Goal: Information Seeking & Learning: Learn about a topic

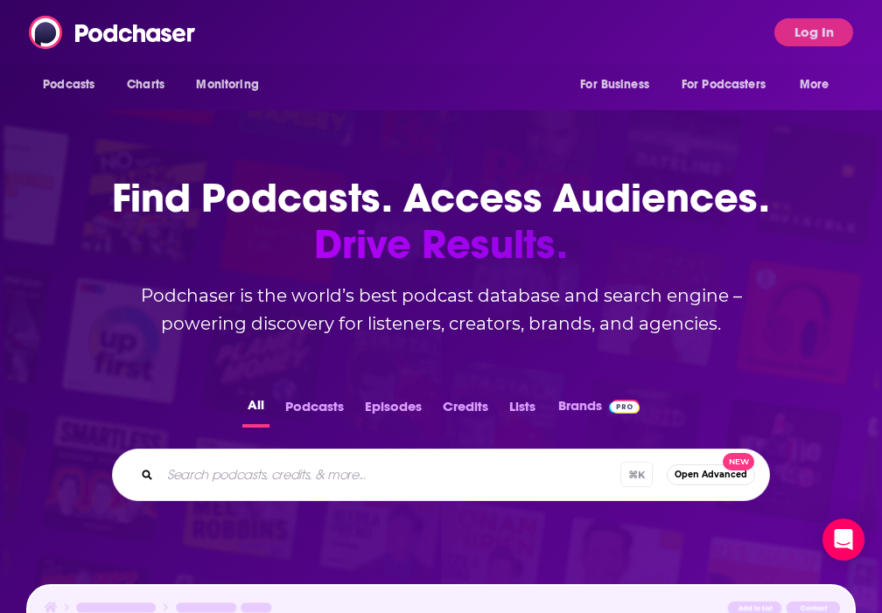
click at [302, 472] on input "Search podcasts, credits, & more..." at bounding box center [390, 475] width 460 height 28
paste input "Gastropod"
type input "Gastropod"
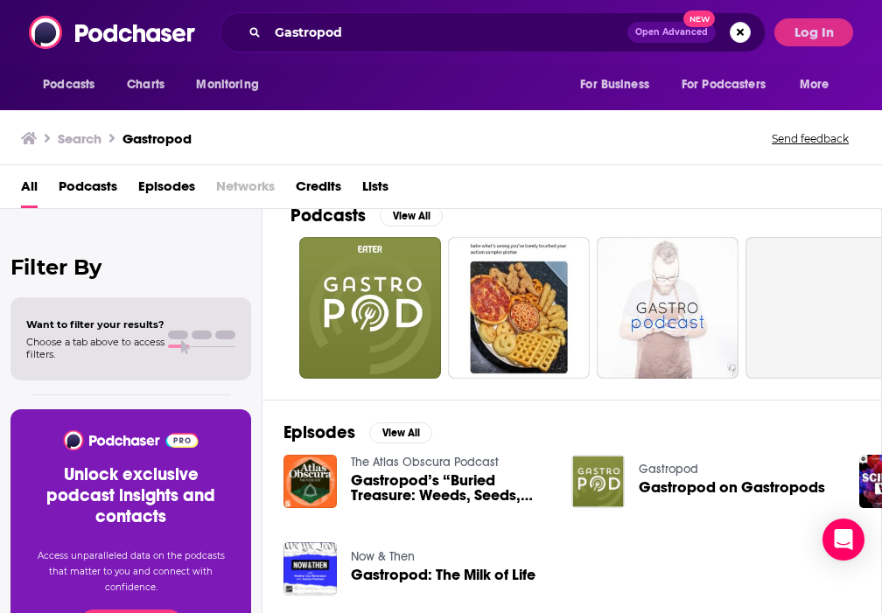
scroll to position [27, 0]
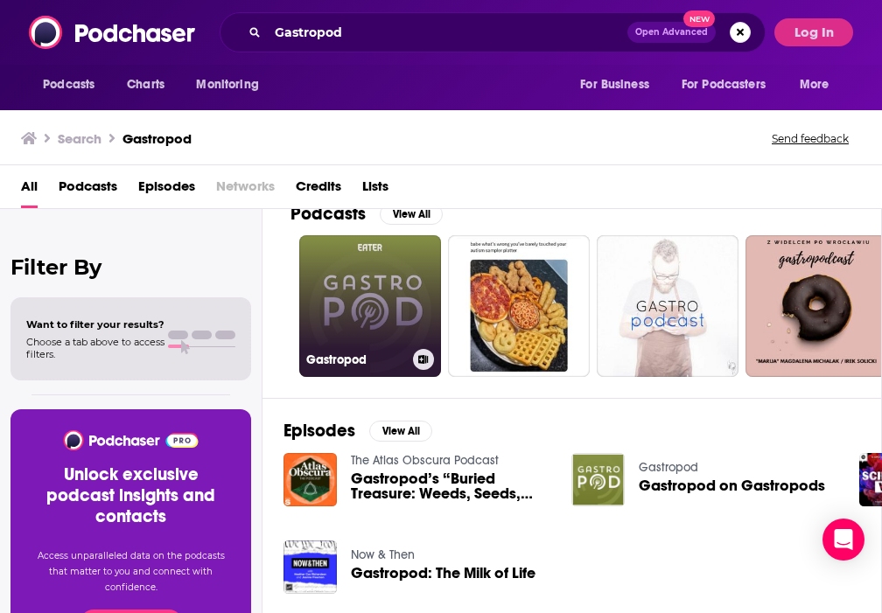
click at [370, 276] on link "Gastropod" at bounding box center [370, 306] width 142 height 142
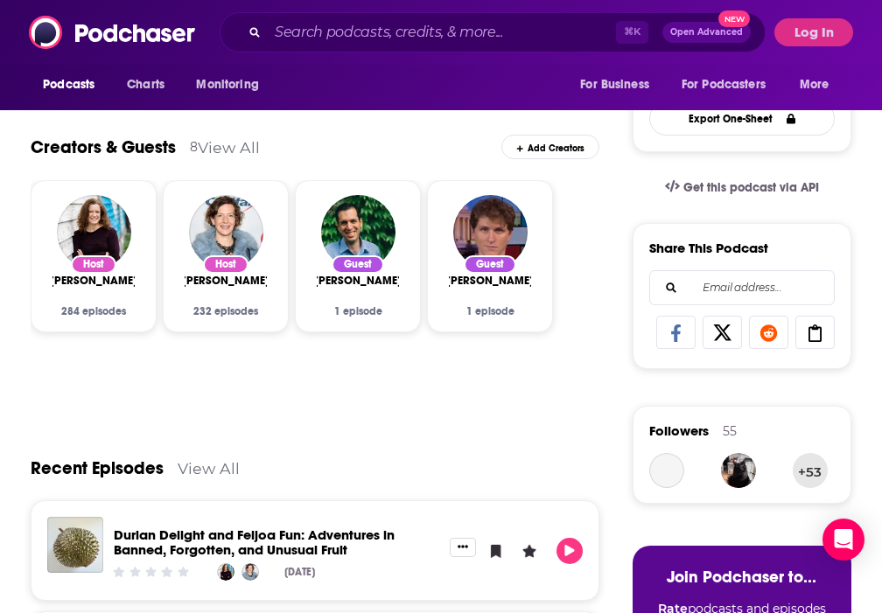
scroll to position [234, 0]
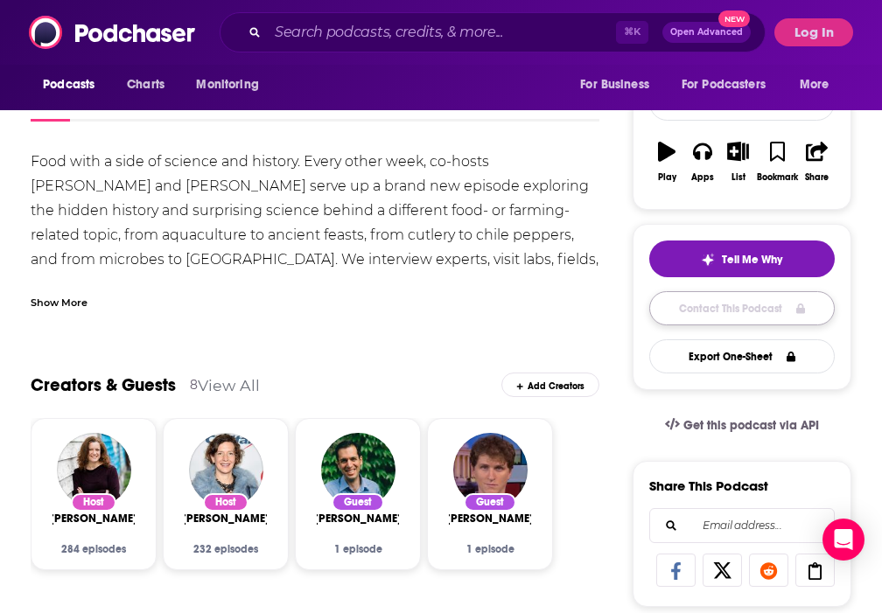
click at [673, 313] on link "Contact This Podcast" at bounding box center [741, 308] width 185 height 34
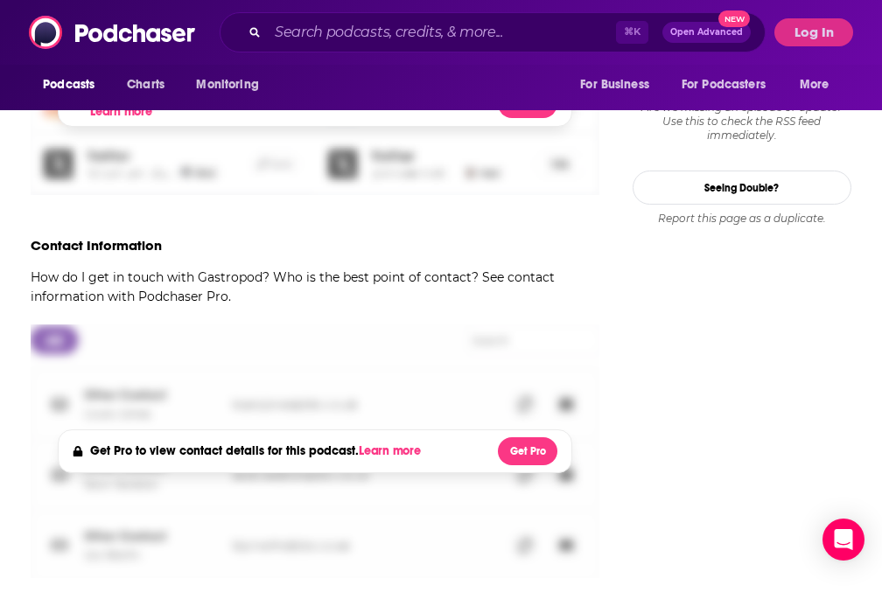
scroll to position [1908, 0]
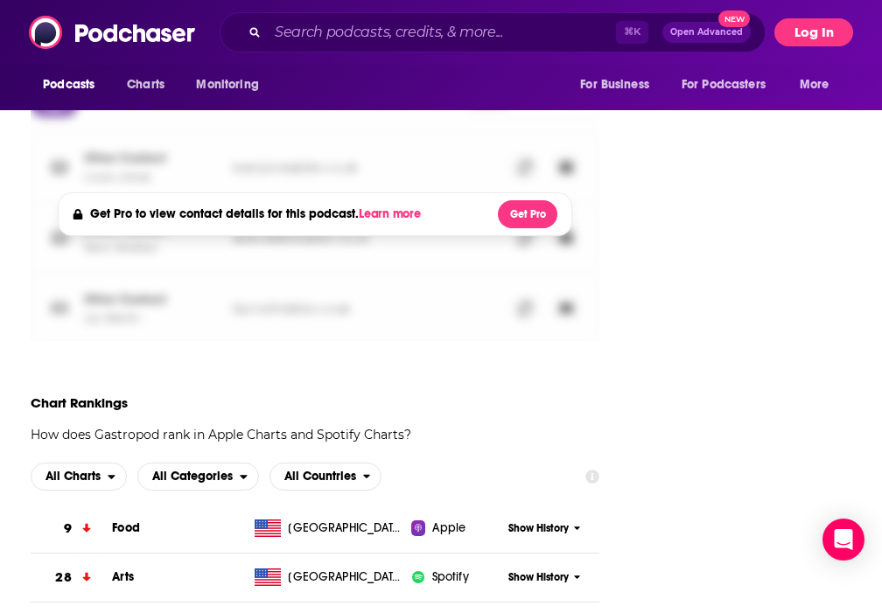
click at [805, 37] on button "Log In" at bounding box center [813, 32] width 79 height 28
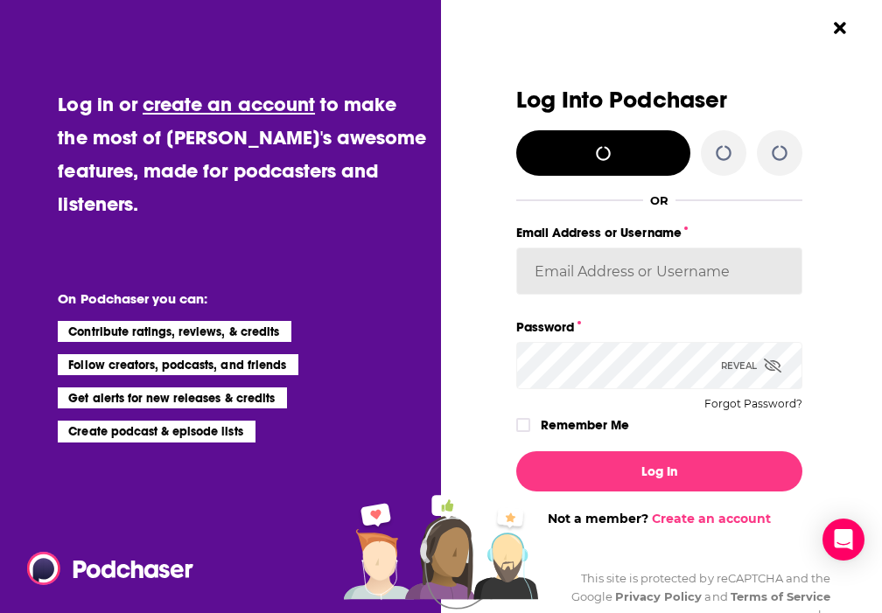
type input "nell-elle"
click at [624, 267] on input "nell-elle" at bounding box center [659, 271] width 287 height 47
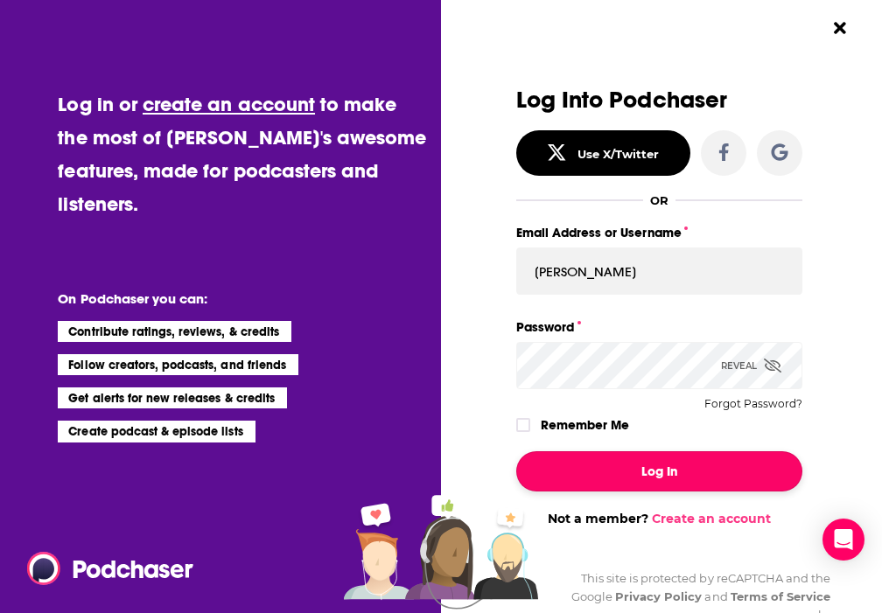
click at [624, 480] on button "Log In" at bounding box center [659, 471] width 287 height 40
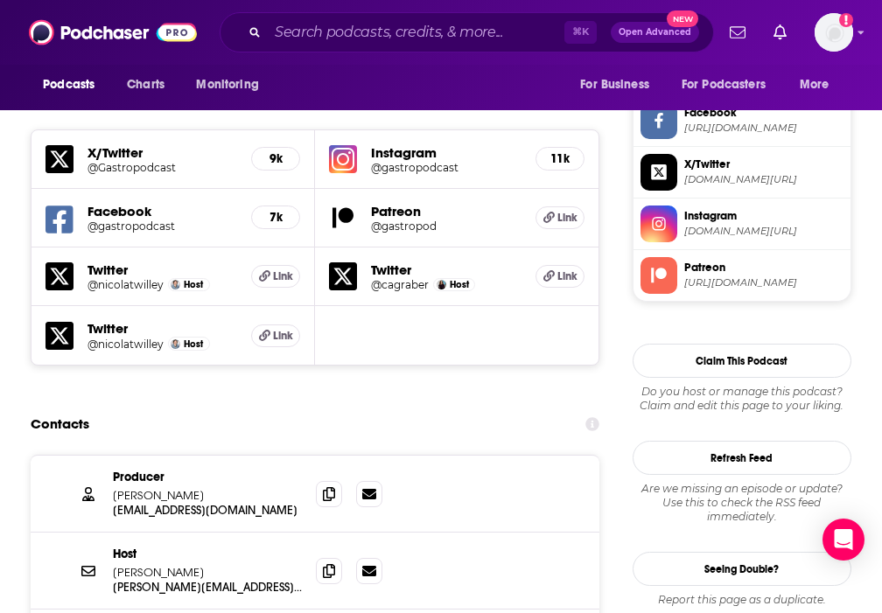
scroll to position [1492, 0]
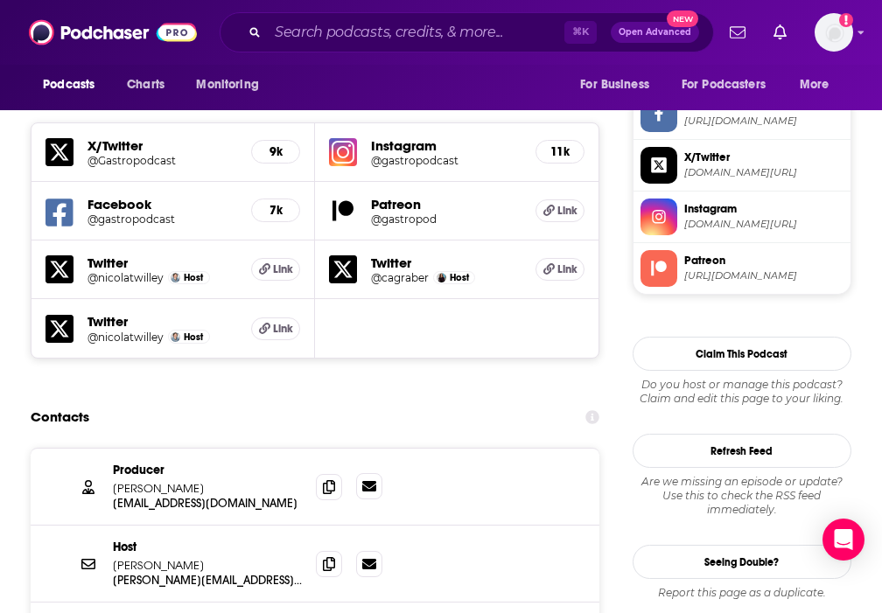
click at [375, 481] on icon at bounding box center [369, 486] width 14 height 10
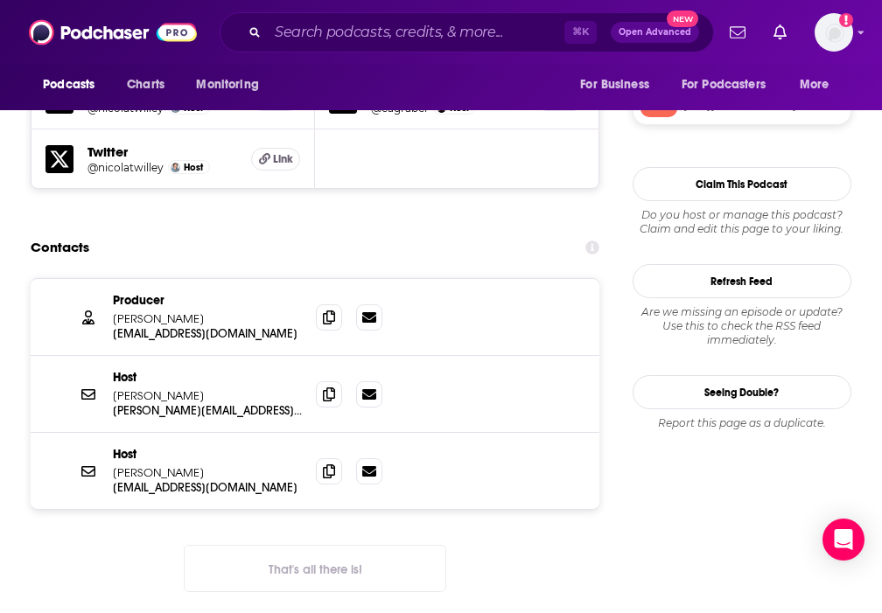
scroll to position [1659, 0]
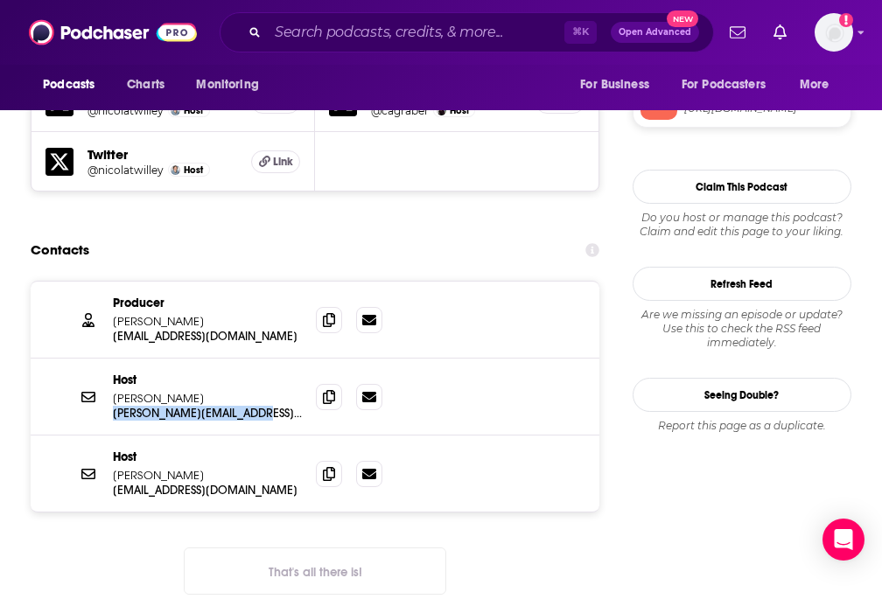
drag, startPoint x: 276, startPoint y: 348, endPoint x: 109, endPoint y: 347, distance: 167.1
click at [109, 359] on div "Host Nicola Twilley nicola.twilley@gmail.com nicola.twilley@gmail.com" at bounding box center [315, 397] width 569 height 77
copy p "nicola.twilley@gmail.com"
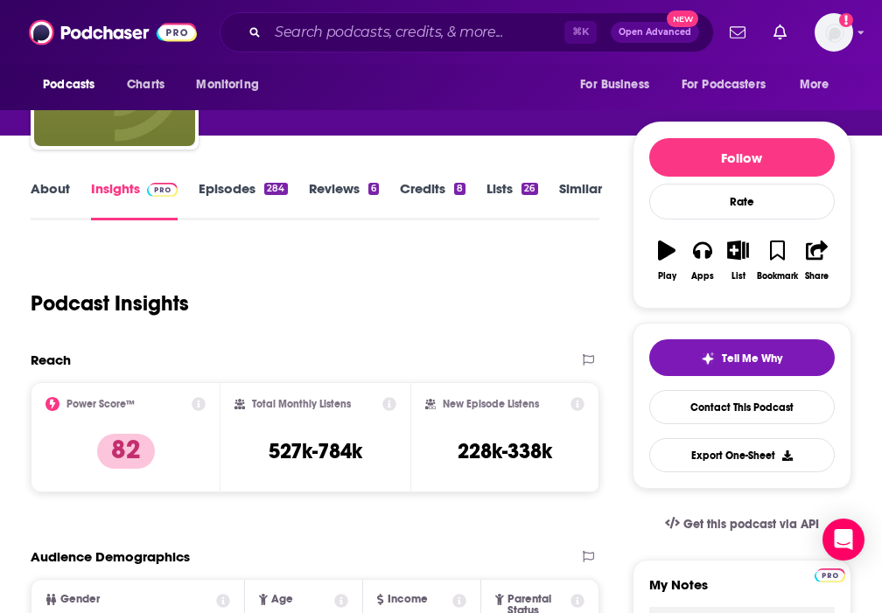
scroll to position [50, 0]
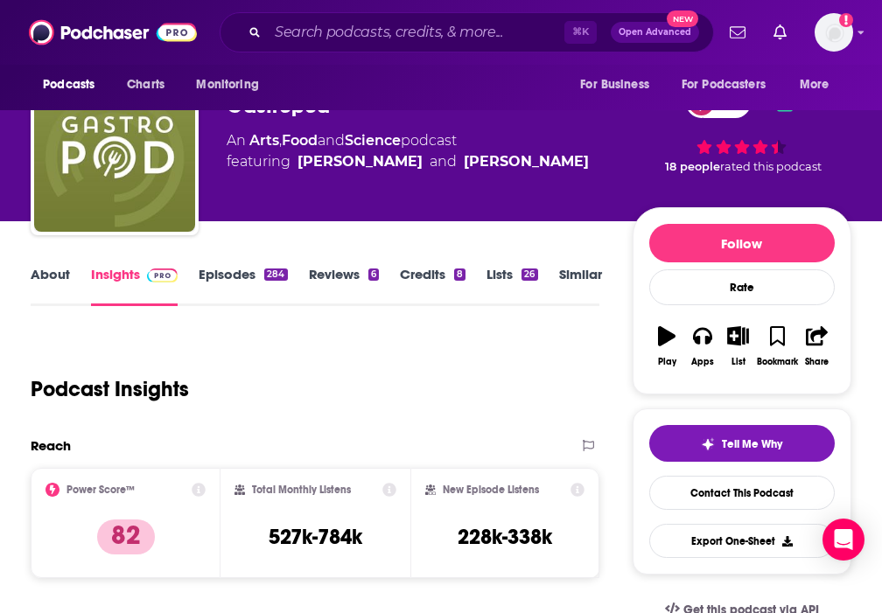
click at [239, 280] on link "Episodes 284" at bounding box center [243, 286] width 88 height 40
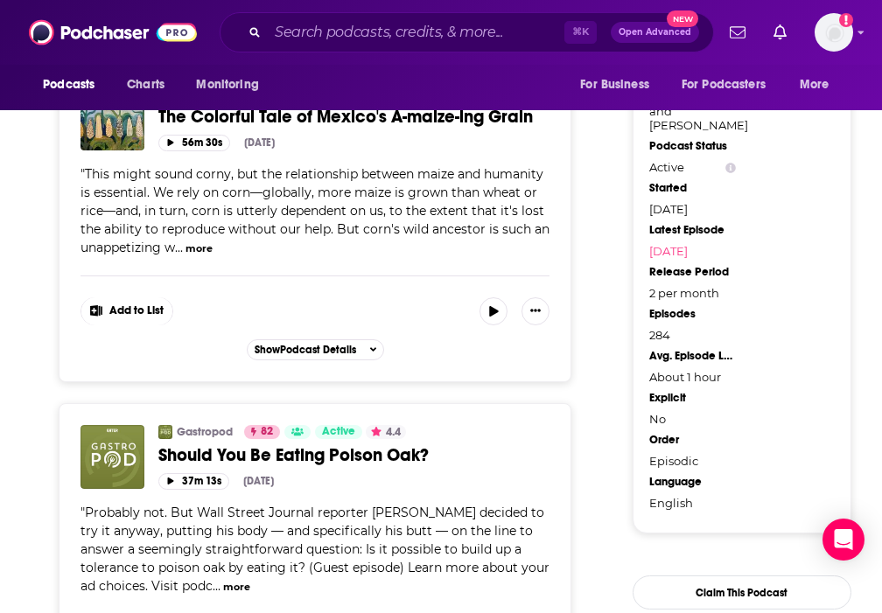
scroll to position [1661, 0]
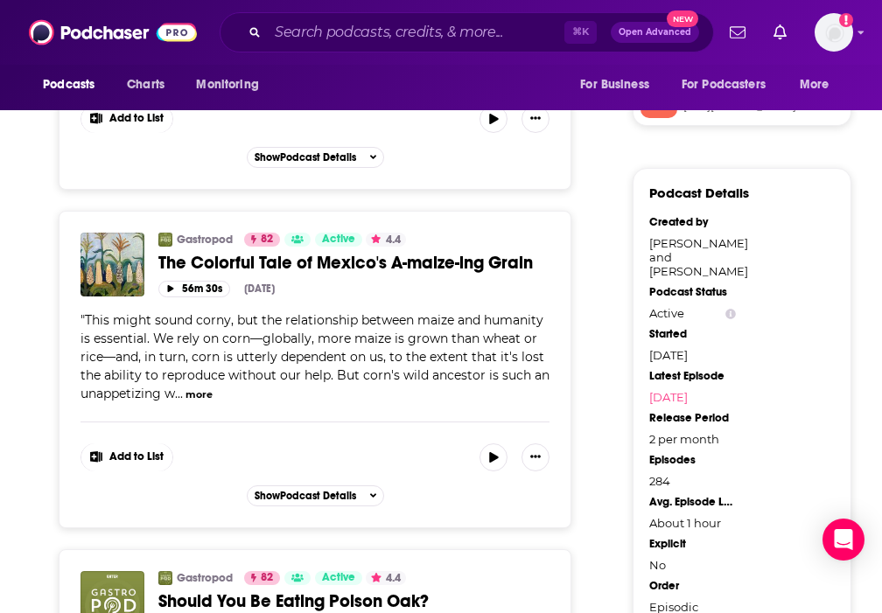
click at [311, 252] on span "The Colorful Tale of Mexico's A-maize-ing Grain" at bounding box center [345, 263] width 374 height 22
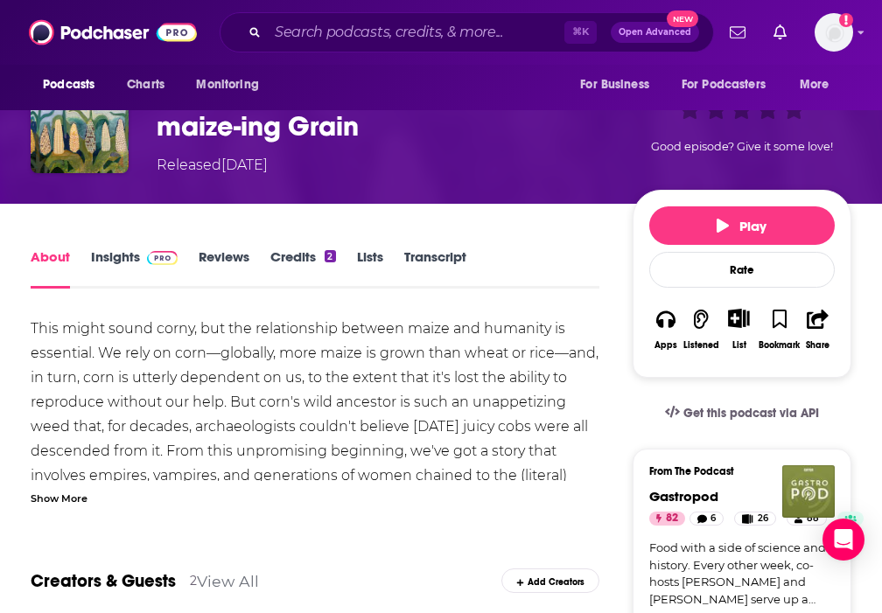
scroll to position [93, 0]
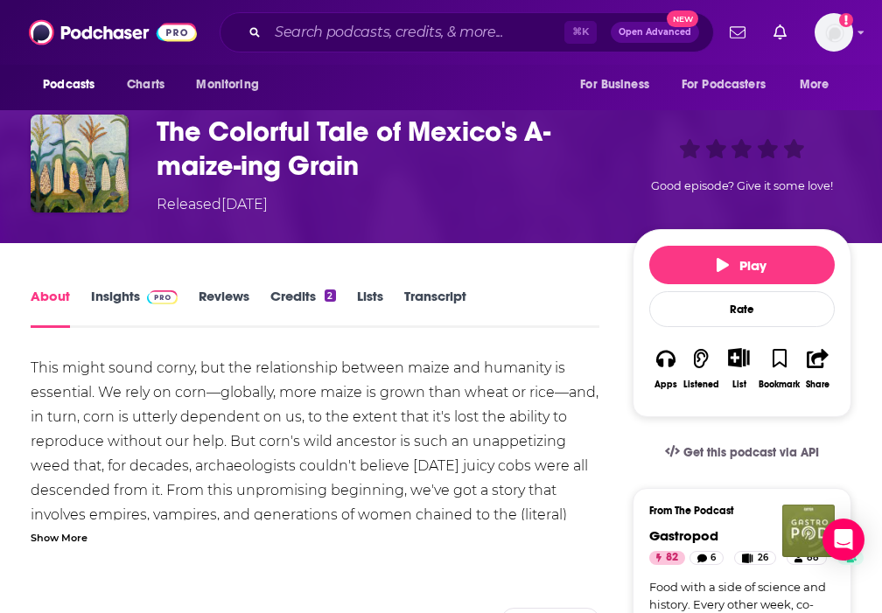
click at [61, 545] on div "Show More" at bounding box center [59, 536] width 57 height 17
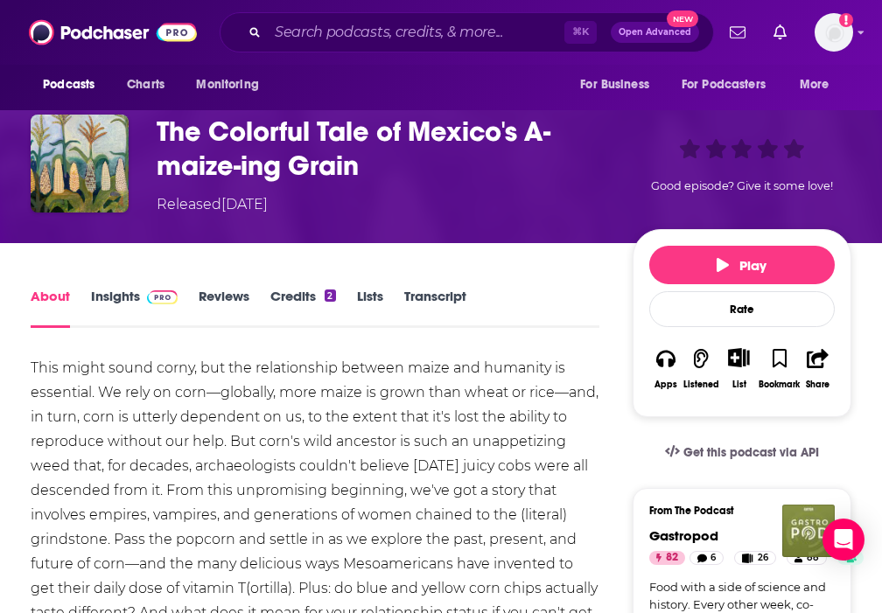
scroll to position [430, 0]
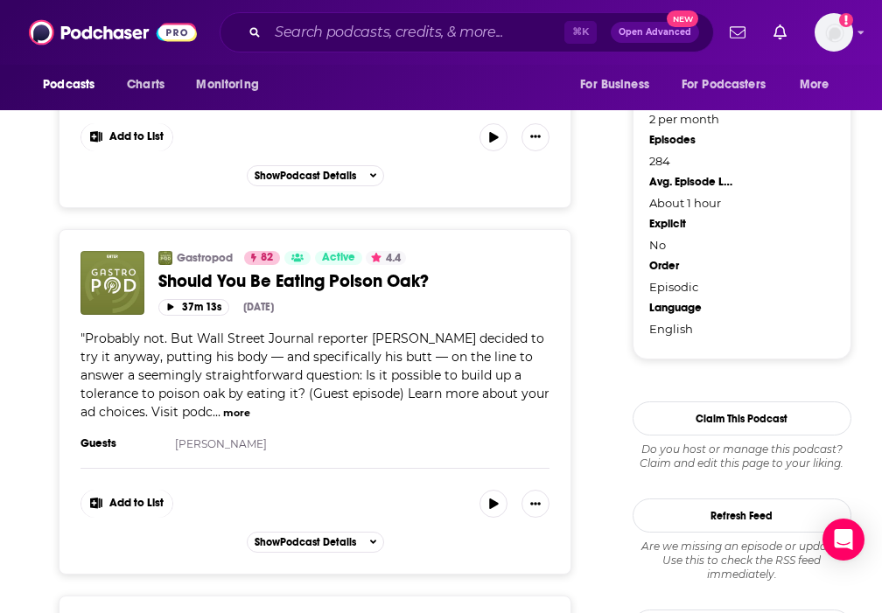
scroll to position [1982, 0]
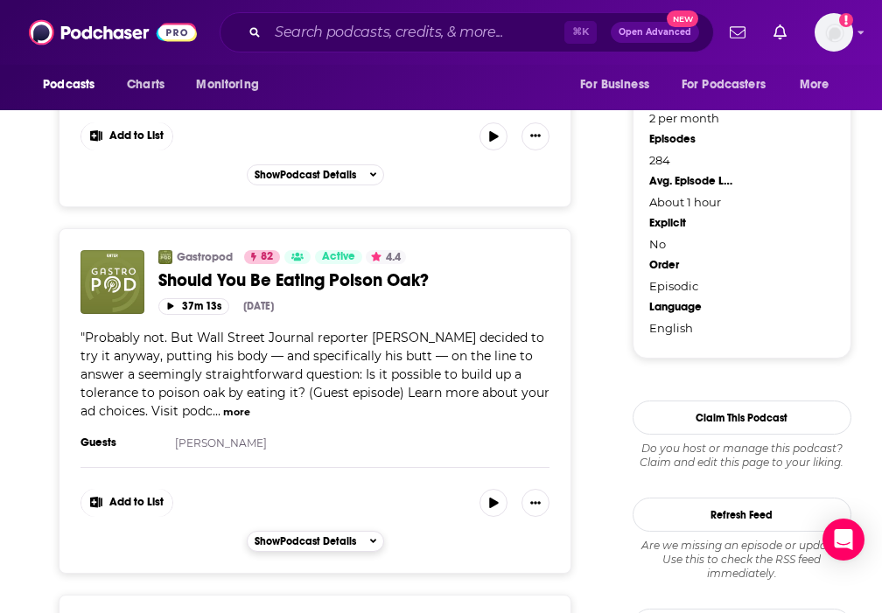
click at [341, 535] on span "Show Podcast Details" at bounding box center [305, 541] width 101 height 12
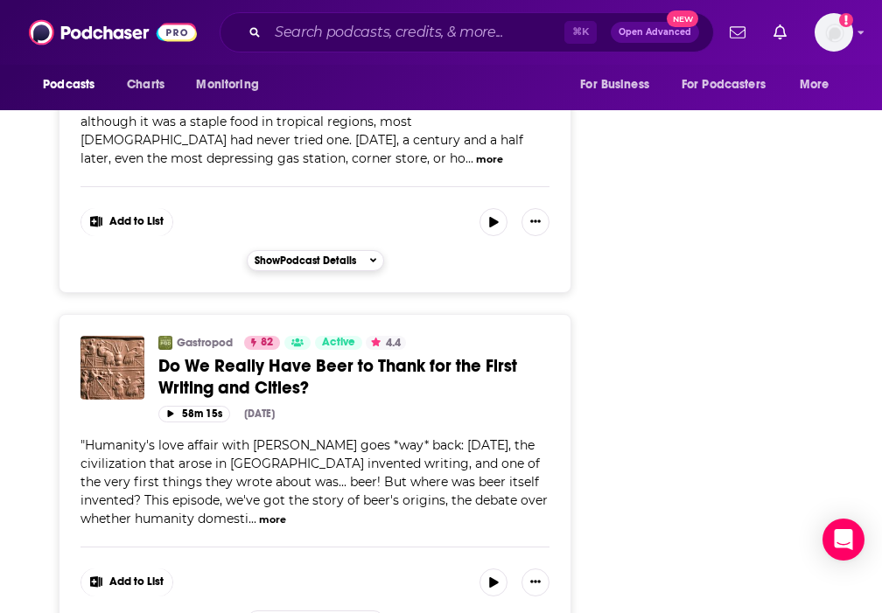
scroll to position [4248, 0]
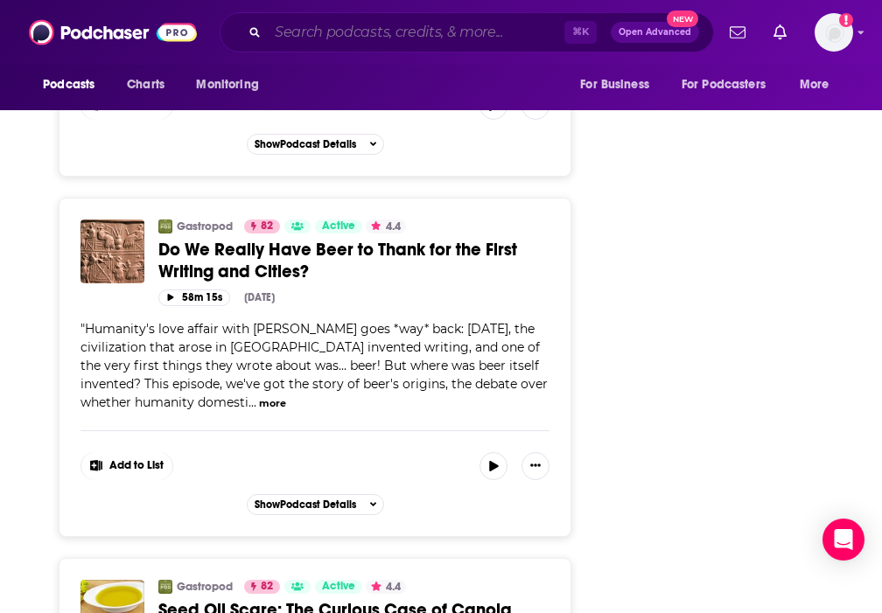
click at [311, 32] on input "Search podcasts, credits, & more..." at bounding box center [416, 32] width 297 height 28
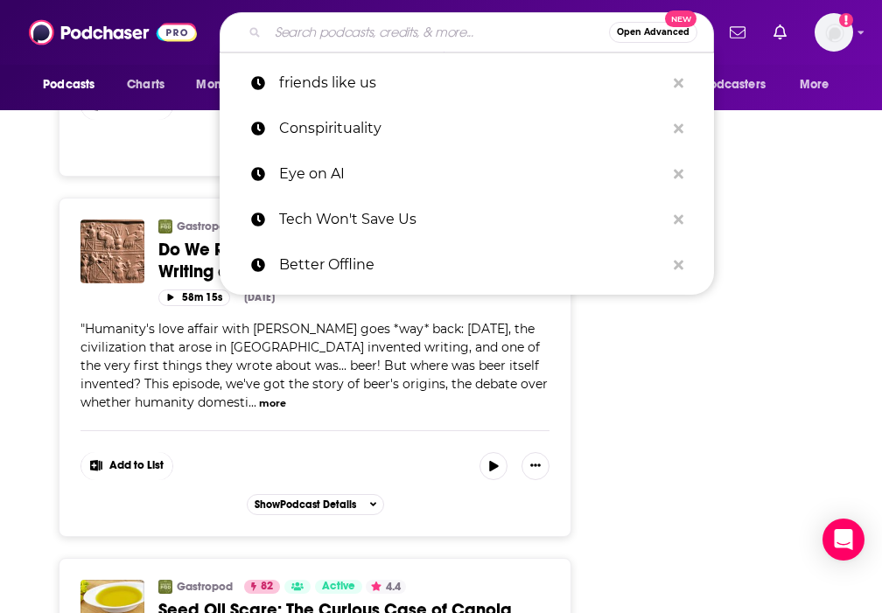
paste input "Off Menu"
type input "Off Menu"
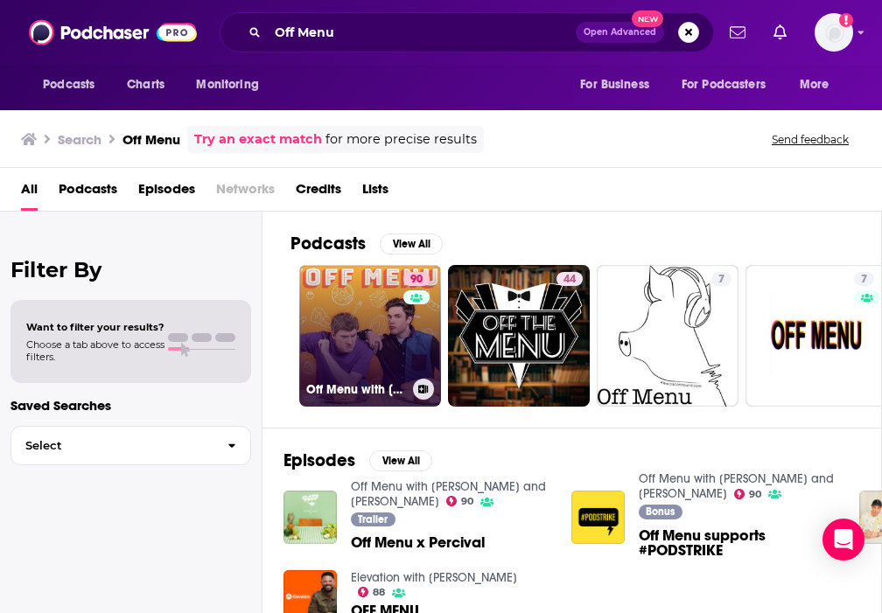
click at [377, 330] on link "90 Off Menu with Ed Gamble and James Acaster" at bounding box center [370, 336] width 142 height 142
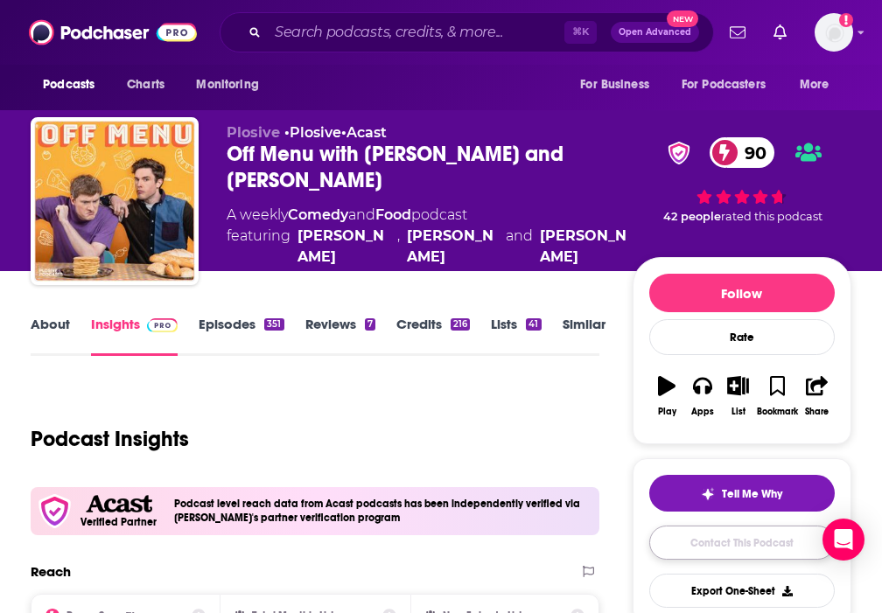
click at [672, 542] on link "Contact This Podcast" at bounding box center [741, 543] width 185 height 34
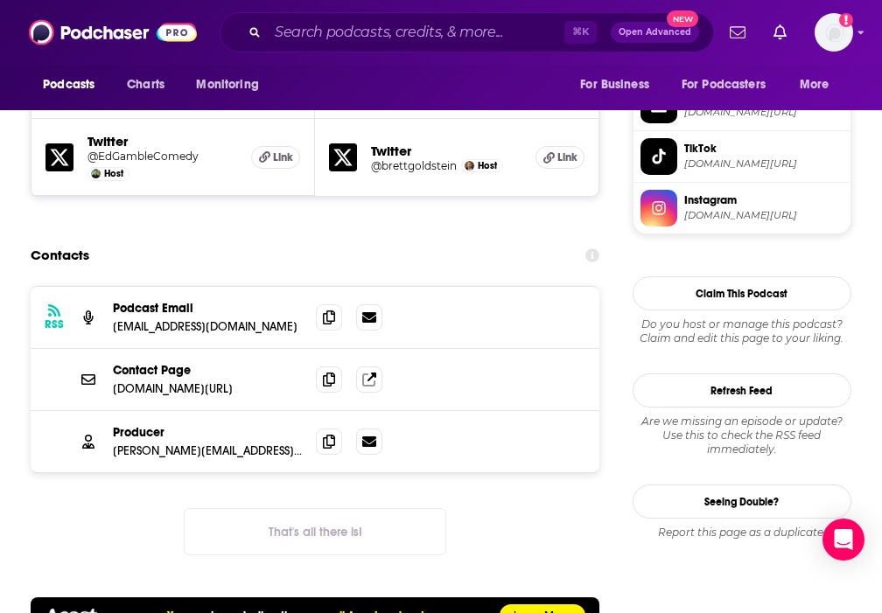
scroll to position [1654, 0]
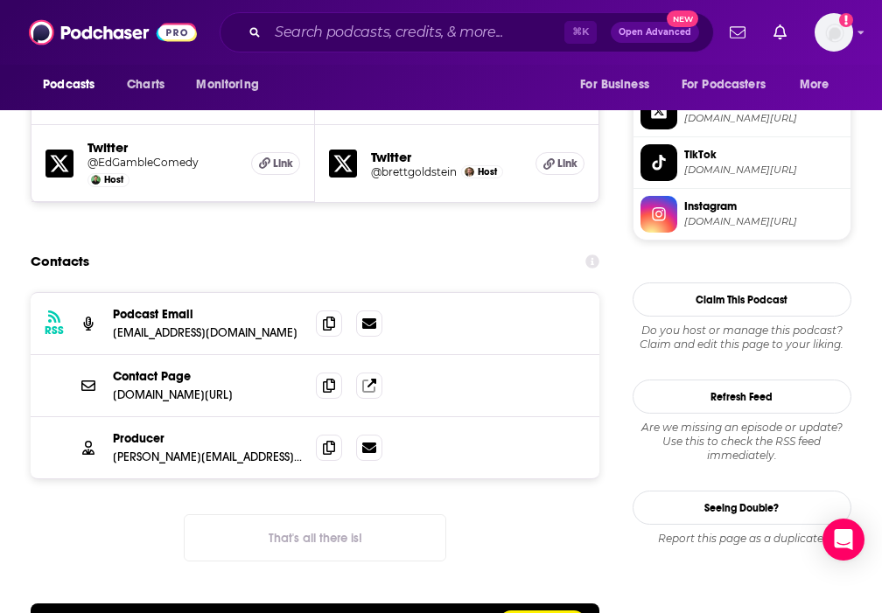
click at [222, 355] on div "Contact Page offmenupodcast.co.uk/contact offmenupodcast.co.uk/contact" at bounding box center [315, 386] width 569 height 62
click at [210, 417] on div "Producer williams.ben@hotmail.co.uk williams.ben@hotmail.co.uk" at bounding box center [315, 447] width 569 height 61
click at [329, 440] on icon at bounding box center [329, 447] width 12 height 14
click at [328, 378] on icon at bounding box center [329, 385] width 12 height 14
click at [337, 514] on button "That's all there is!" at bounding box center [315, 537] width 262 height 47
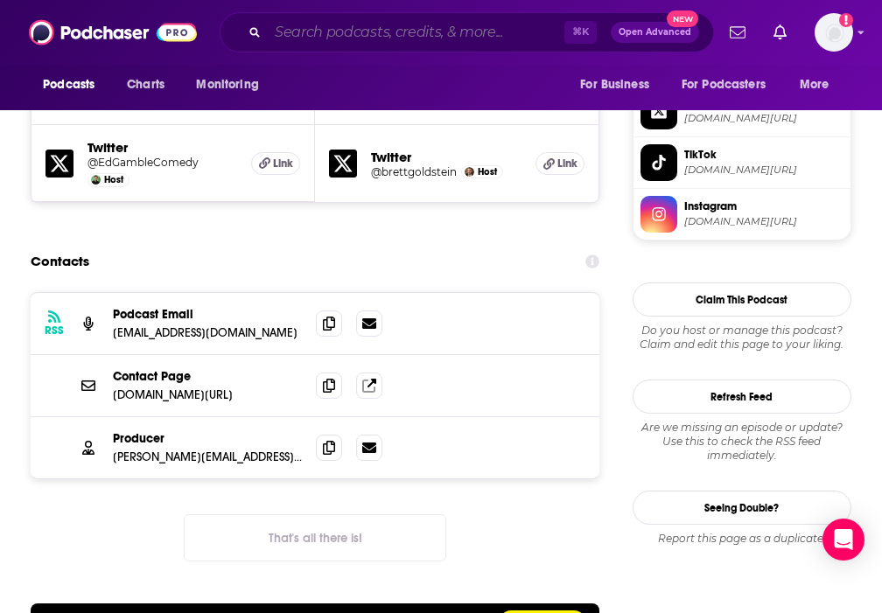
click at [391, 33] on input "Search podcasts, credits, & more..." at bounding box center [416, 32] width 297 height 28
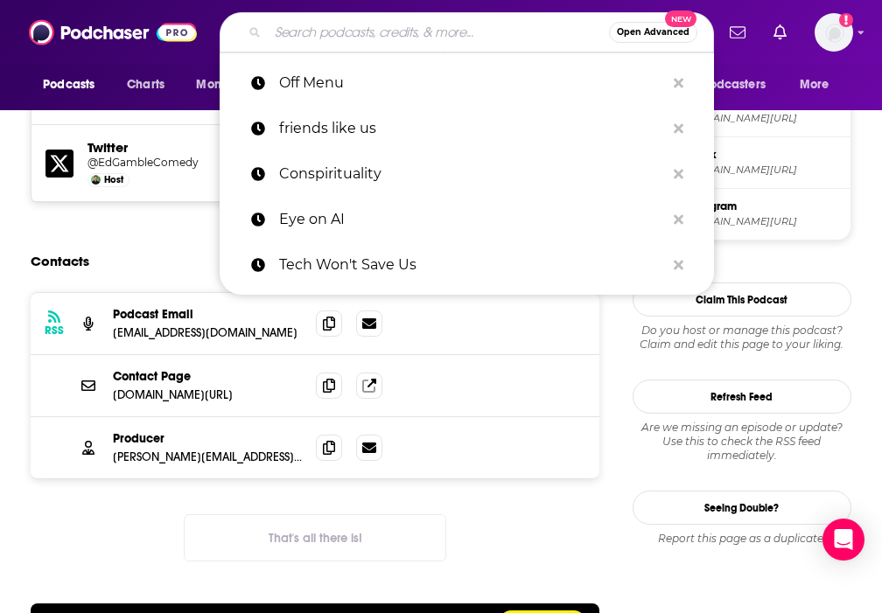
paste input "The Sporkful"
type input "The Sporkful"
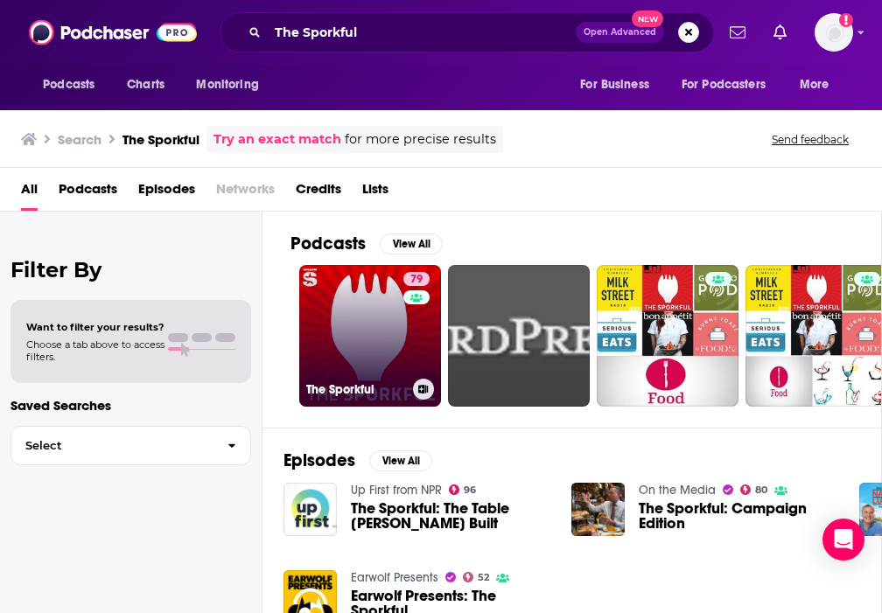
click at [359, 318] on link "79 The Sporkful" at bounding box center [370, 336] width 142 height 142
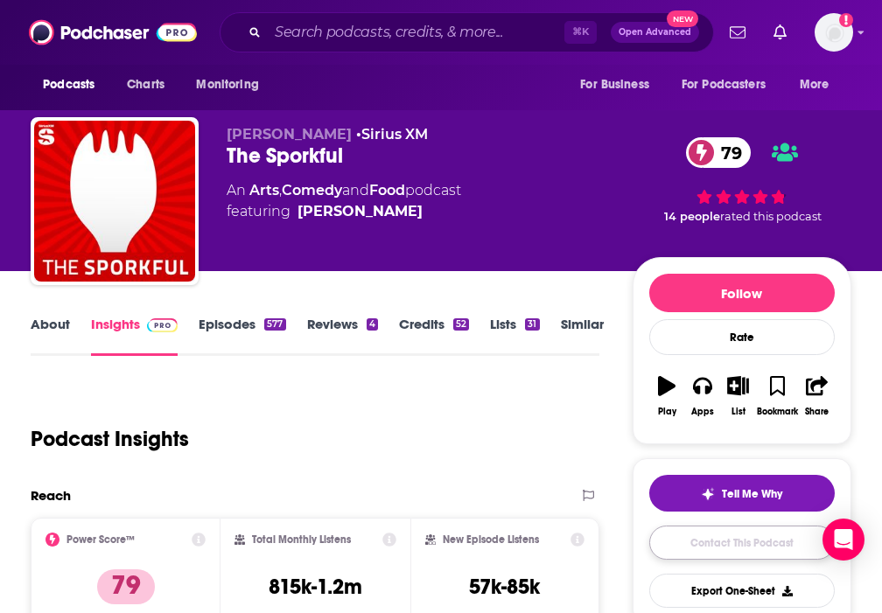
click at [687, 541] on link "Contact This Podcast" at bounding box center [741, 543] width 185 height 34
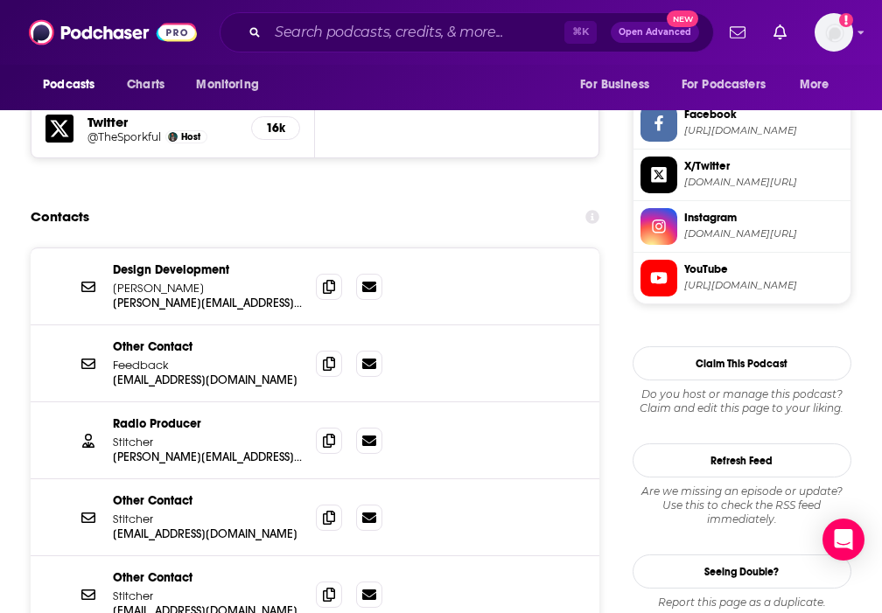
scroll to position [1640, 0]
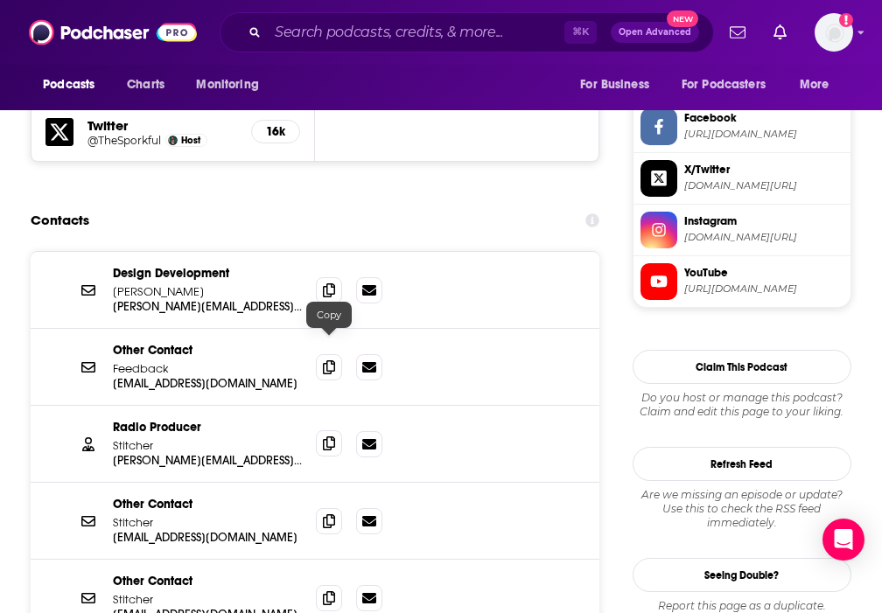
click at [328, 430] on span at bounding box center [329, 443] width 26 height 26
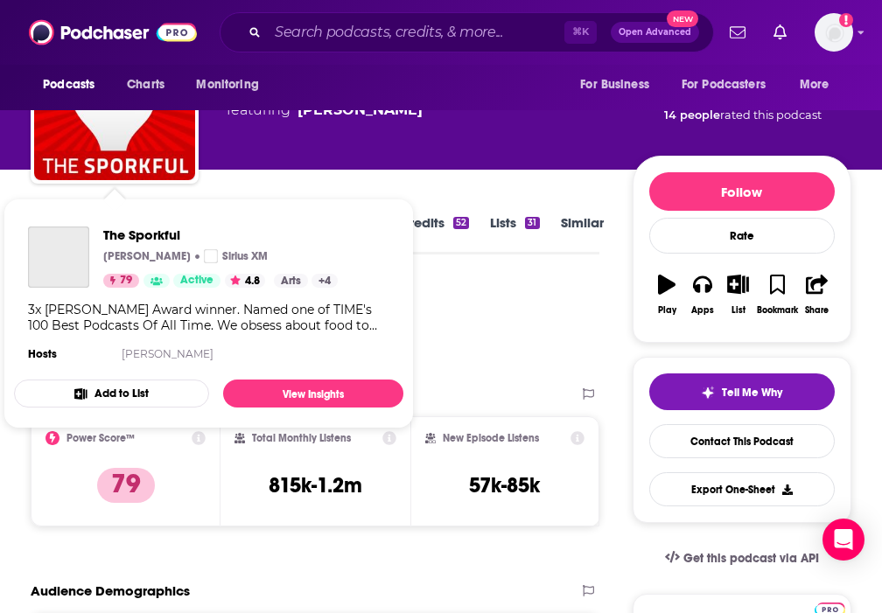
scroll to position [0, 0]
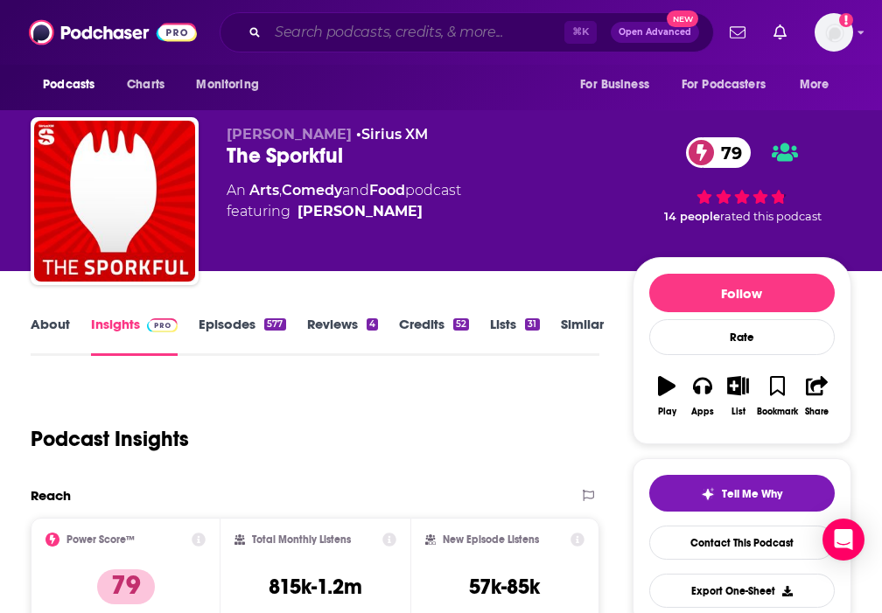
click at [291, 28] on input "Search podcasts, credits, & more..." at bounding box center [416, 32] width 297 height 28
paste input "The Lazy Genius"
type input "The Lazy Genius"
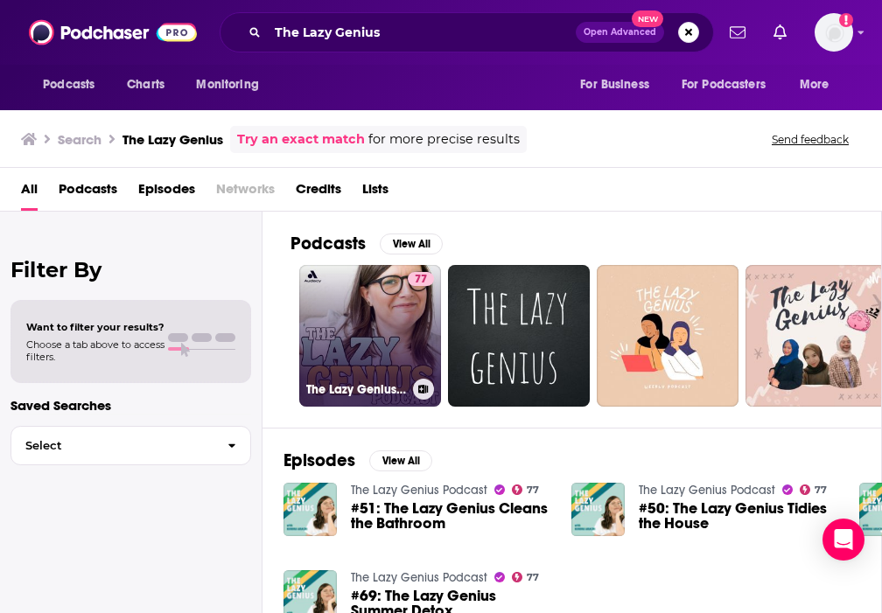
click at [381, 310] on link "77 The Lazy Genius Podcast" at bounding box center [370, 336] width 142 height 142
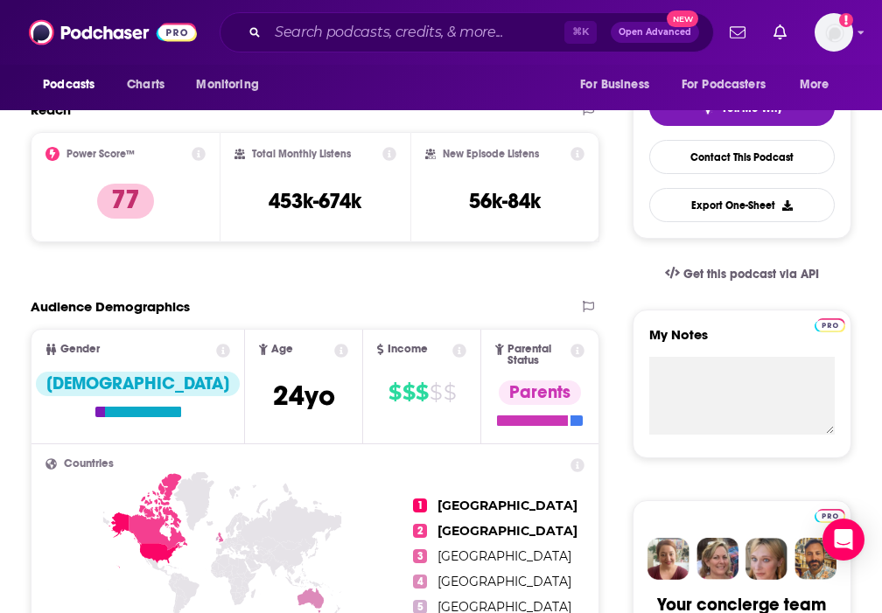
scroll to position [329, 0]
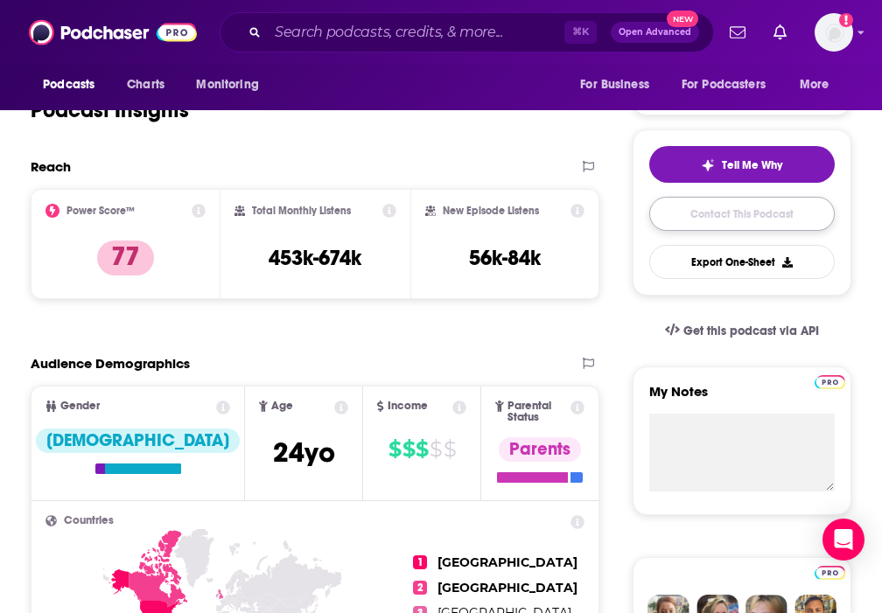
click at [673, 217] on link "Contact This Podcast" at bounding box center [741, 214] width 185 height 34
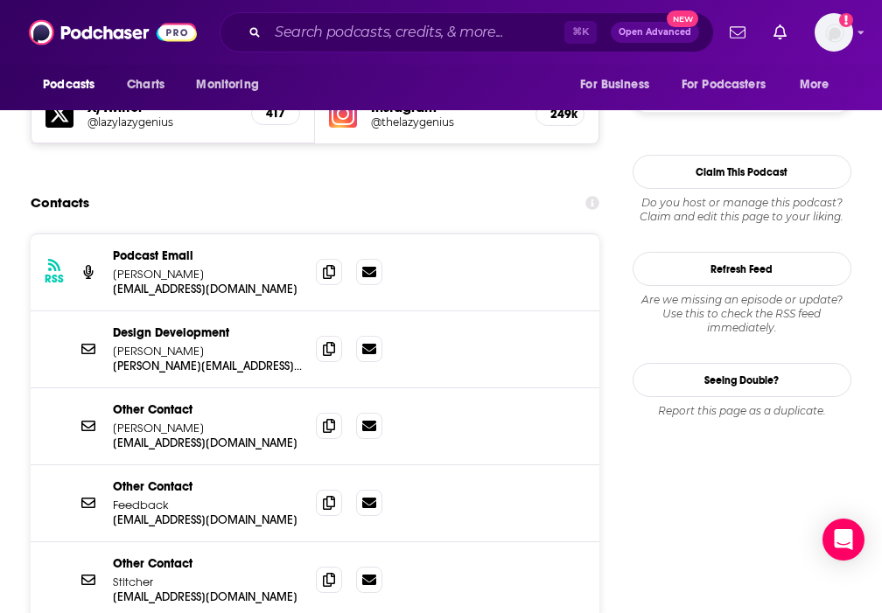
scroll to position [1569, 0]
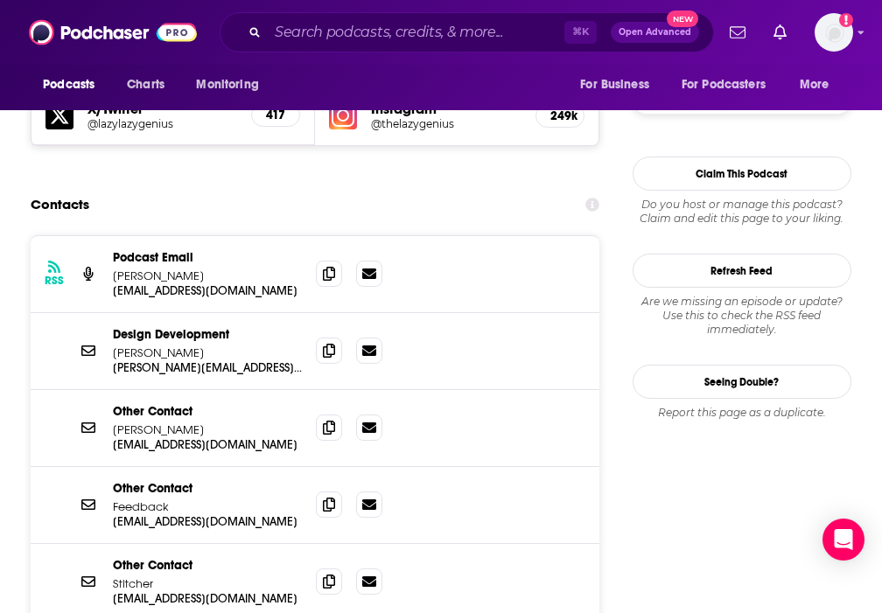
click at [210, 404] on p "Other Contact" at bounding box center [207, 411] width 189 height 15
click at [330, 266] on icon at bounding box center [329, 273] width 12 height 14
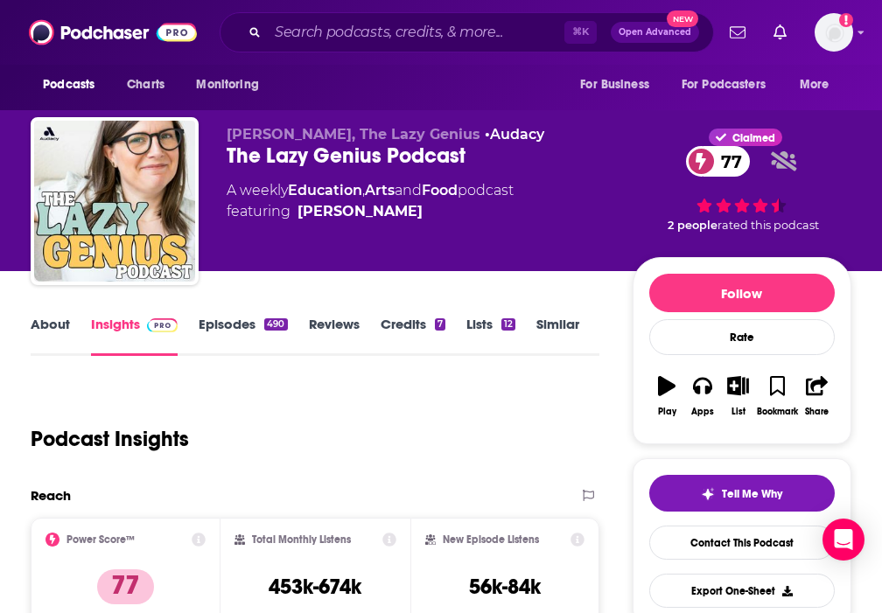
scroll to position [38, 0]
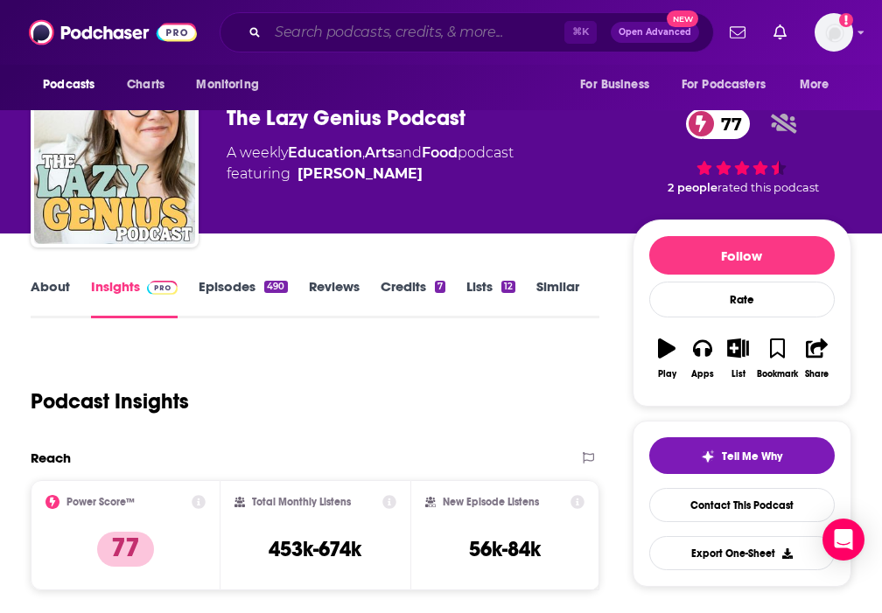
click at [327, 30] on input "Search podcasts, credits, & more..." at bounding box center [416, 32] width 297 height 28
paste input "Lunchbox Envy"
type input "Lunchbox Envy"
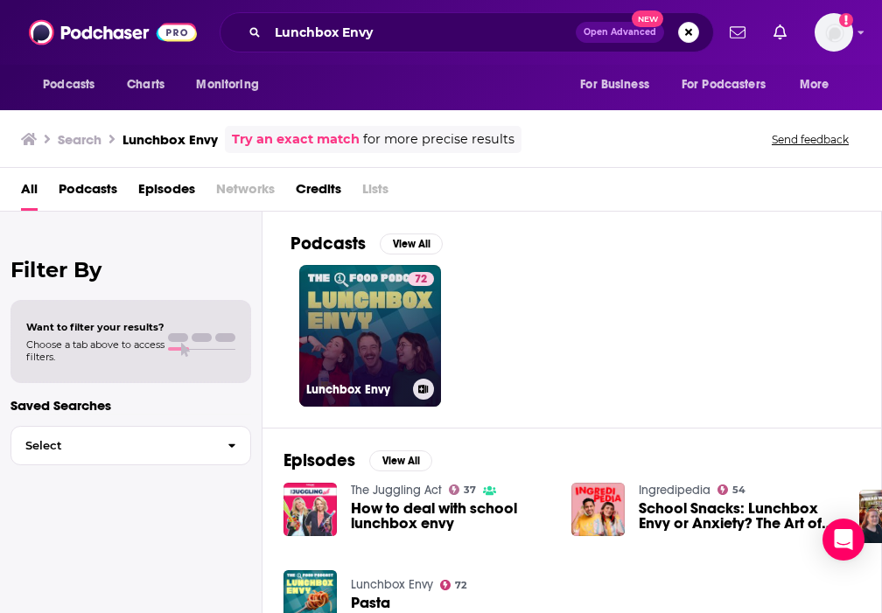
click at [393, 326] on link "72 Lunchbox Envy" at bounding box center [370, 336] width 142 height 142
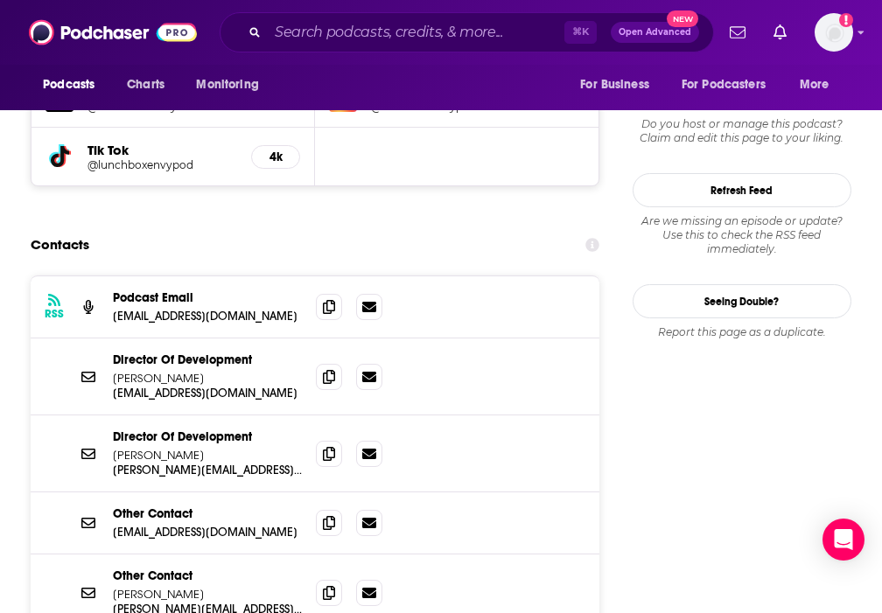
scroll to position [1557, 0]
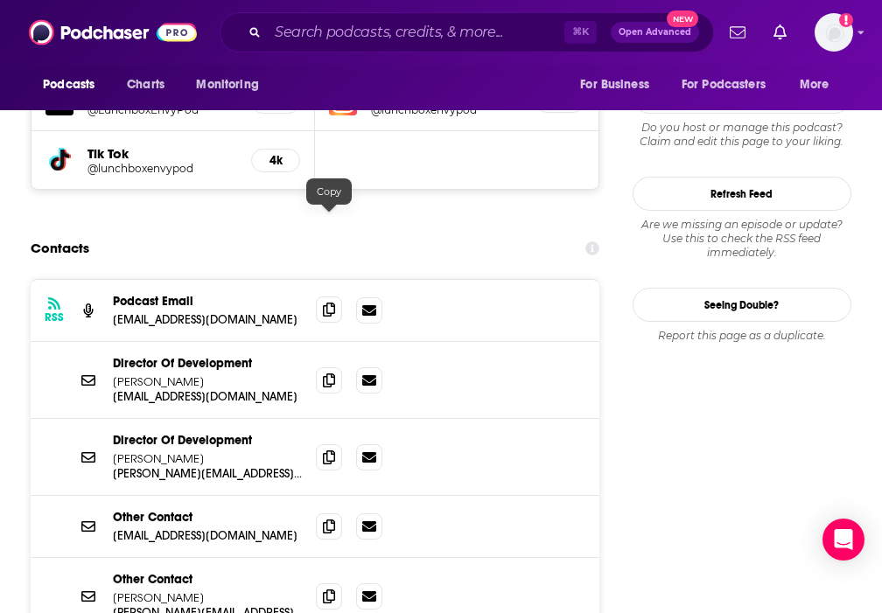
click at [335, 297] on span at bounding box center [329, 310] width 26 height 26
click at [330, 583] on span at bounding box center [329, 596] width 26 height 26
click at [325, 373] on icon at bounding box center [329, 380] width 12 height 14
click at [366, 28] on input "Search podcasts, credits, & more..." at bounding box center [416, 32] width 297 height 28
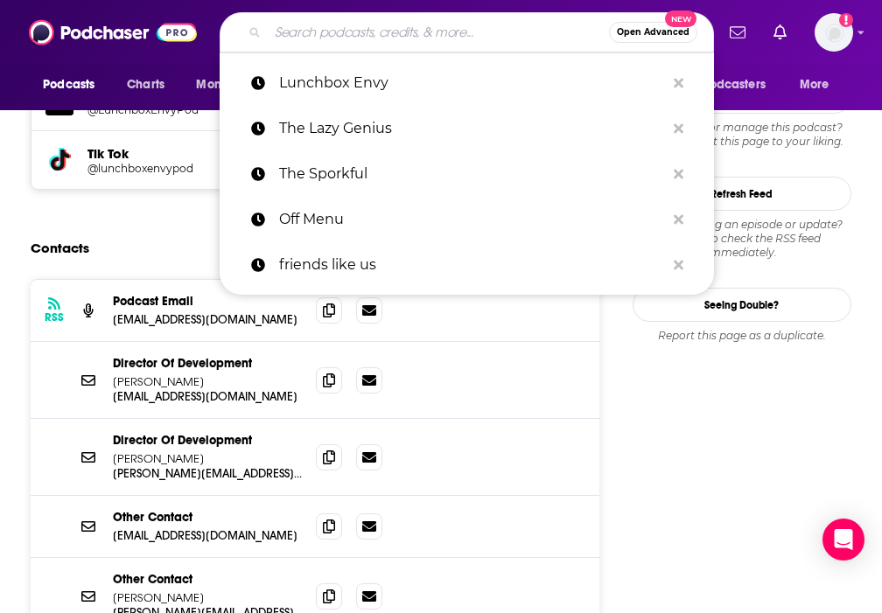
paste input "Milk Street Radio"
type input "Milk Street Radio"
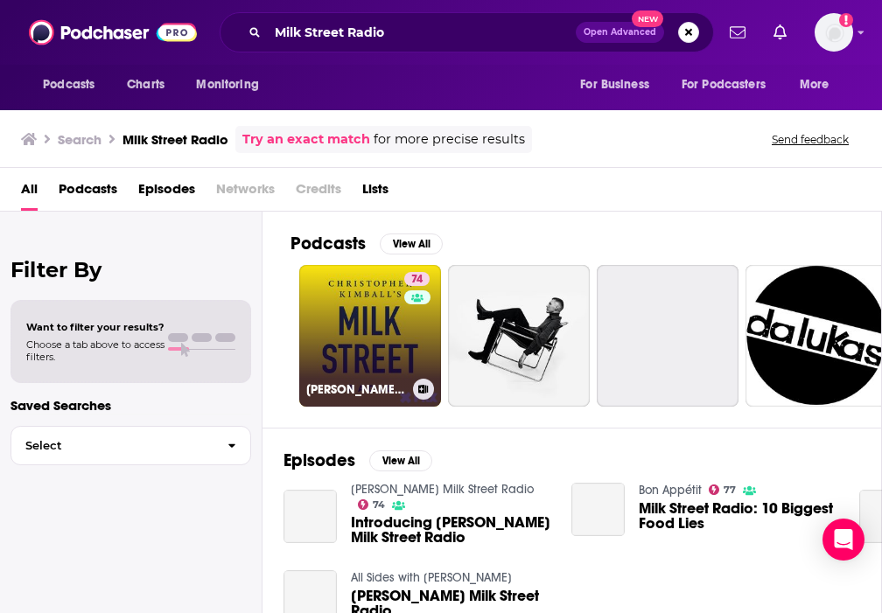
click at [332, 314] on link "74 Christopher Kimball’s Milk Street Radio" at bounding box center [370, 336] width 142 height 142
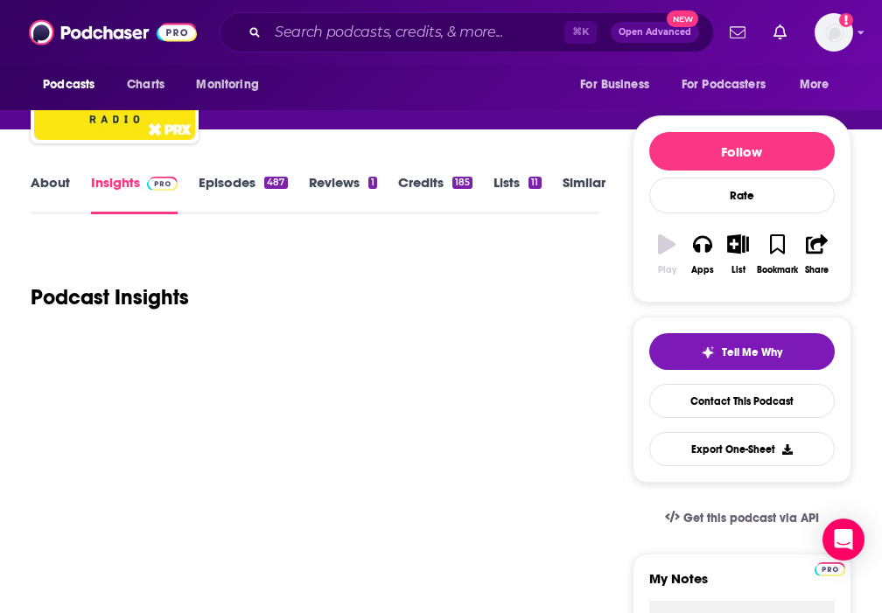
scroll to position [178, 0]
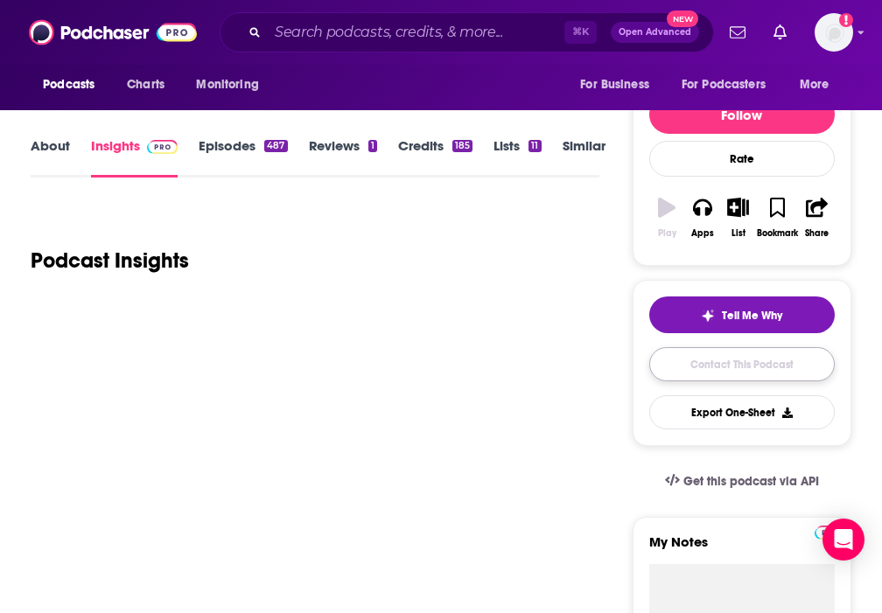
click at [684, 353] on link "Contact This Podcast" at bounding box center [741, 364] width 185 height 34
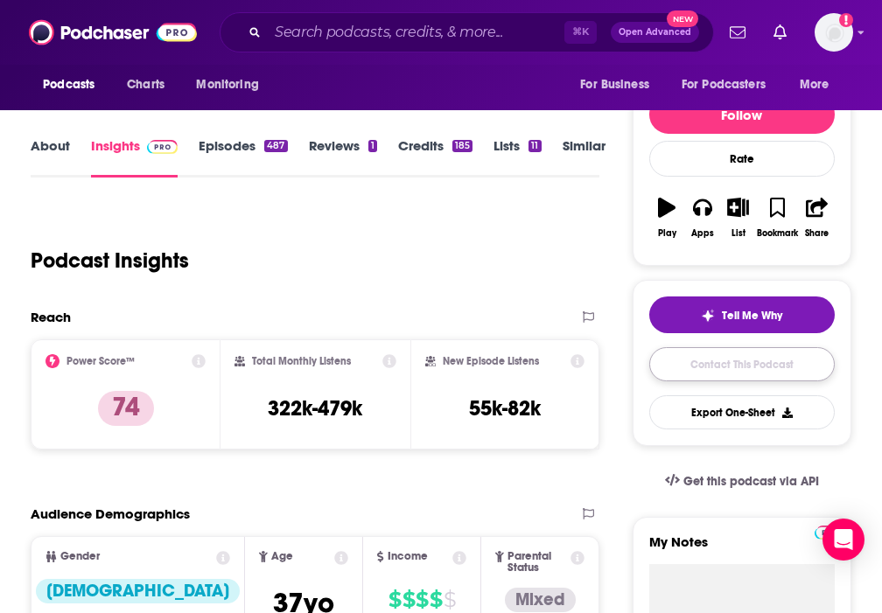
click at [691, 363] on link "Contact This Podcast" at bounding box center [741, 364] width 185 height 34
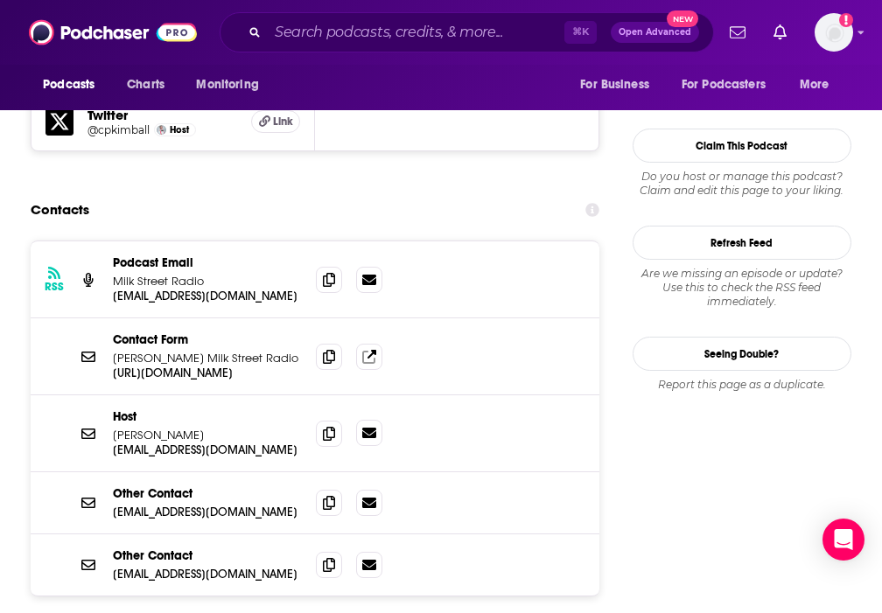
scroll to position [1692, 0]
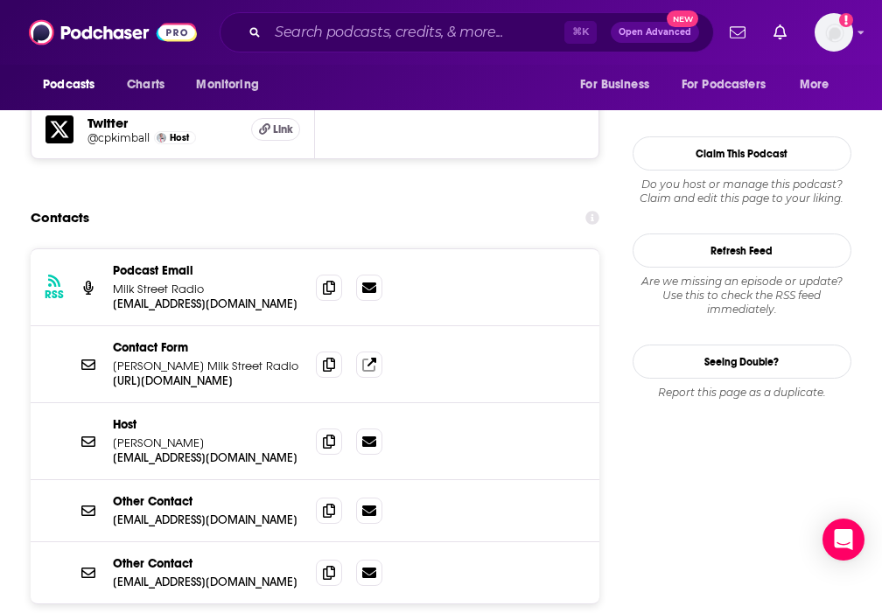
click at [279, 359] on p "Christopher Kimball's Milk Street Radio" at bounding box center [207, 366] width 189 height 15
click at [339, 274] on span at bounding box center [329, 287] width 26 height 26
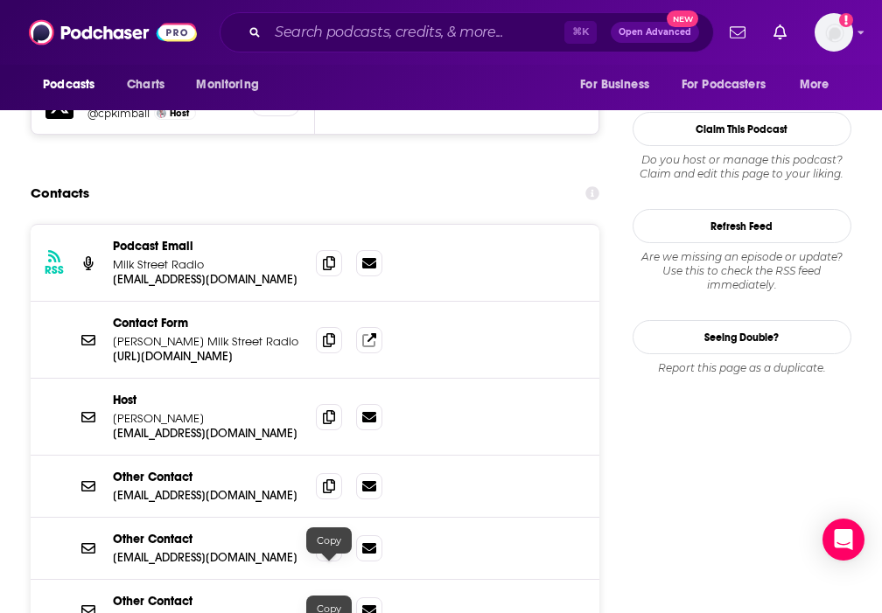
scroll to position [1695, 0]
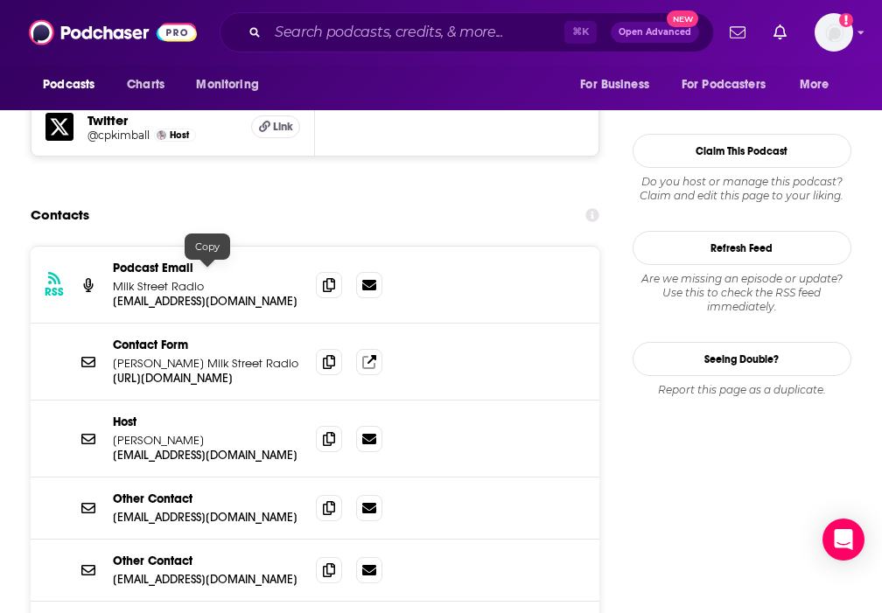
click at [255, 371] on p "https://www.177milkstreet.com/contact" at bounding box center [207, 378] width 189 height 15
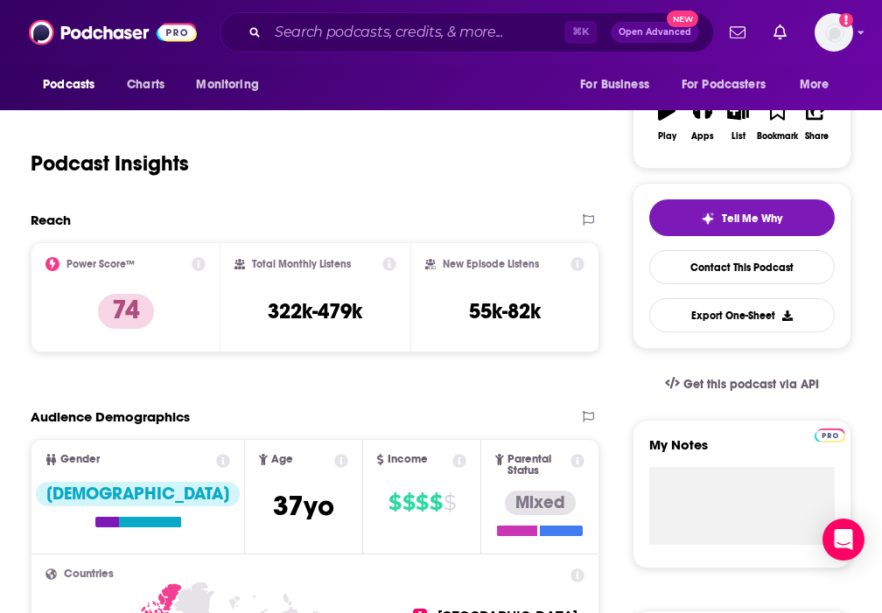
scroll to position [0, 0]
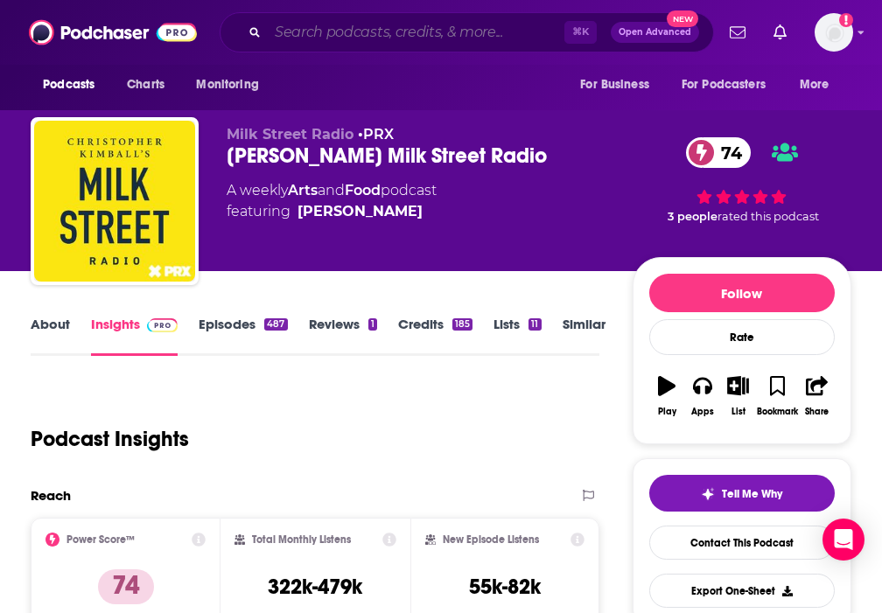
click at [303, 32] on input "Search podcasts, credits, & more..." at bounding box center [416, 32] width 297 height 28
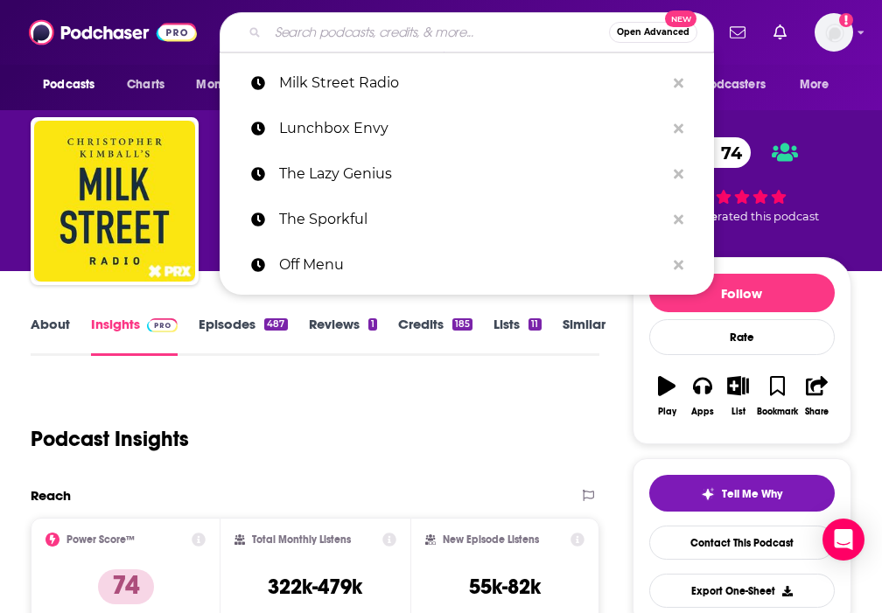
paste input "Vox: The Splendid Table"
type input "Vox: The Splendid Table"
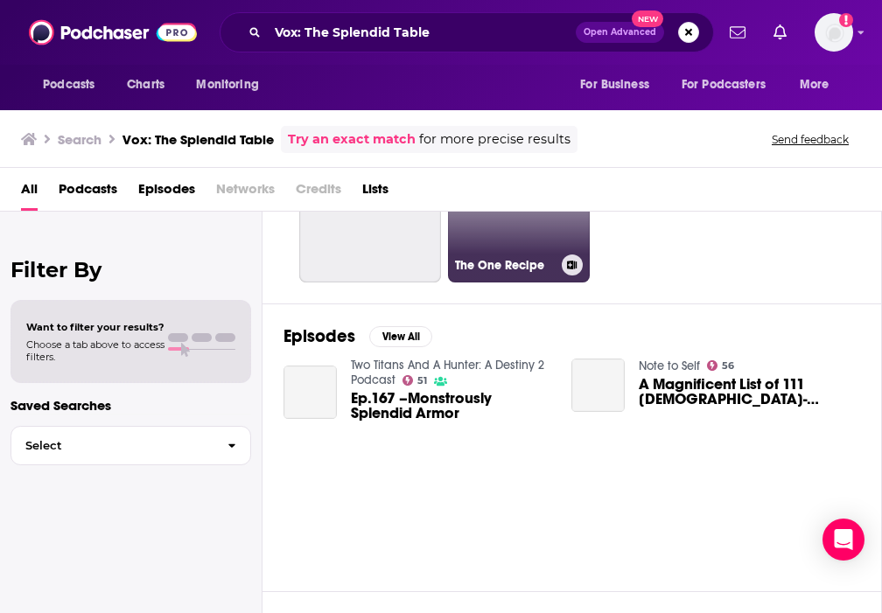
scroll to position [13, 0]
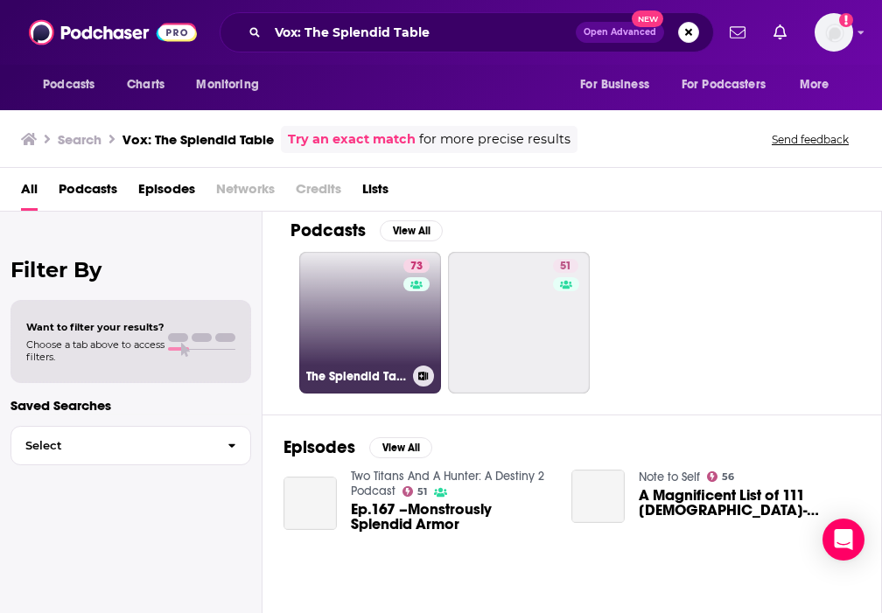
click at [384, 290] on link "73 The Splendid Table: Conversations & Recipes For Curious Cooks & Eaters" at bounding box center [370, 323] width 142 height 142
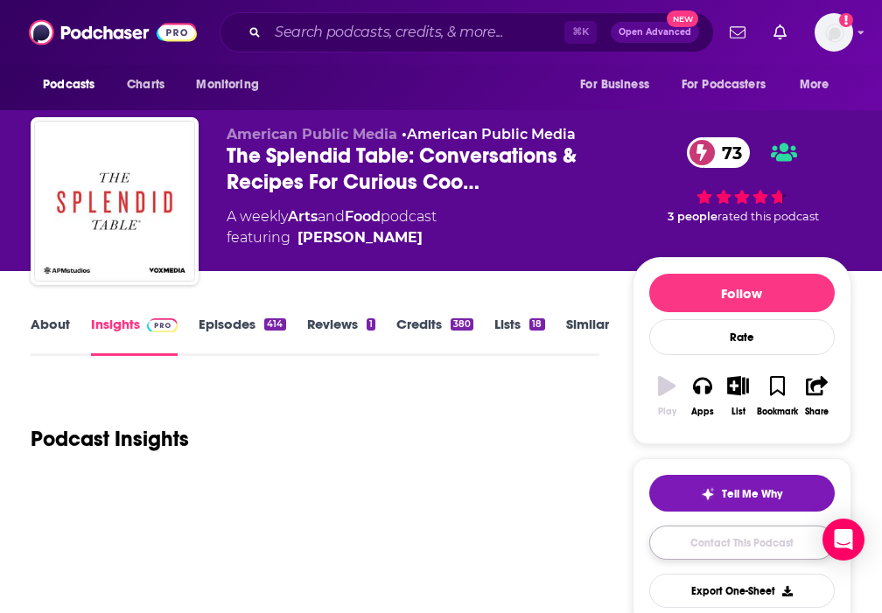
click at [713, 546] on link "Contact This Podcast" at bounding box center [741, 543] width 185 height 34
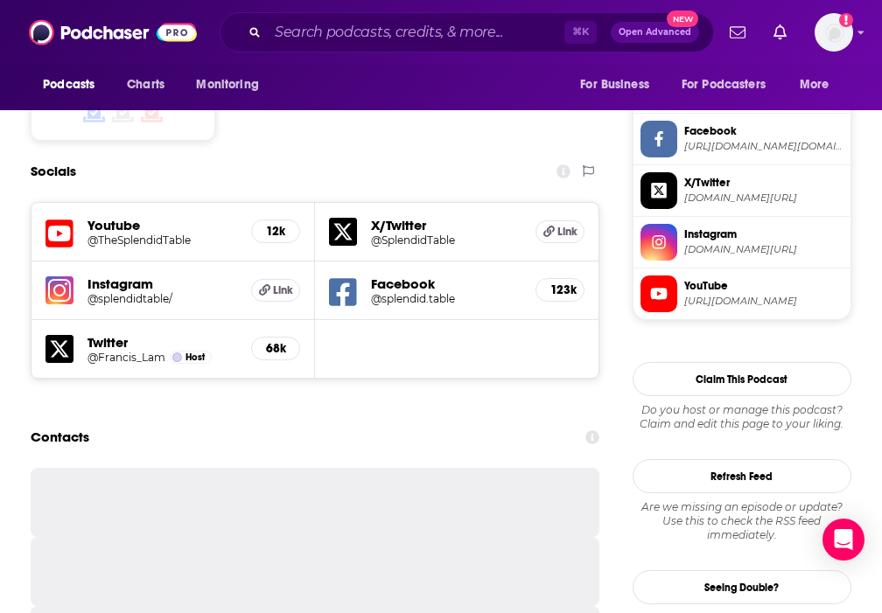
scroll to position [1491, 0]
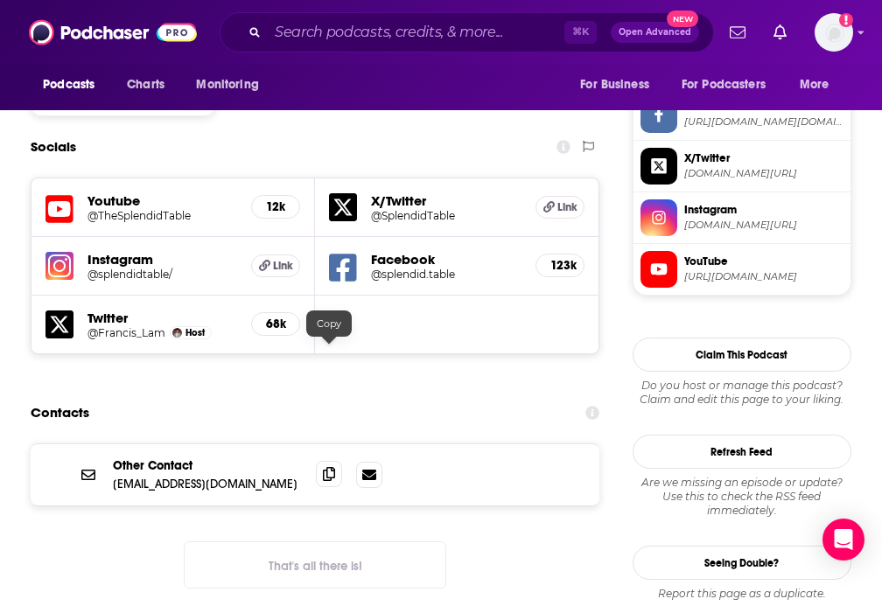
click at [325, 467] on icon at bounding box center [329, 474] width 12 height 14
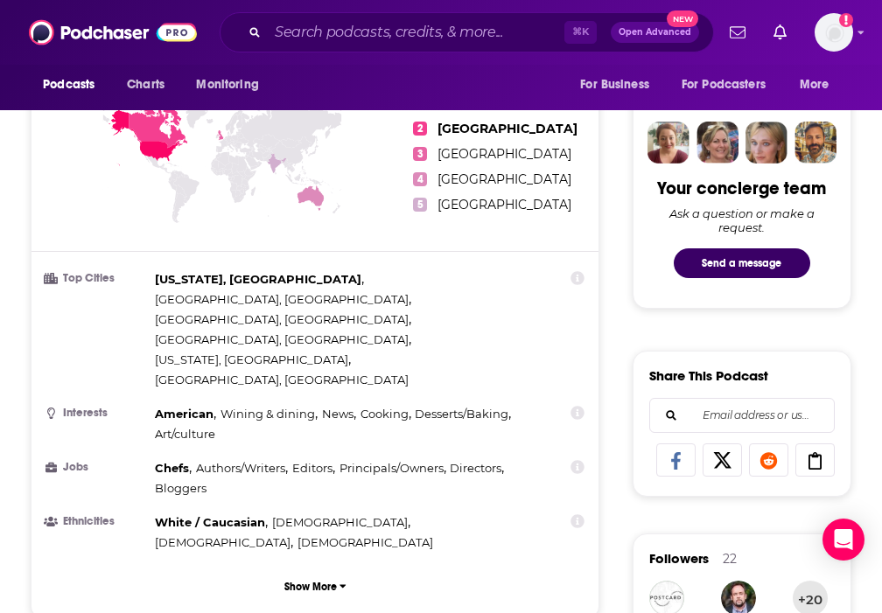
scroll to position [0, 0]
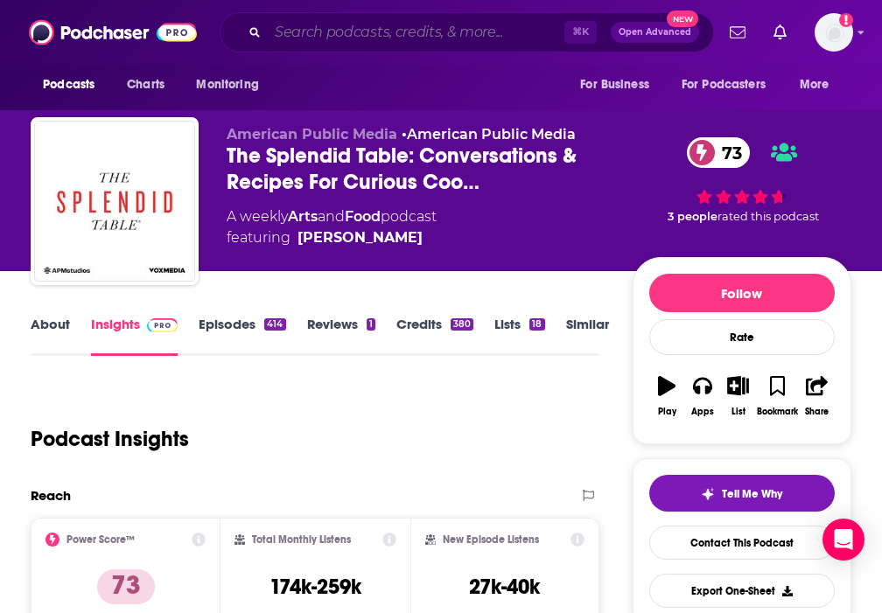
click at [400, 36] on input "Search podcasts, credits, & more..." at bounding box center [416, 32] width 297 height 28
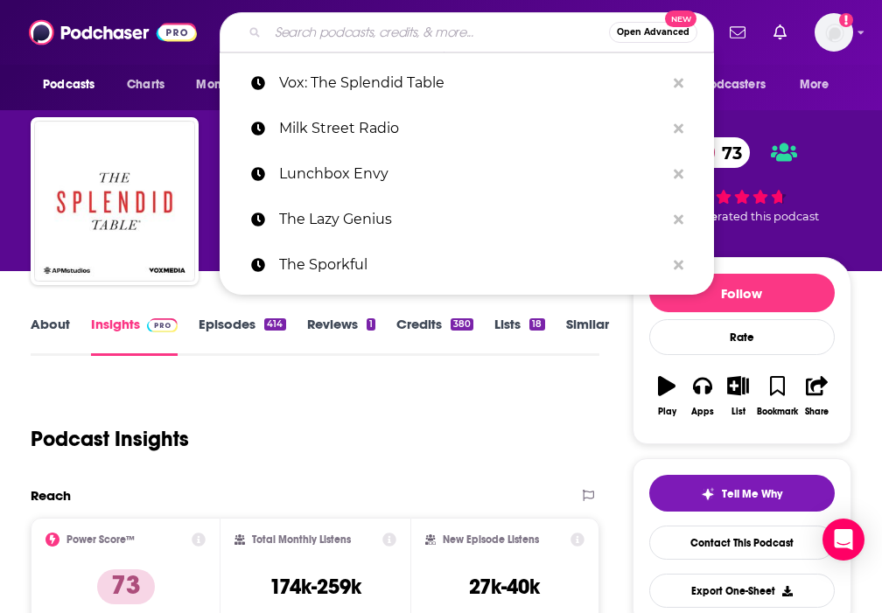
paste input "Food & Wine Tinfoil Swans"
type input "Food & Wine Tinfoil Swans"
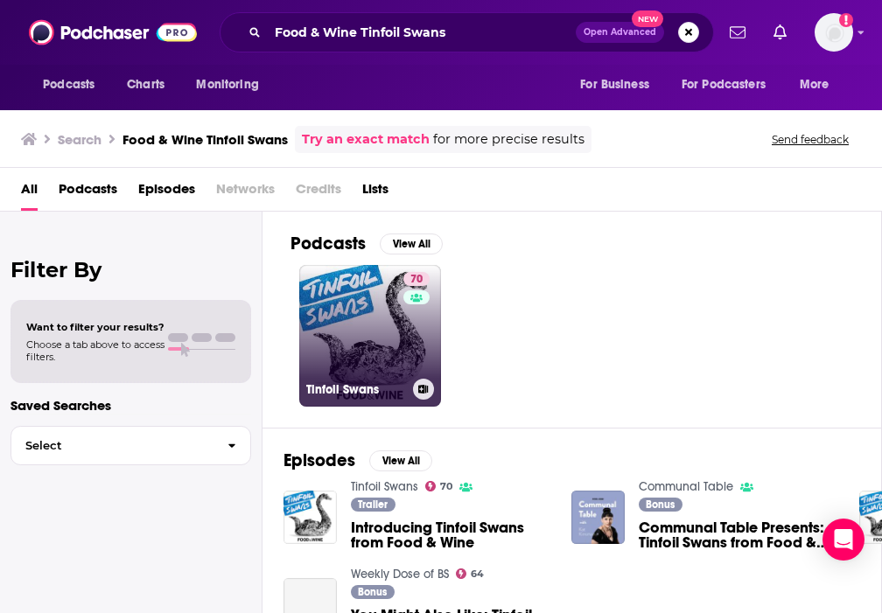
click at [367, 317] on link "70 Tinfoil Swans" at bounding box center [370, 336] width 142 height 142
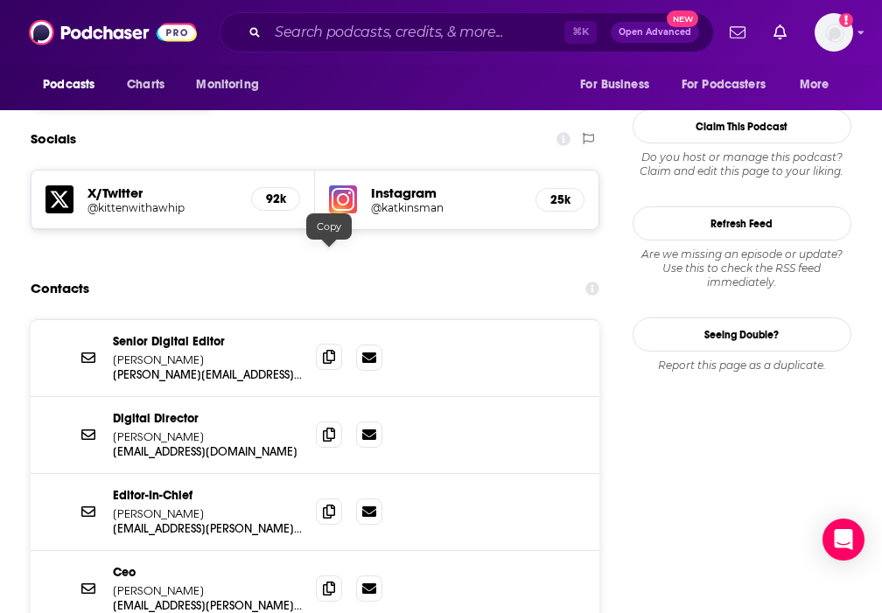
scroll to position [1649, 0]
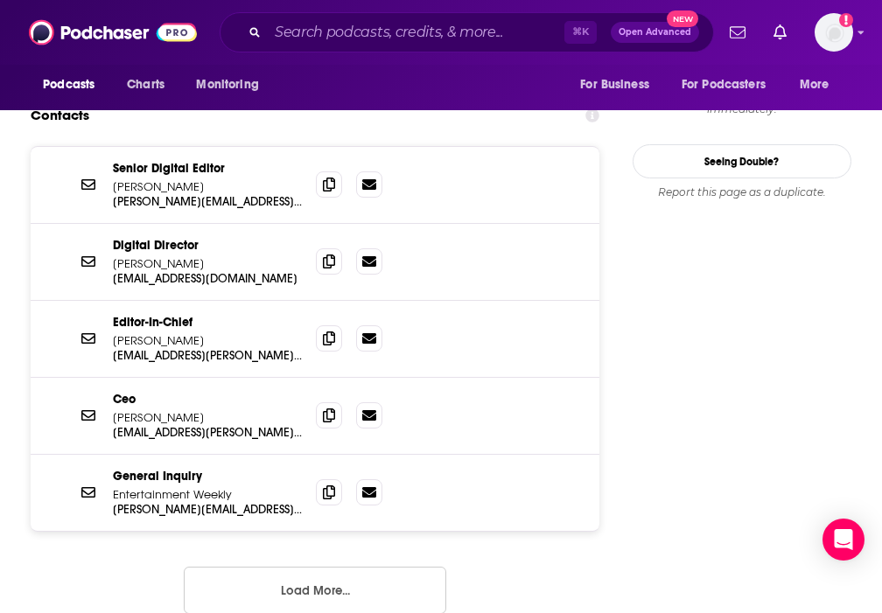
click at [300, 567] on button "Load More..." at bounding box center [315, 590] width 262 height 47
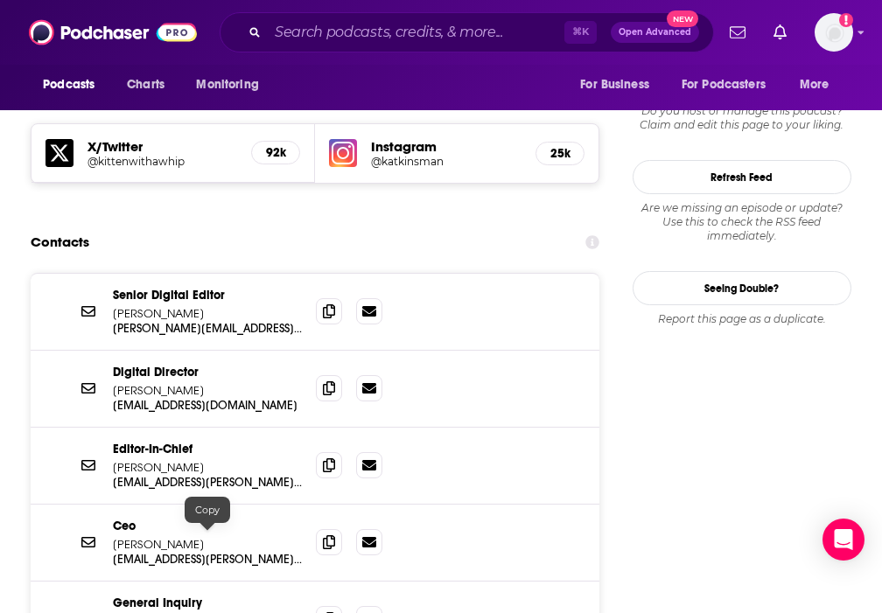
scroll to position [1503, 0]
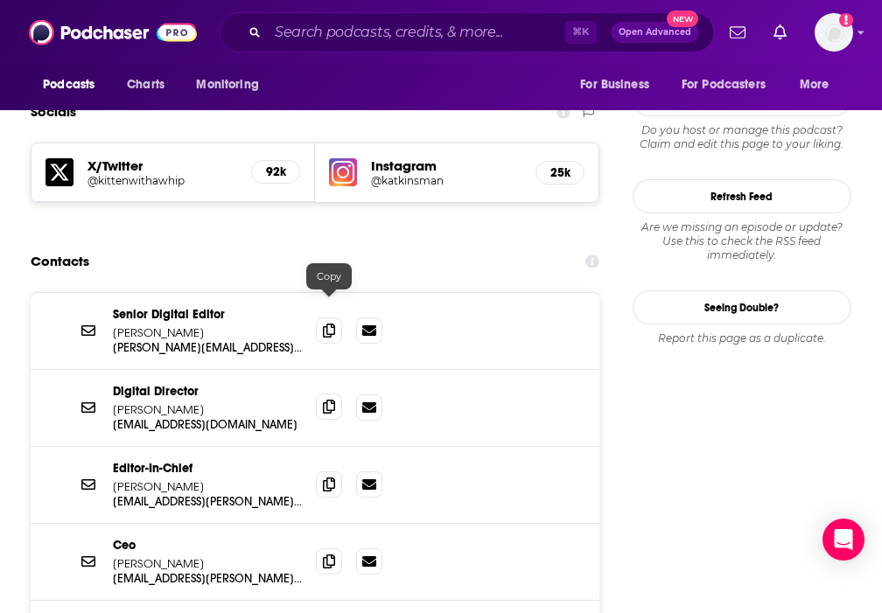
click at [329, 400] on icon at bounding box center [329, 407] width 12 height 14
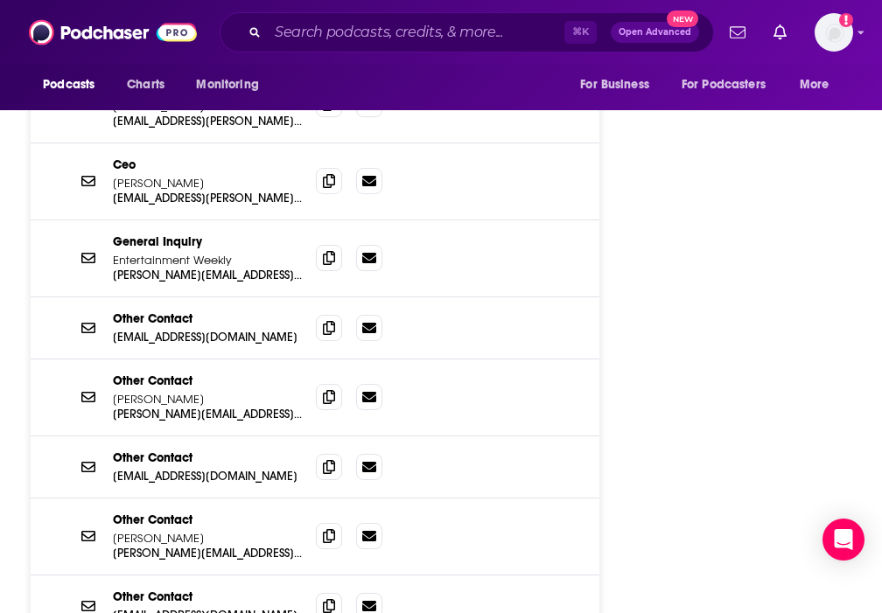
scroll to position [1902, 0]
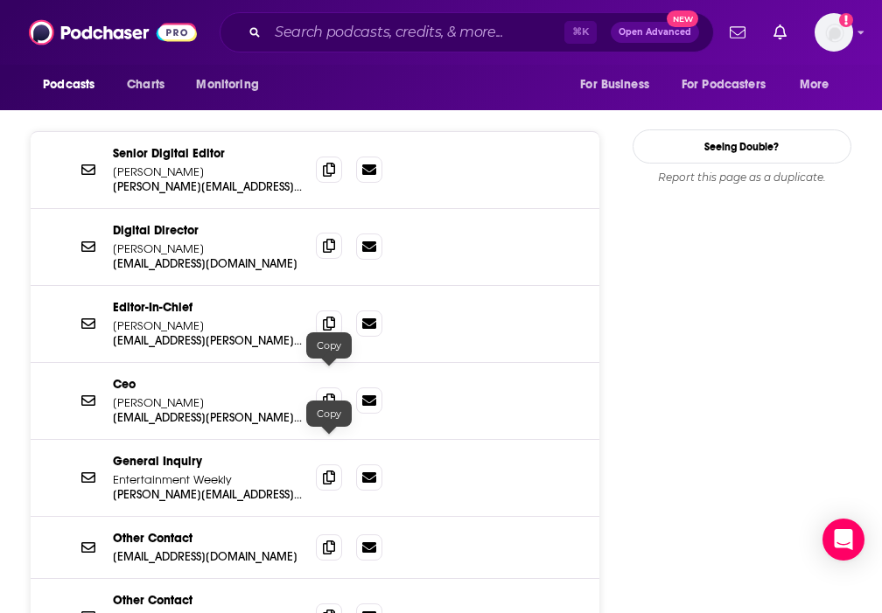
scroll to position [1425, 0]
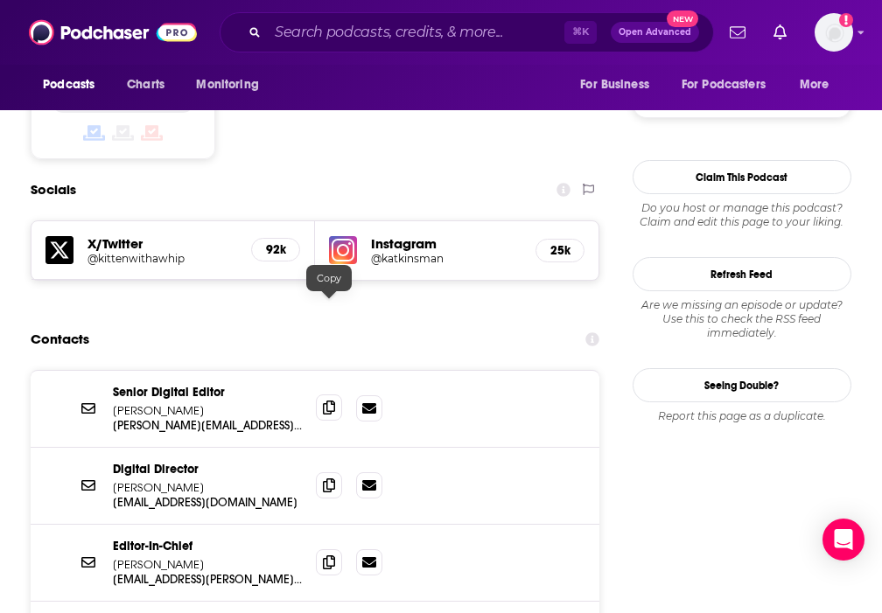
click at [325, 401] on icon at bounding box center [329, 408] width 12 height 14
click at [341, 29] on input "Search podcasts, credits, & more..." at bounding box center [416, 32] width 297 height 28
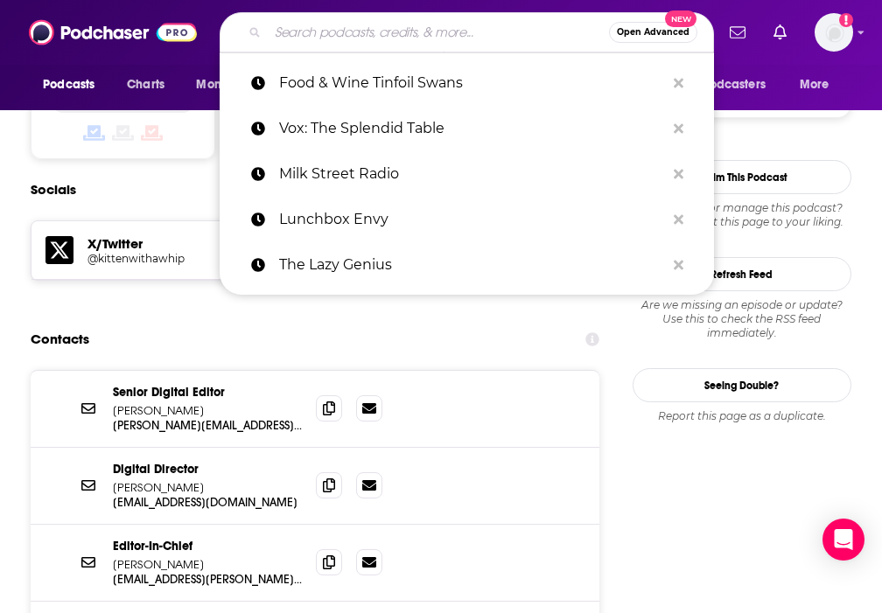
paste input "A hot dog is a sandwich"
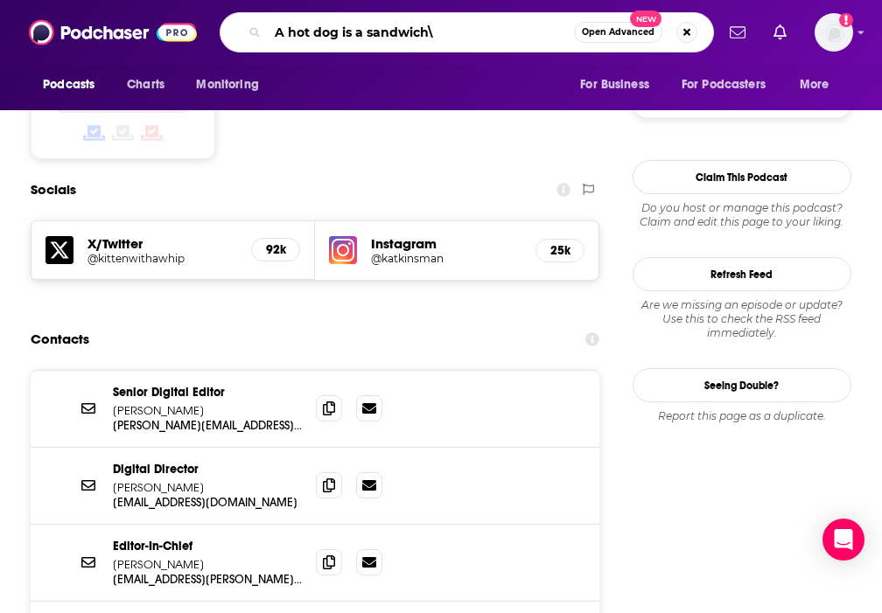
type input "A hot dog is a sandwich"
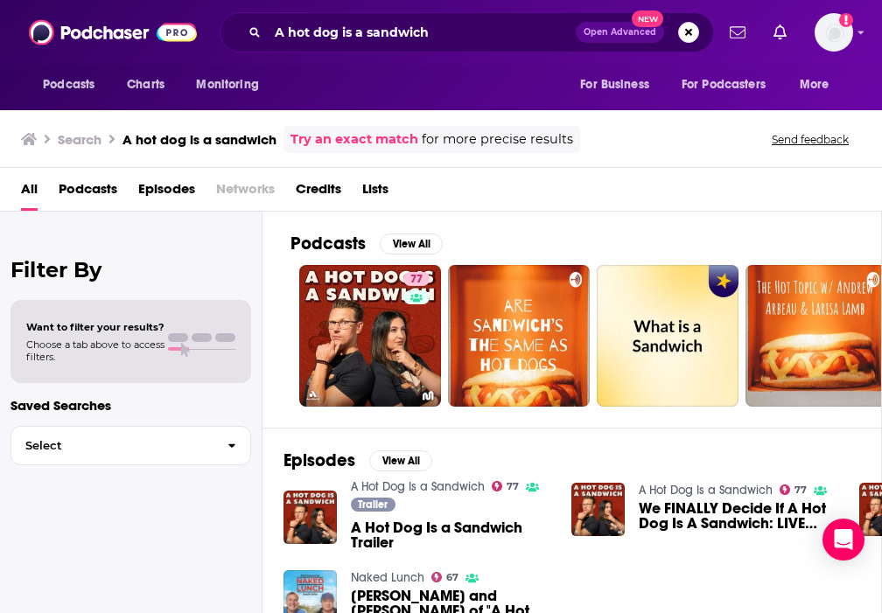
scroll to position [24, 0]
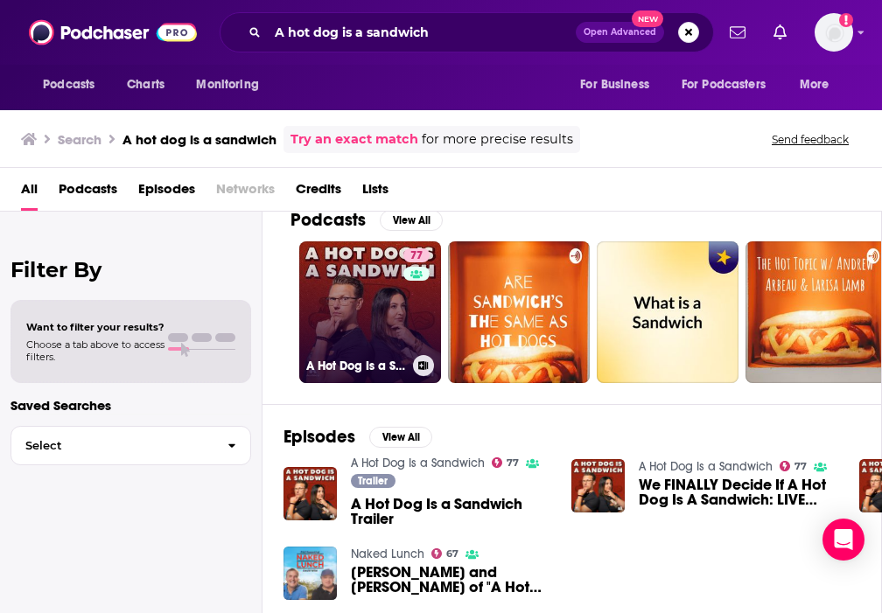
click at [393, 307] on link "77 A Hot Dog Is a Sandwich" at bounding box center [370, 312] width 142 height 142
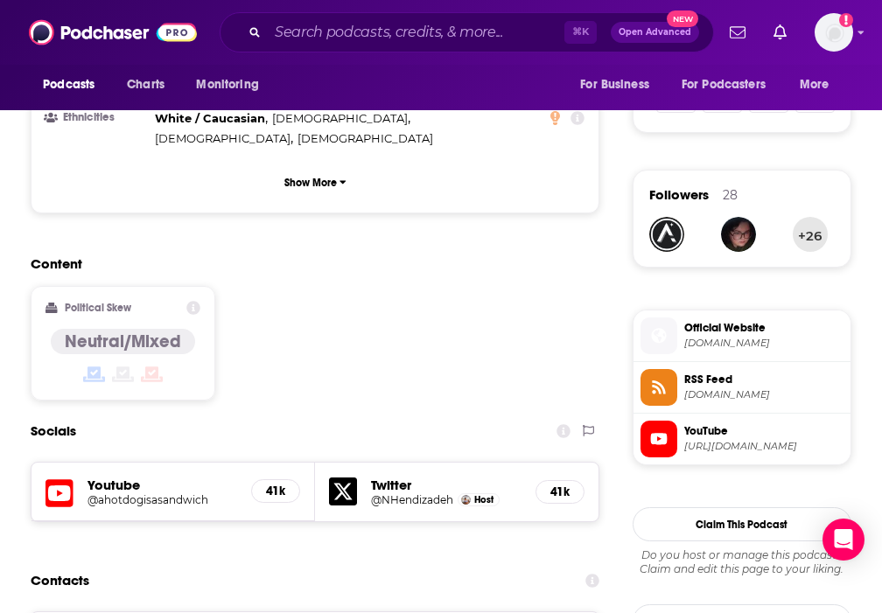
scroll to position [1338, 0]
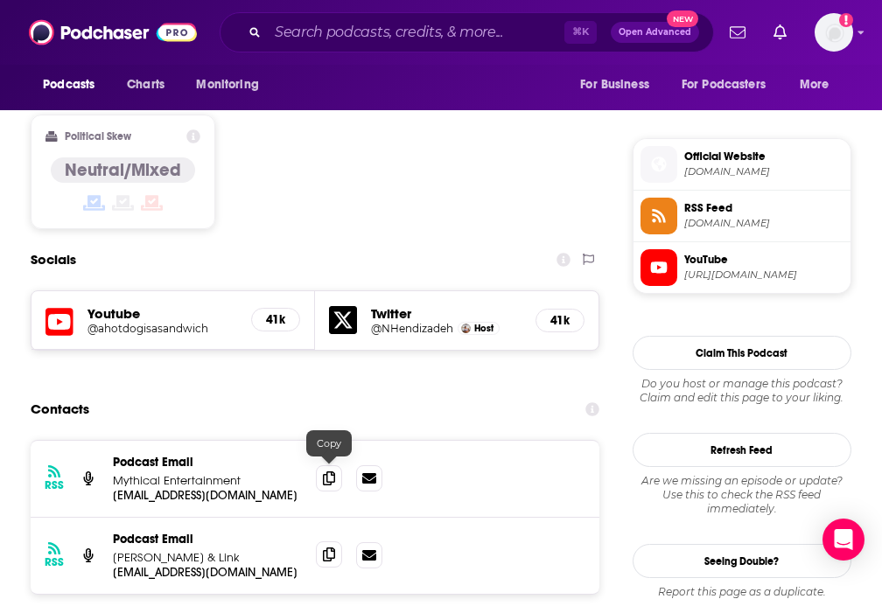
click at [330, 548] on icon at bounding box center [329, 555] width 12 height 14
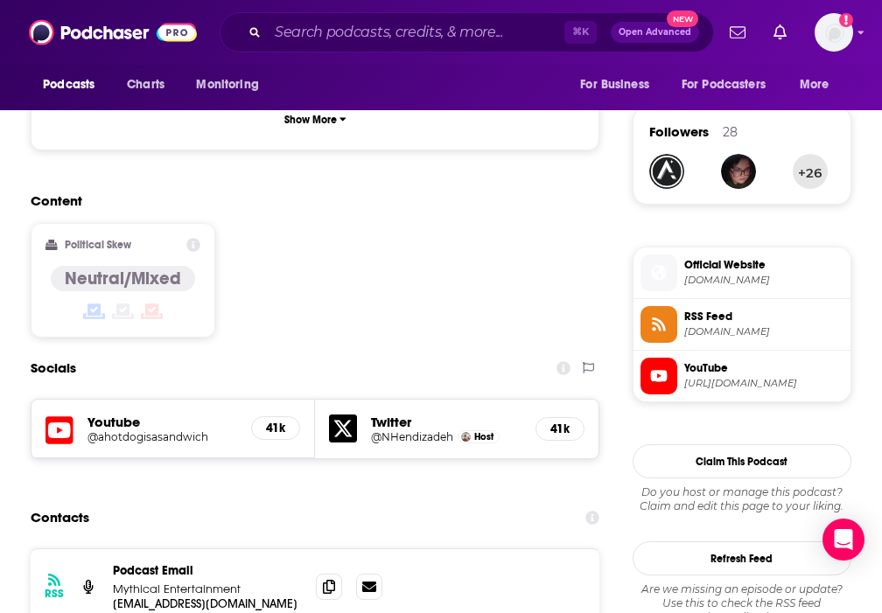
scroll to position [1335, 0]
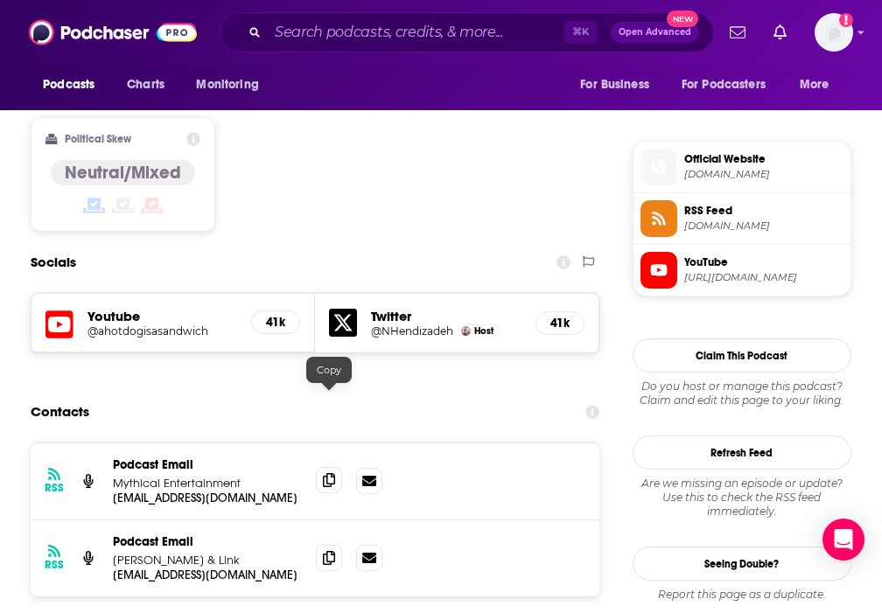
click at [329, 473] on icon at bounding box center [329, 480] width 12 height 14
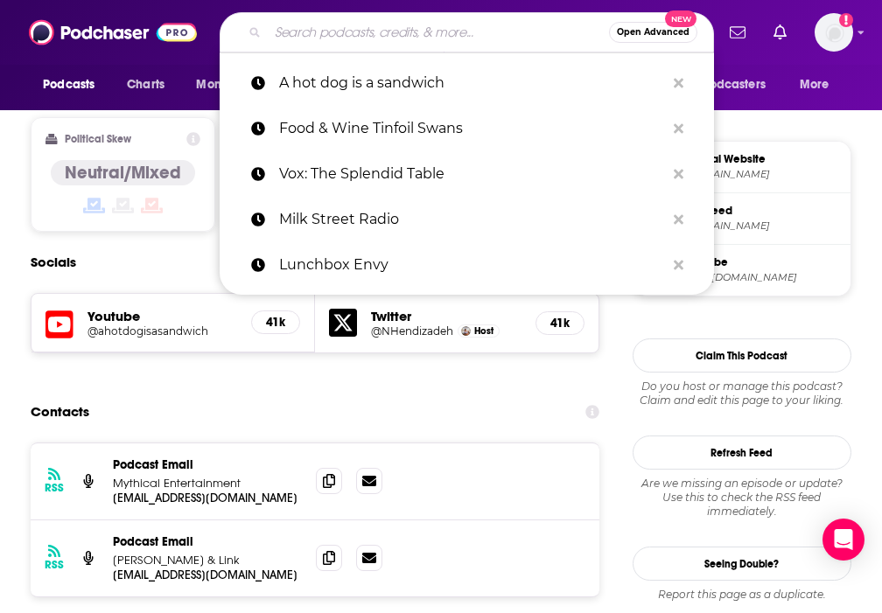
click at [346, 37] on input "Search podcasts, credits, & more..." at bounding box center [438, 32] width 341 height 28
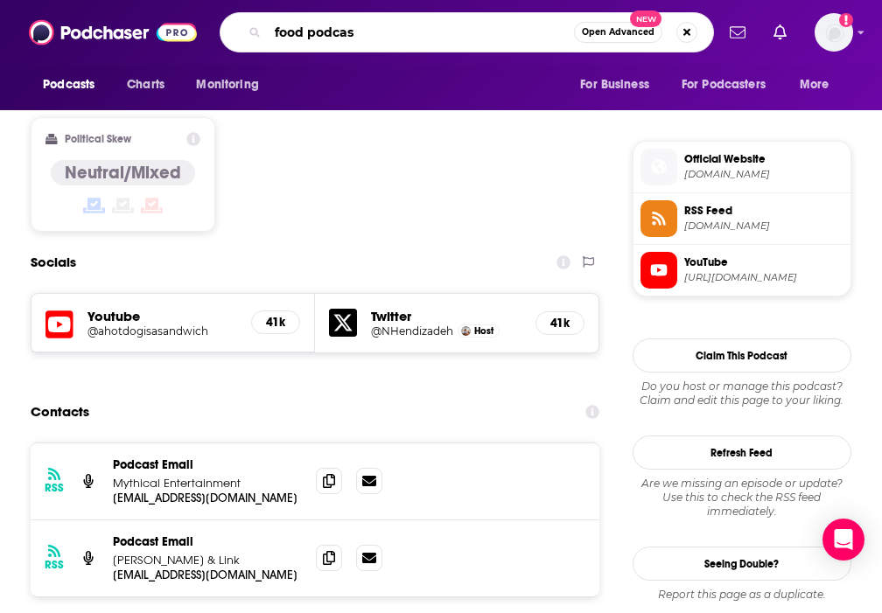
type input "food podcast"
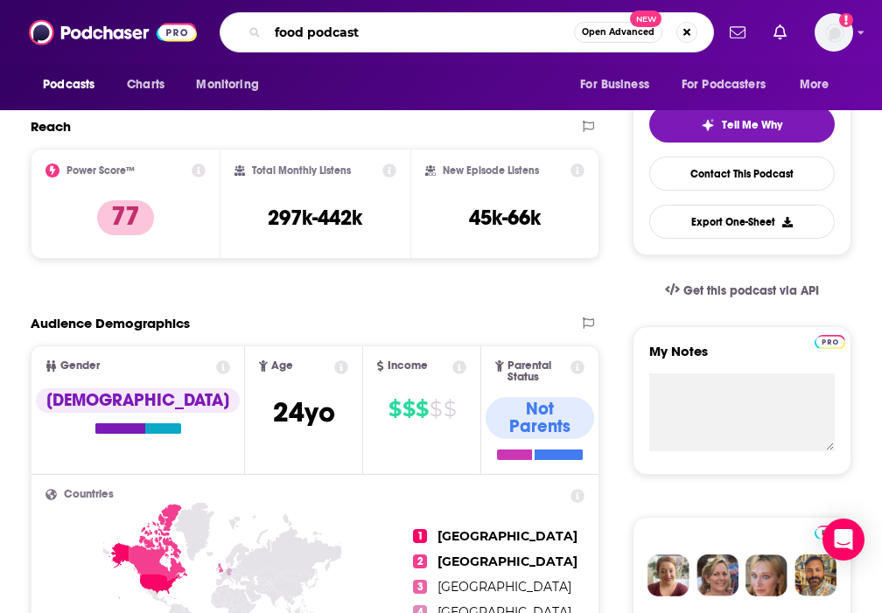
scroll to position [0, 0]
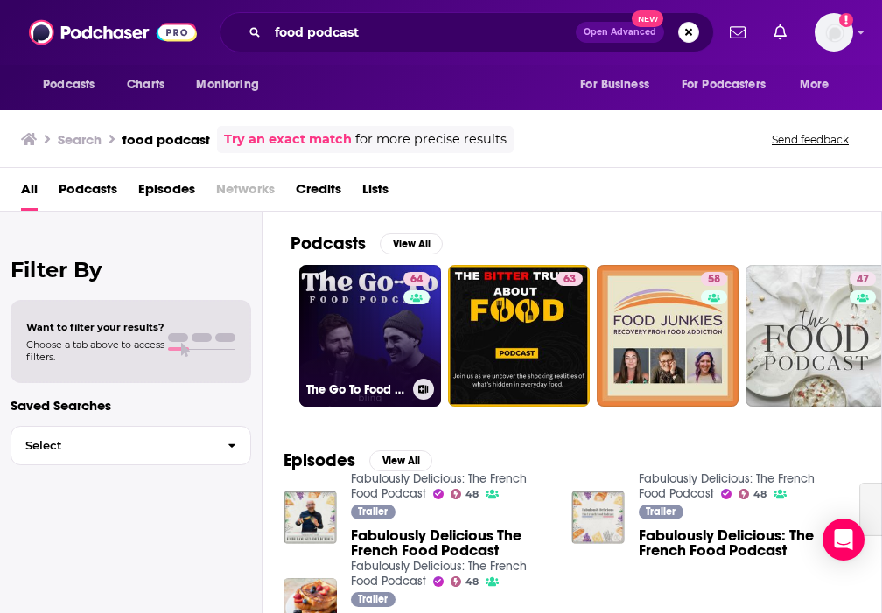
scroll to position [6, 0]
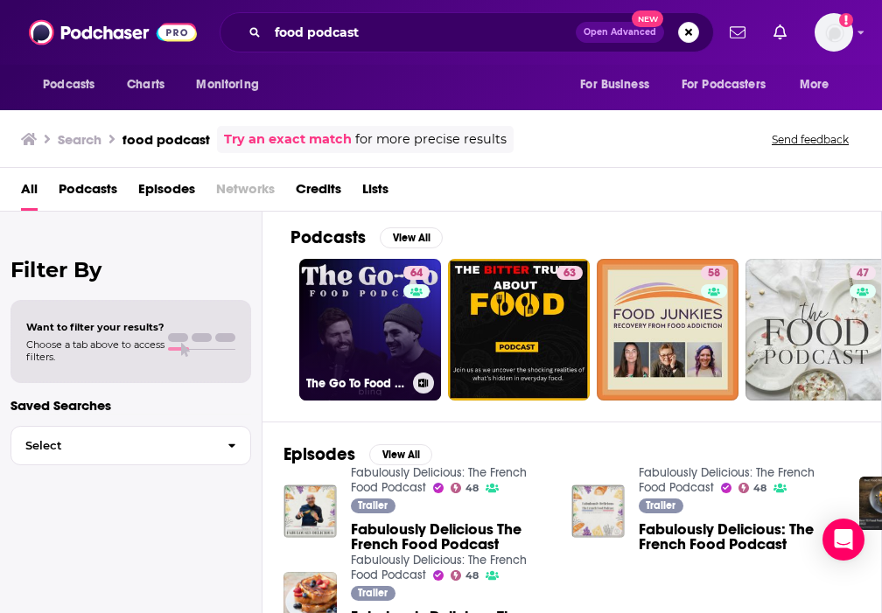
click at [351, 333] on link "64 The Go To Food Podcast" at bounding box center [370, 330] width 142 height 142
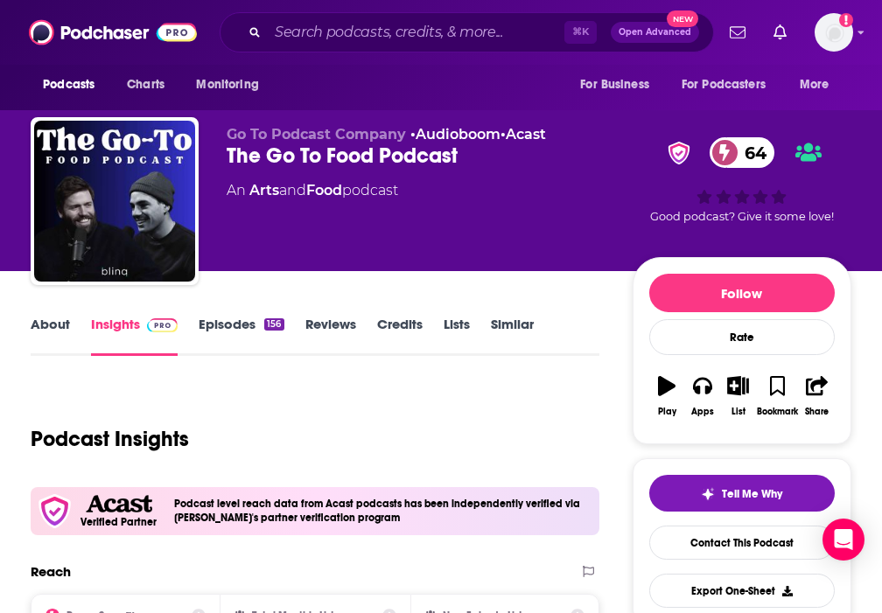
click at [218, 335] on link "Episodes 156" at bounding box center [241, 336] width 85 height 40
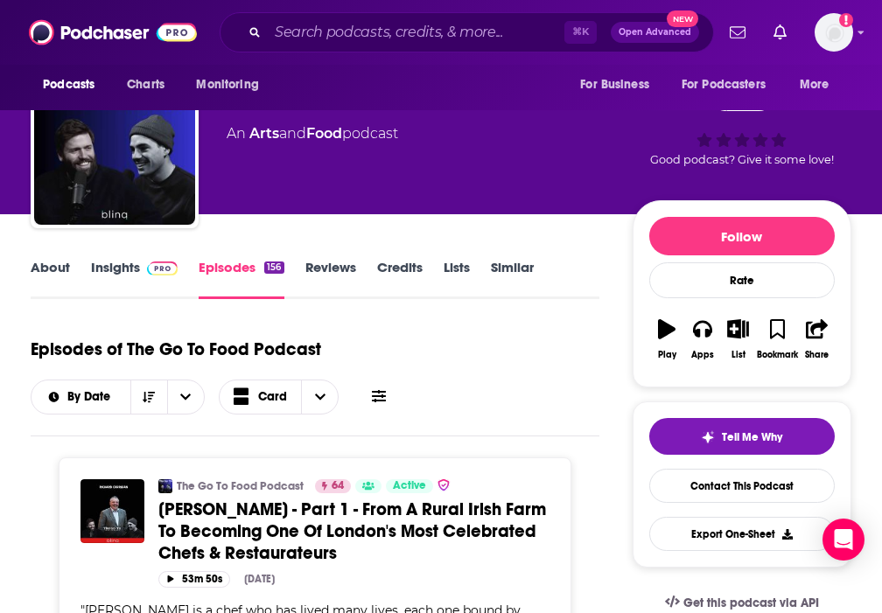
scroll to position [61, 0]
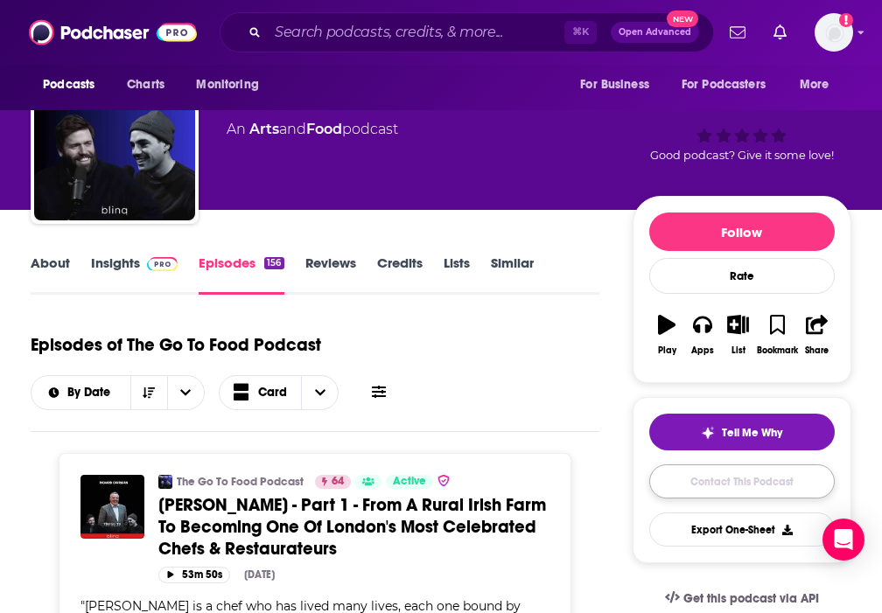
click at [676, 479] on link "Contact This Podcast" at bounding box center [741, 482] width 185 height 34
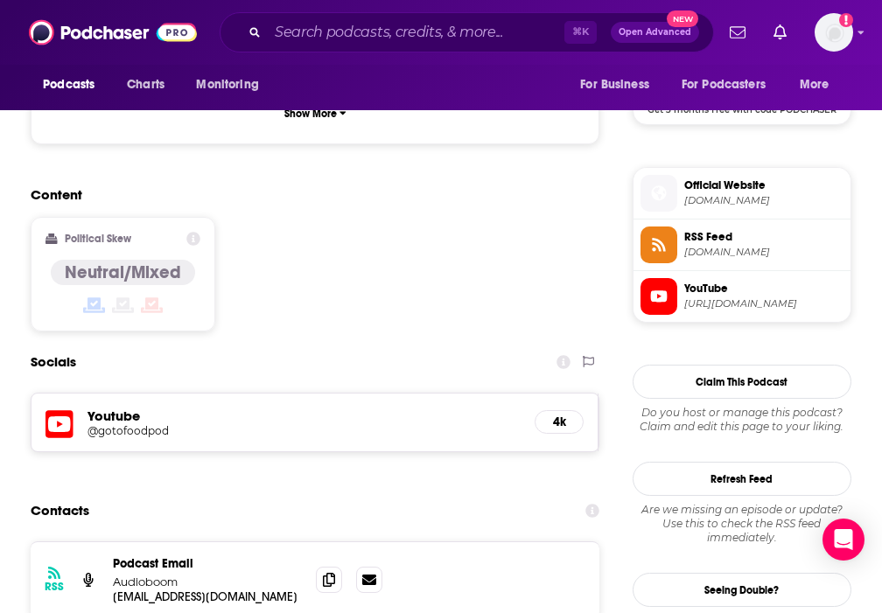
scroll to position [1293, 0]
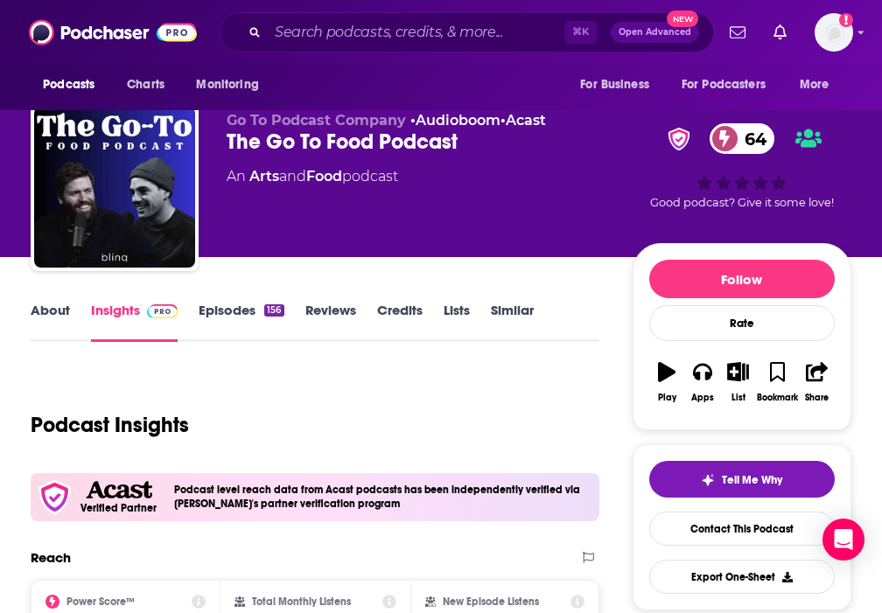
scroll to position [0, 0]
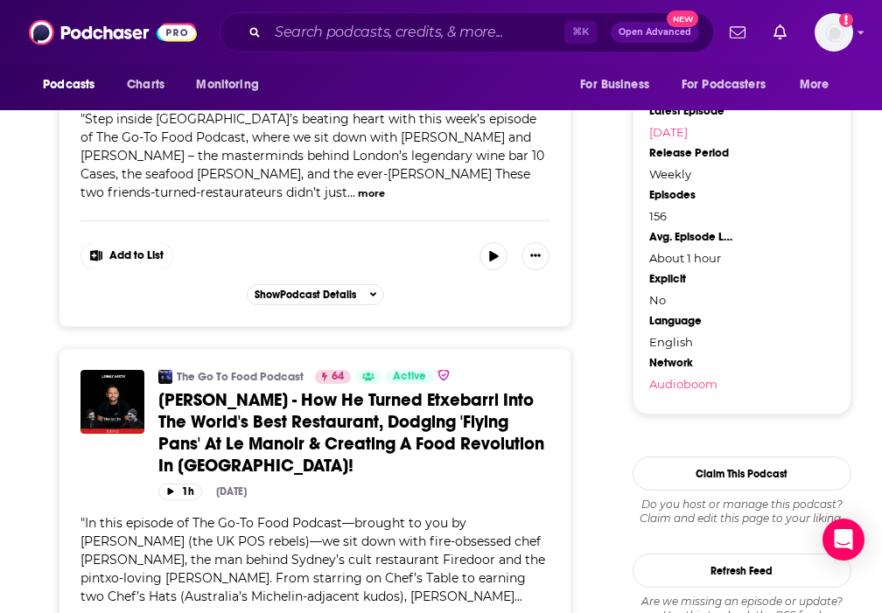
scroll to position [2070, 0]
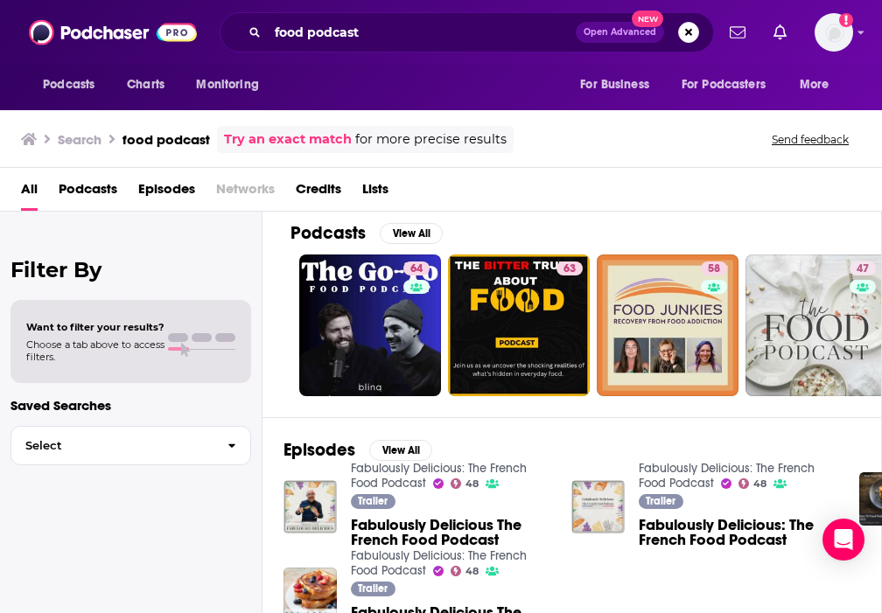
scroll to position [11, 0]
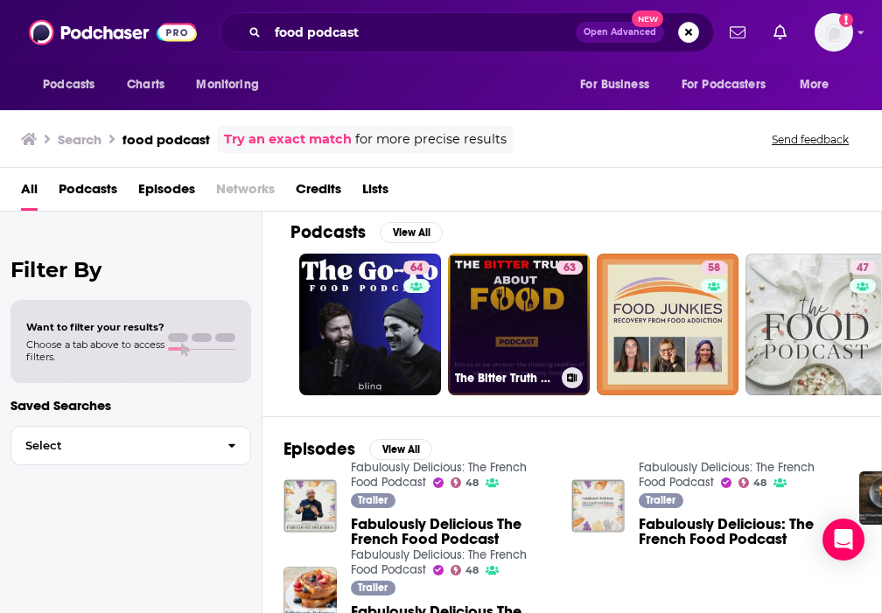
click at [535, 335] on link "63 The Bitter Truth About Food Podcast" at bounding box center [519, 325] width 142 height 142
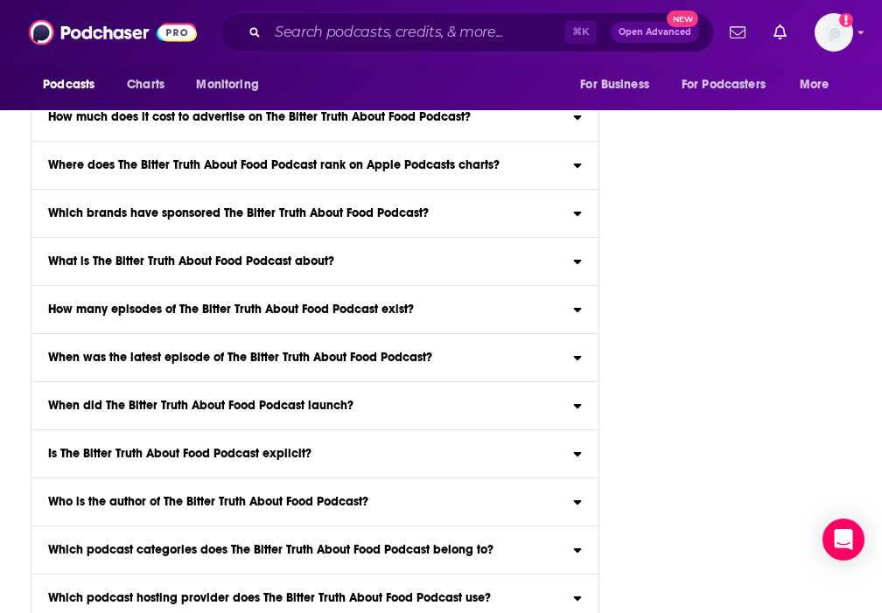
scroll to position [5114, 0]
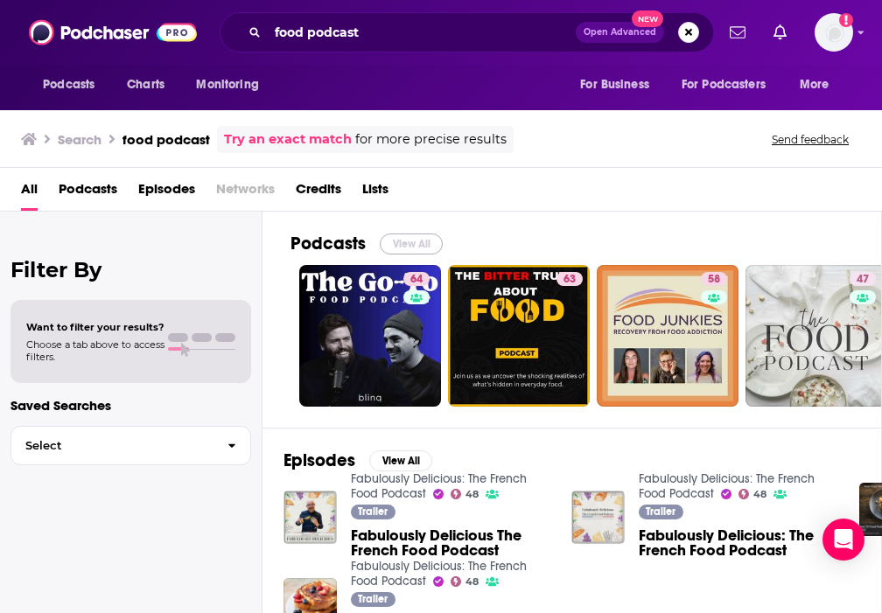
click at [402, 234] on button "View All" at bounding box center [411, 244] width 63 height 21
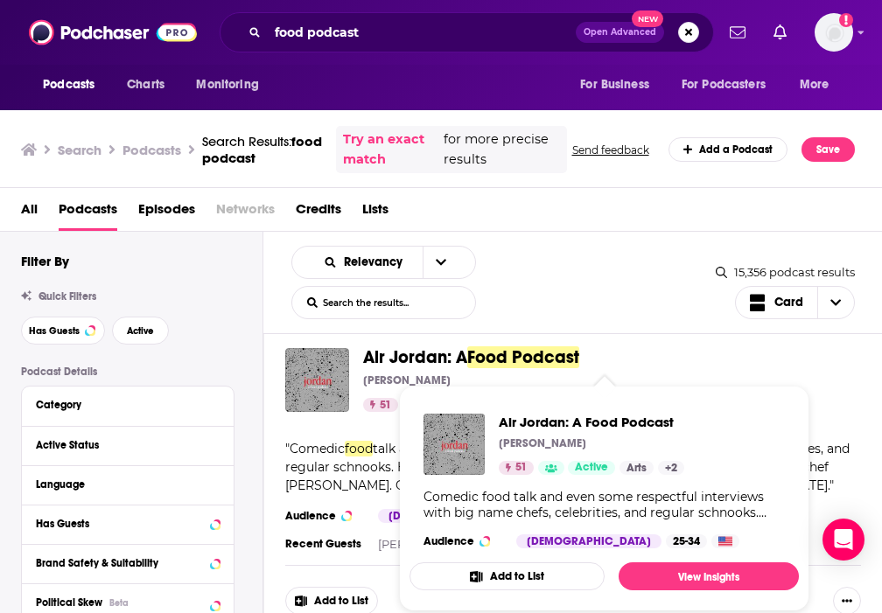
click at [419, 354] on span "Air Jordan: A" at bounding box center [415, 357] width 104 height 22
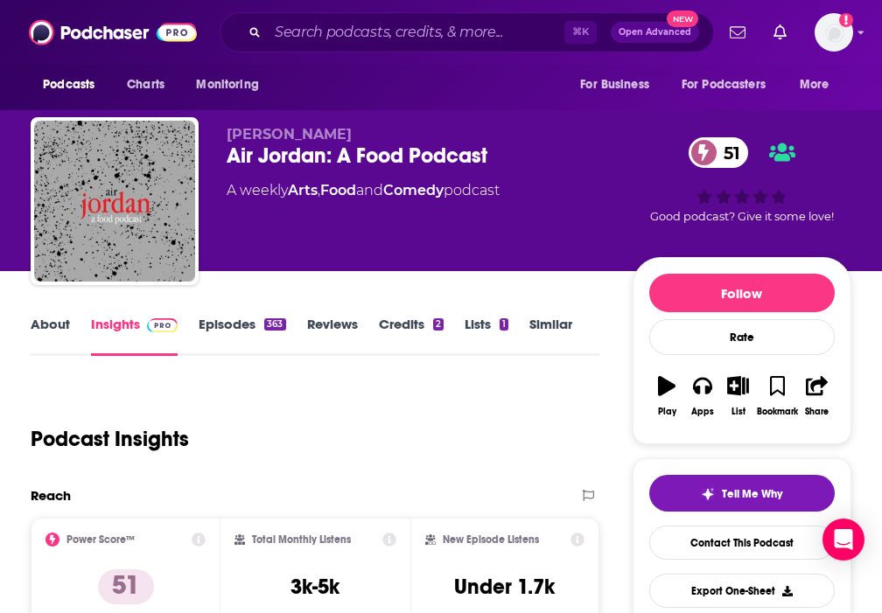
click at [231, 328] on link "Episodes 363" at bounding box center [242, 336] width 87 height 40
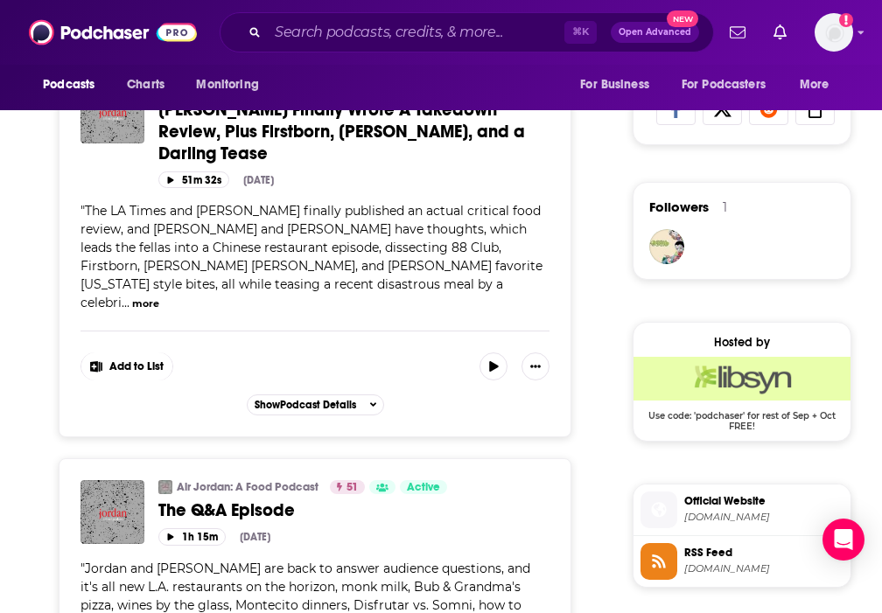
scroll to position [1349, 0]
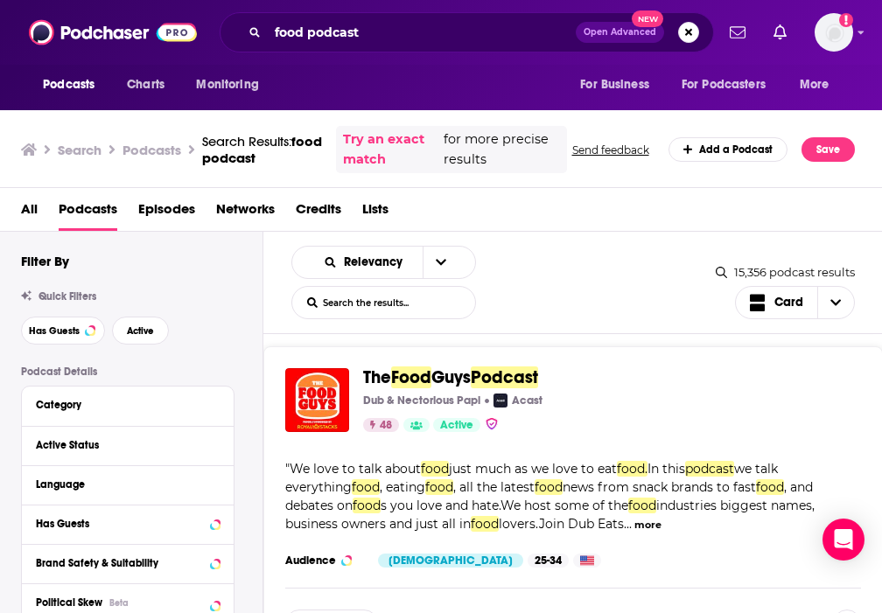
scroll to position [2751, 0]
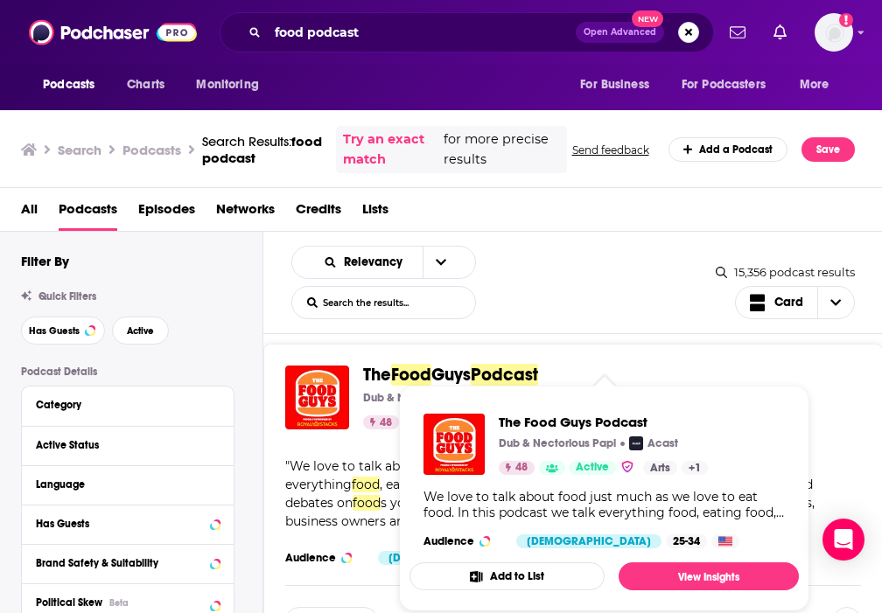
click at [416, 364] on span "Food" at bounding box center [411, 375] width 40 height 22
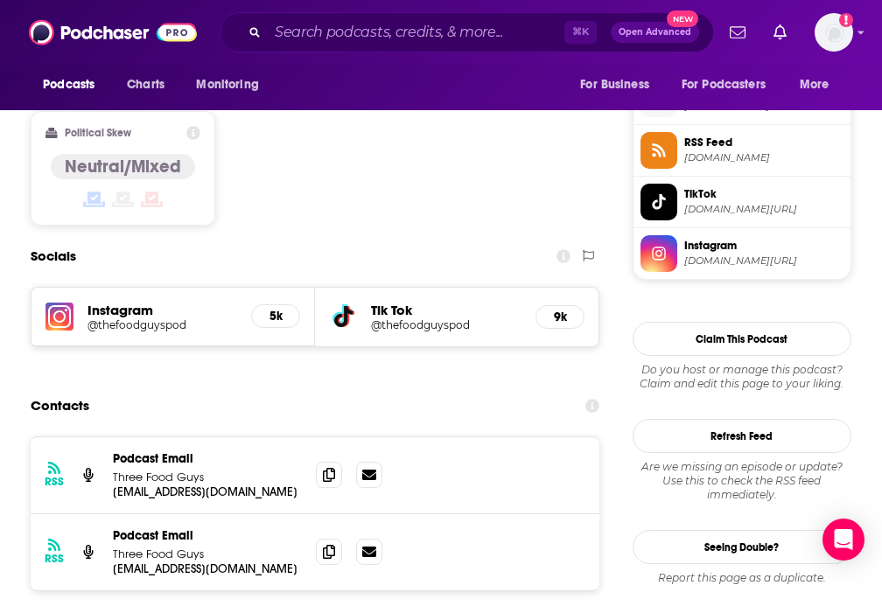
scroll to position [1931, 0]
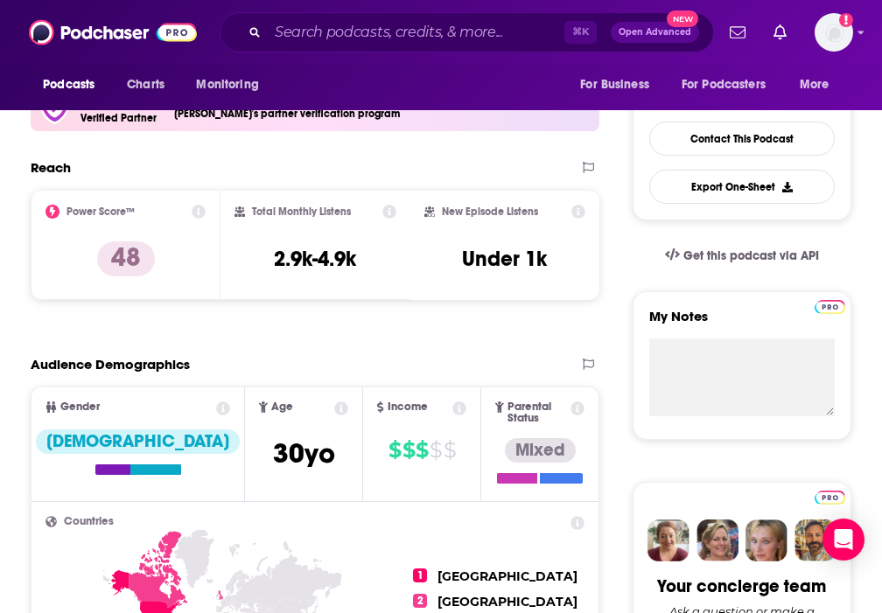
scroll to position [15, 0]
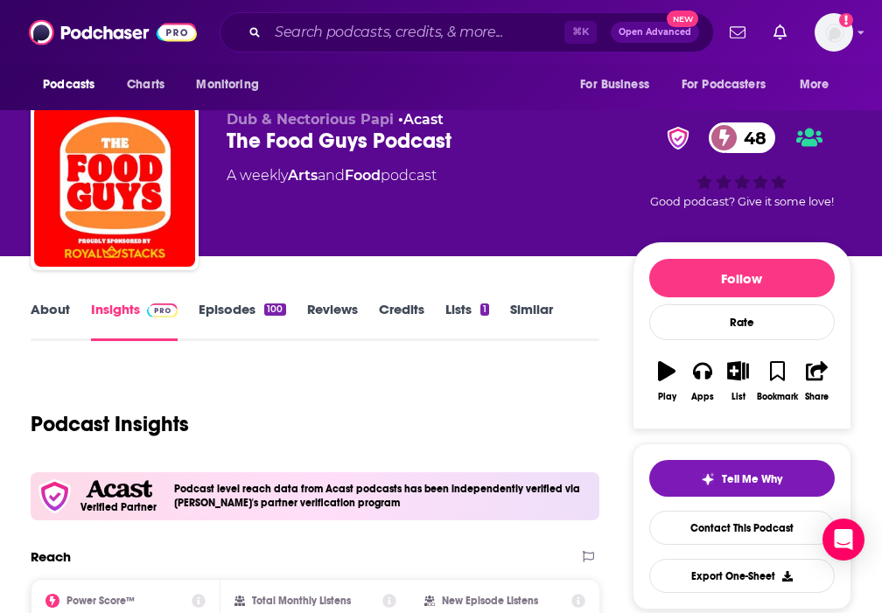
click at [234, 316] on link "Episodes 100" at bounding box center [242, 321] width 87 height 40
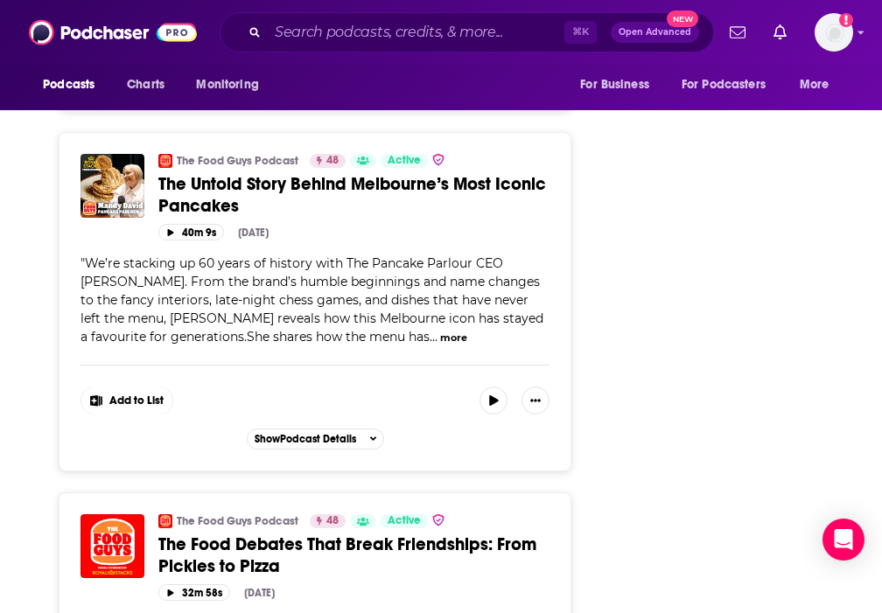
scroll to position [2726, 0]
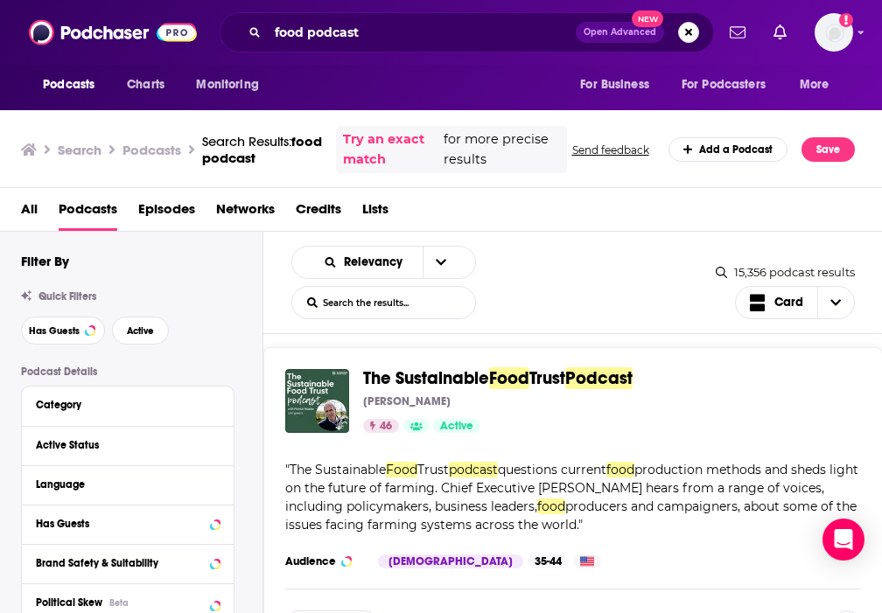
scroll to position [5158, 0]
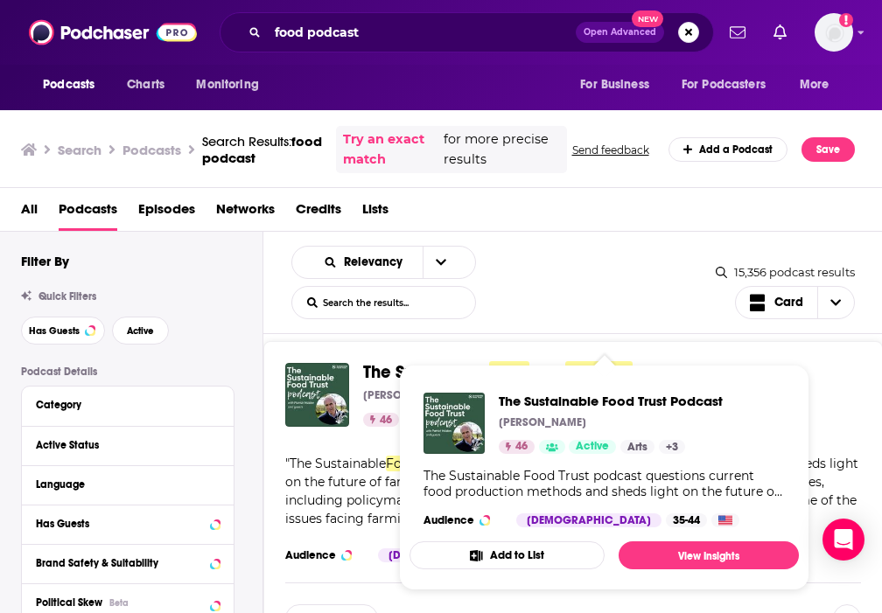
click at [489, 361] on span "The Sustainable" at bounding box center [426, 372] width 126 height 22
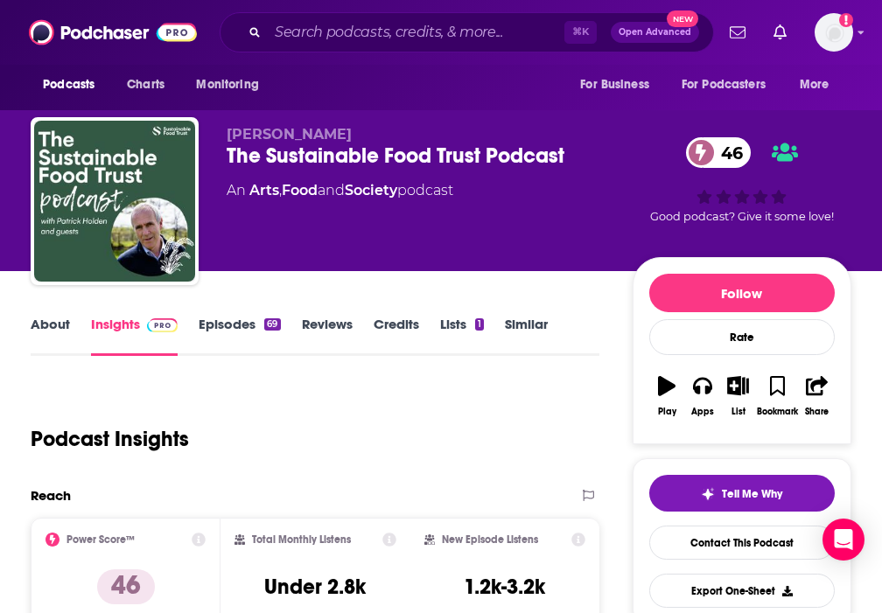
click at [228, 335] on link "Episodes 69" at bounding box center [239, 336] width 81 height 40
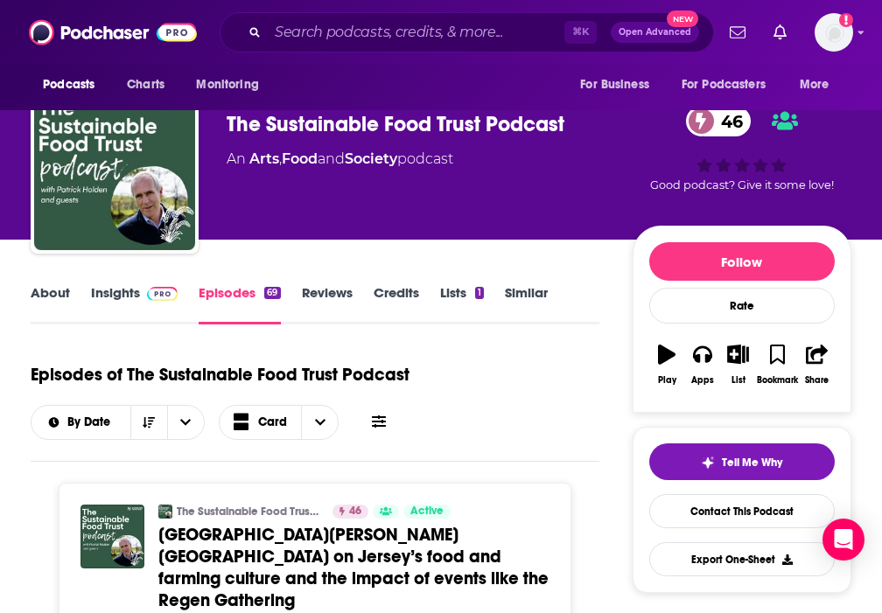
scroll to position [45, 0]
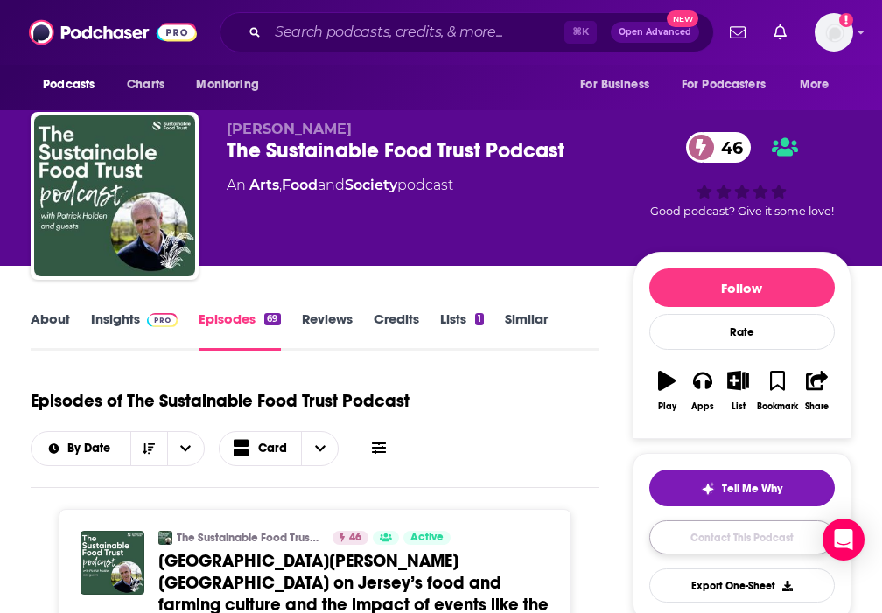
click at [684, 527] on link "Contact This Podcast" at bounding box center [741, 538] width 185 height 34
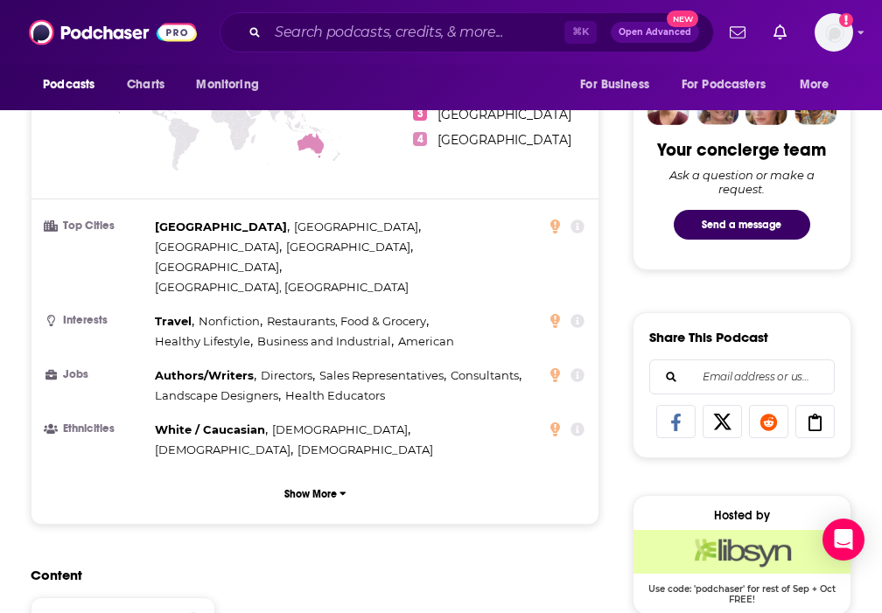
scroll to position [1252, 0]
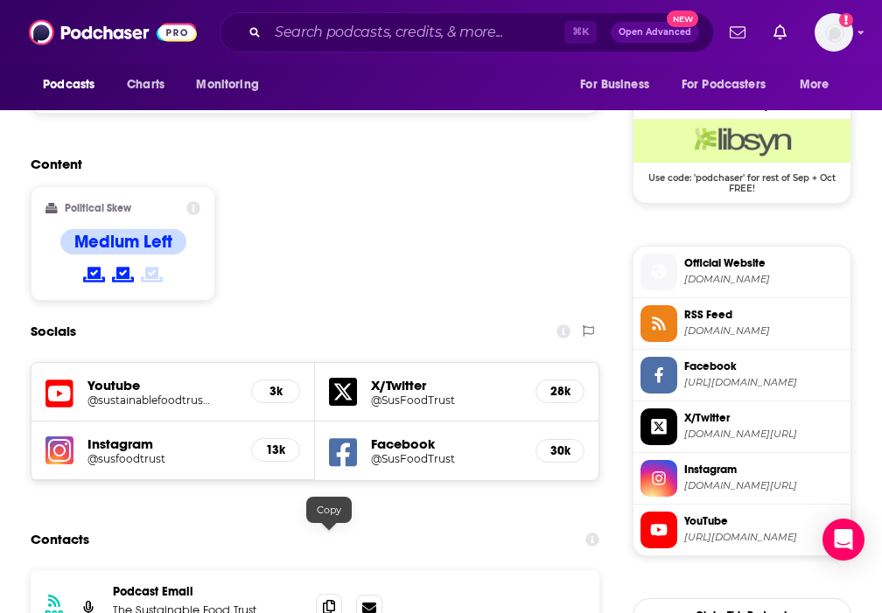
click at [325, 600] on icon at bounding box center [329, 607] width 12 height 14
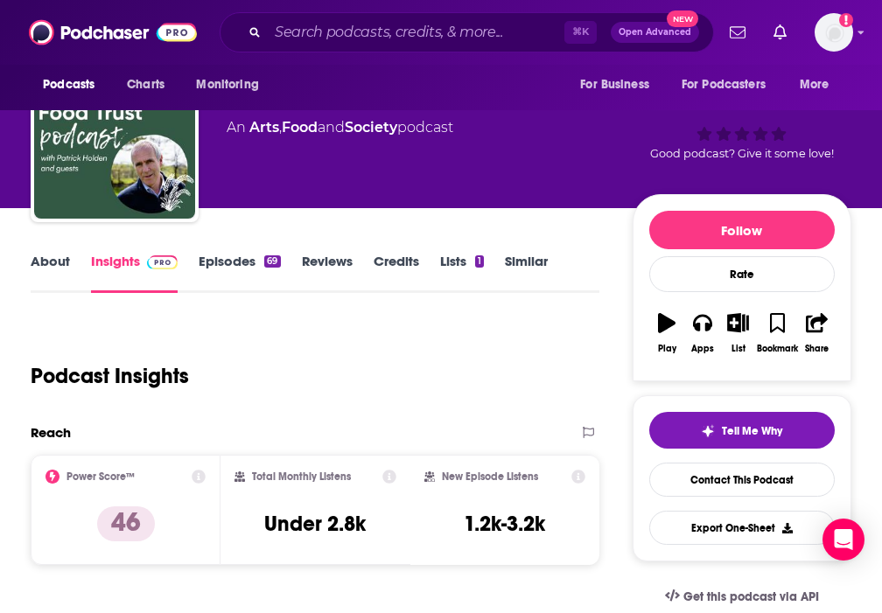
scroll to position [74, 0]
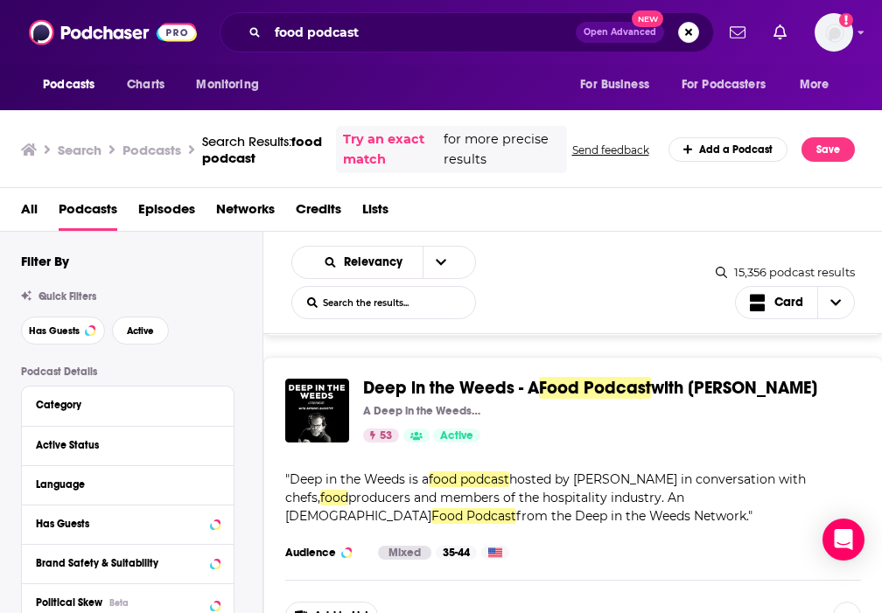
scroll to position [8268, 0]
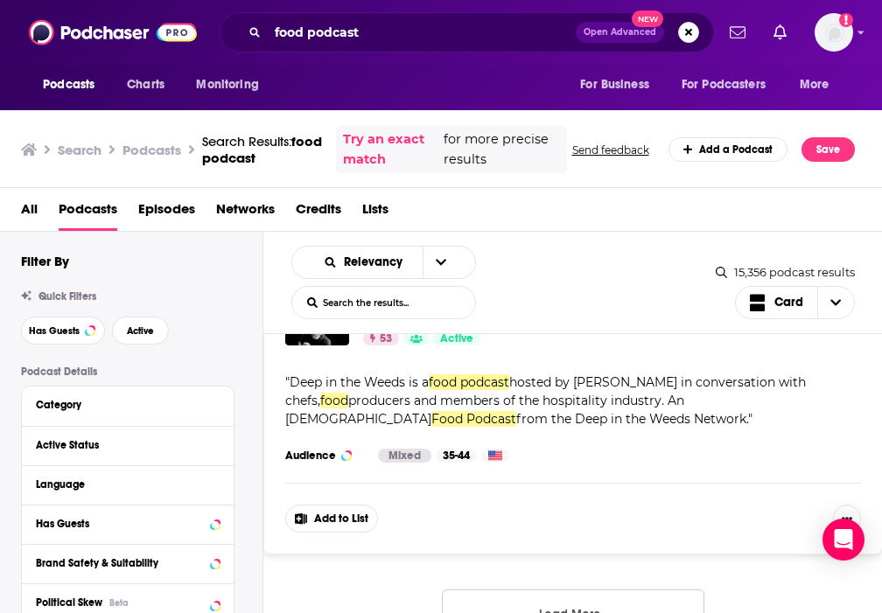
click at [510, 590] on button "Load More..." at bounding box center [573, 613] width 262 height 47
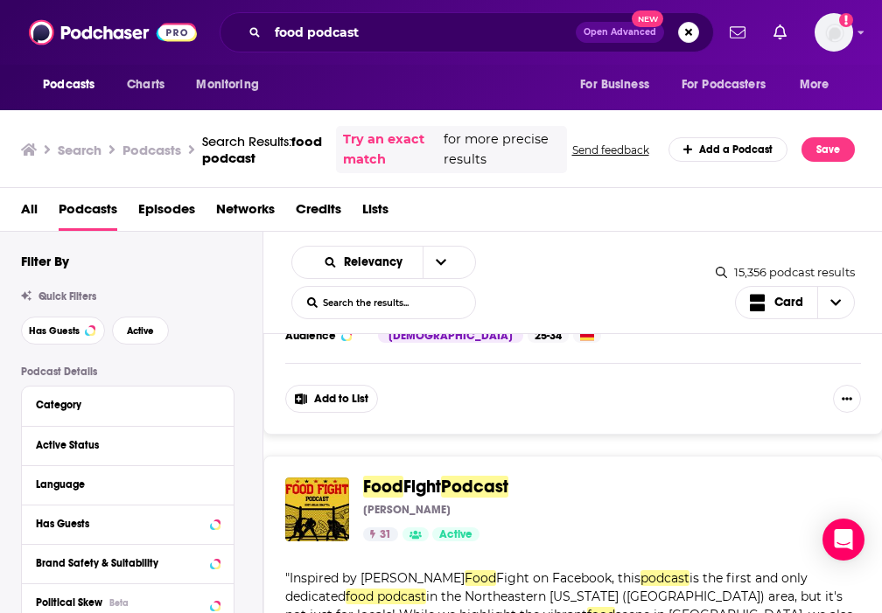
scroll to position [11463, 0]
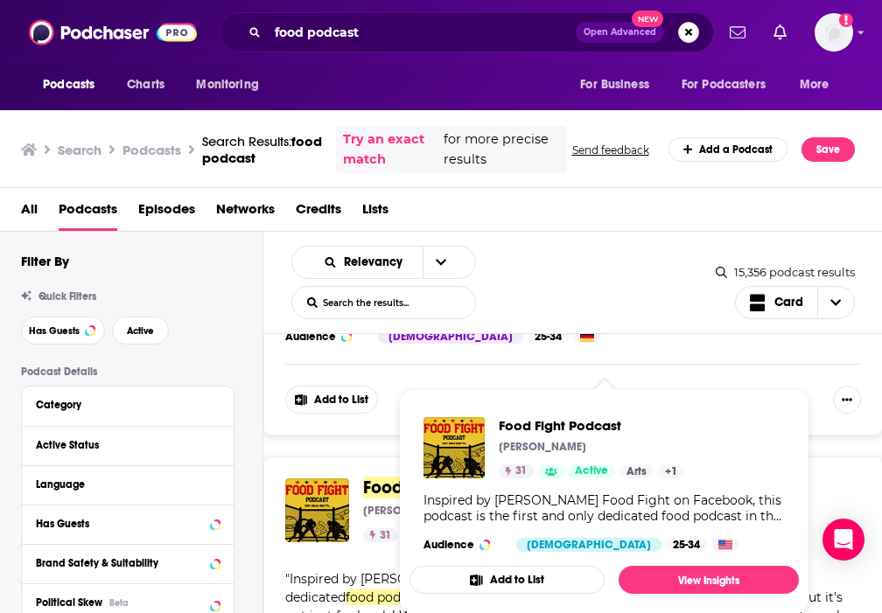
click at [375, 477] on span "Food" at bounding box center [383, 488] width 40 height 22
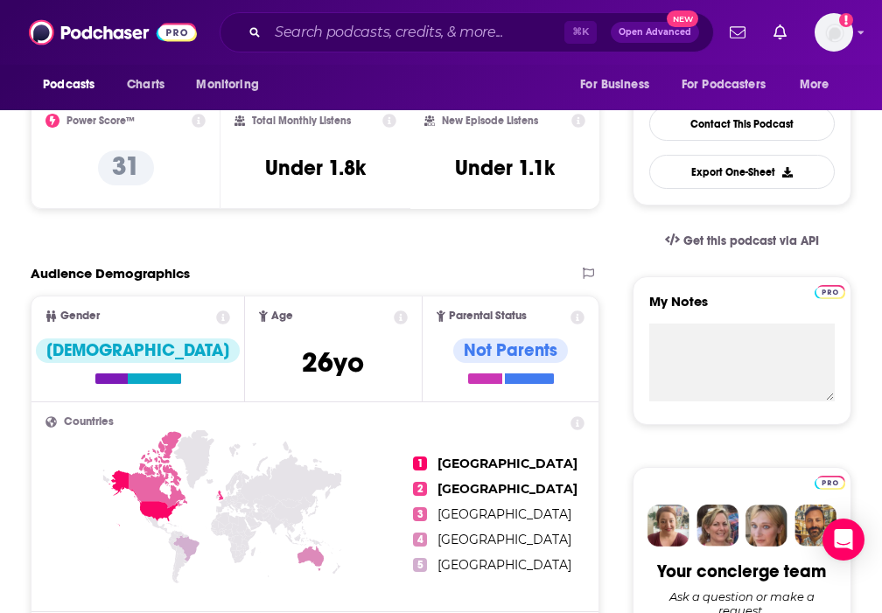
scroll to position [729, 0]
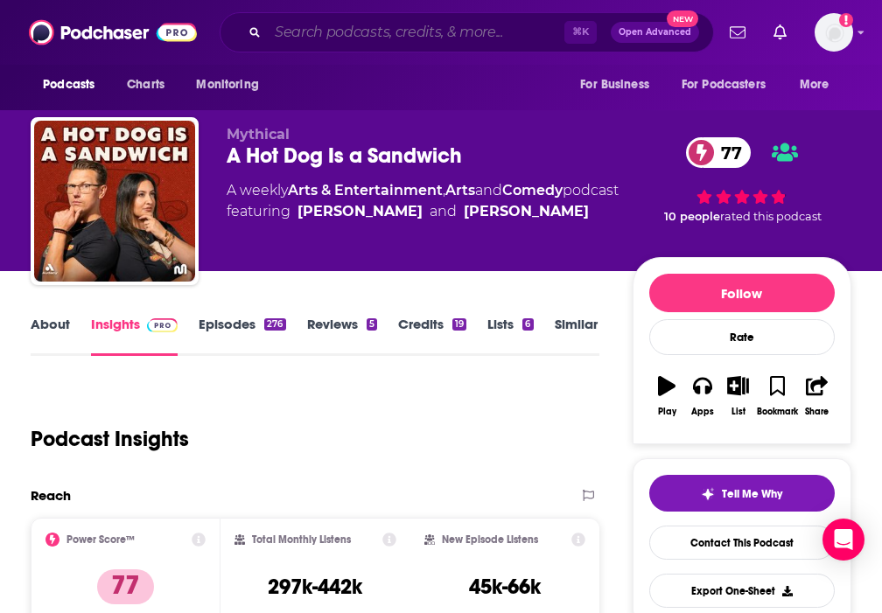
click at [338, 23] on input "Search podcasts, credits, & more..." at bounding box center [416, 32] width 297 height 28
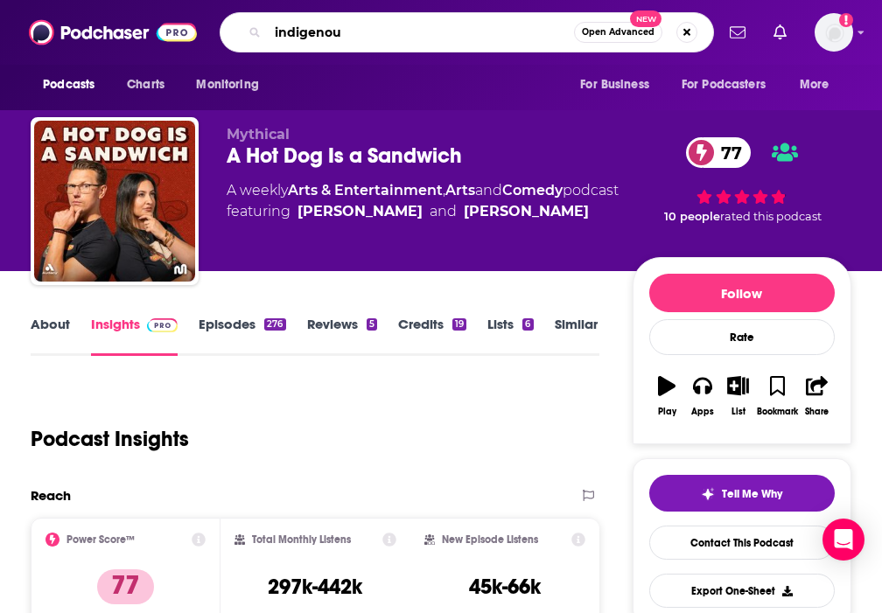
type input "indigenous"
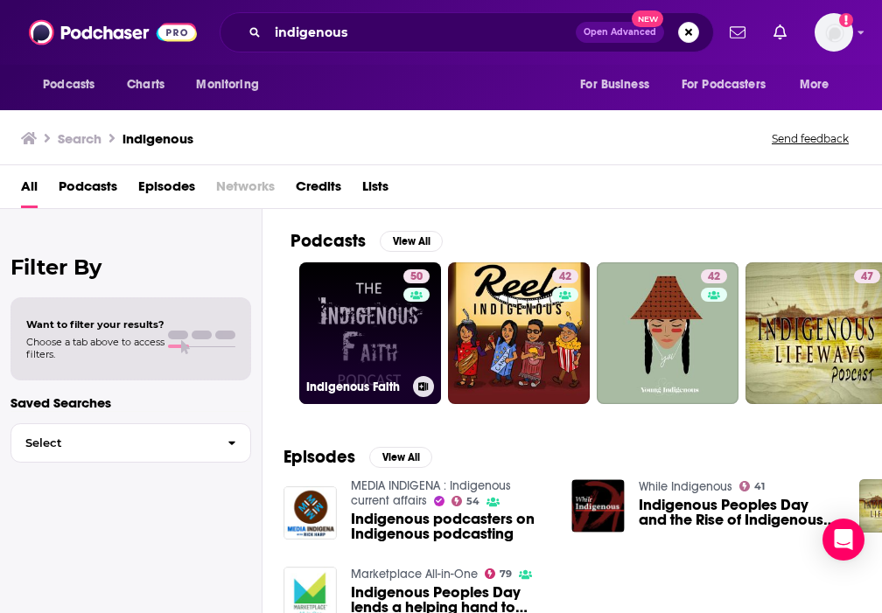
click at [393, 336] on link "50 Indigenous Faith" at bounding box center [370, 333] width 142 height 142
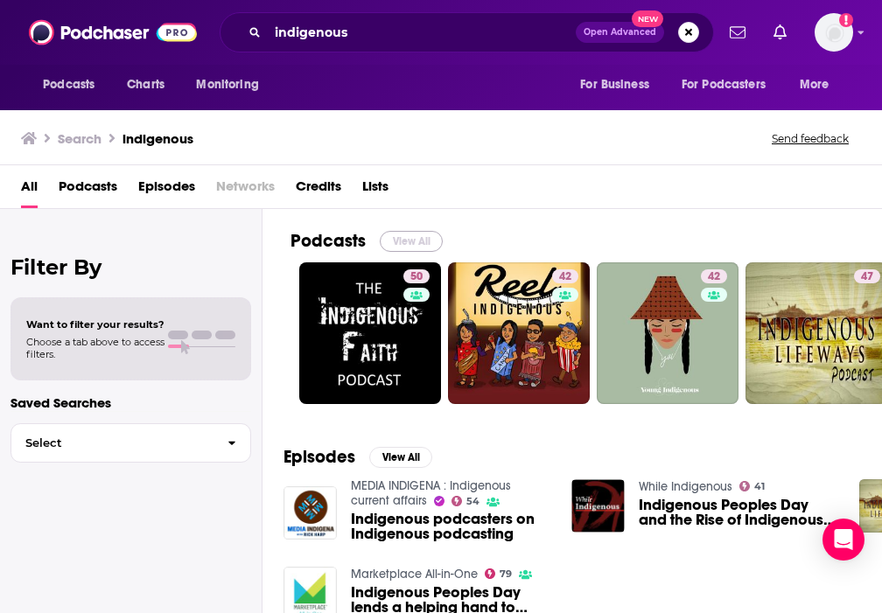
click at [427, 242] on button "View All" at bounding box center [411, 241] width 63 height 21
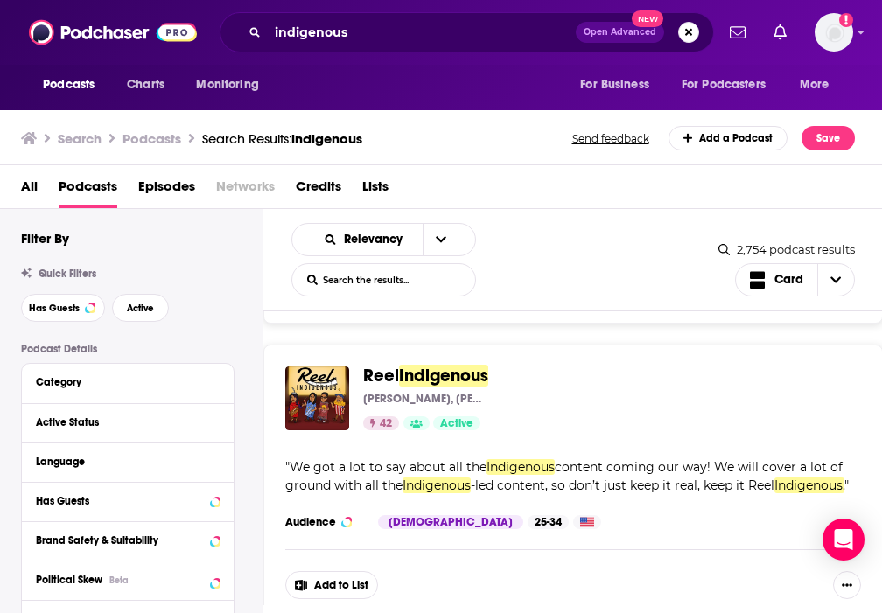
scroll to position [287, 0]
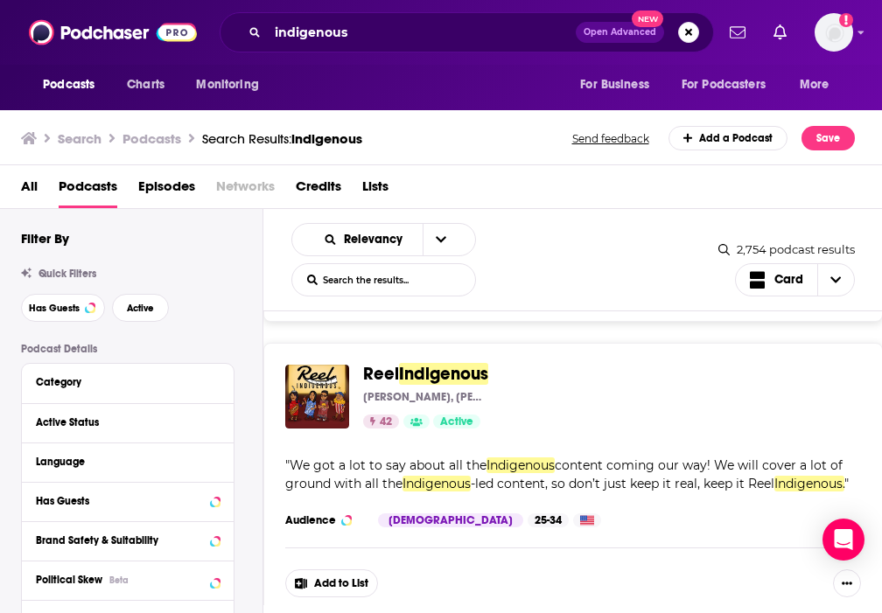
click at [447, 374] on div "Podcasts Charts Monitoring indigenous Open Advanced New For Business For Podcas…" at bounding box center [441, 306] width 882 height 613
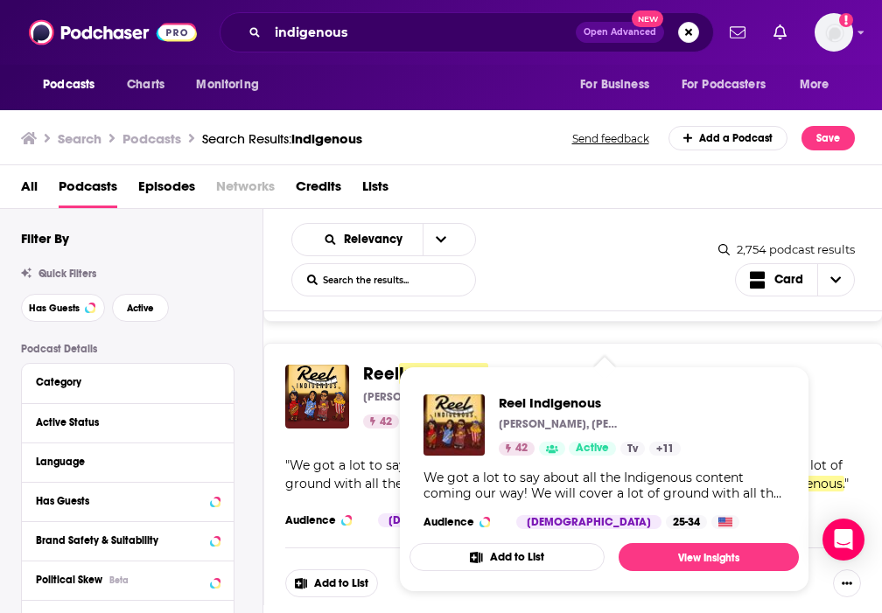
click at [392, 373] on span "Reel" at bounding box center [381, 374] width 36 height 22
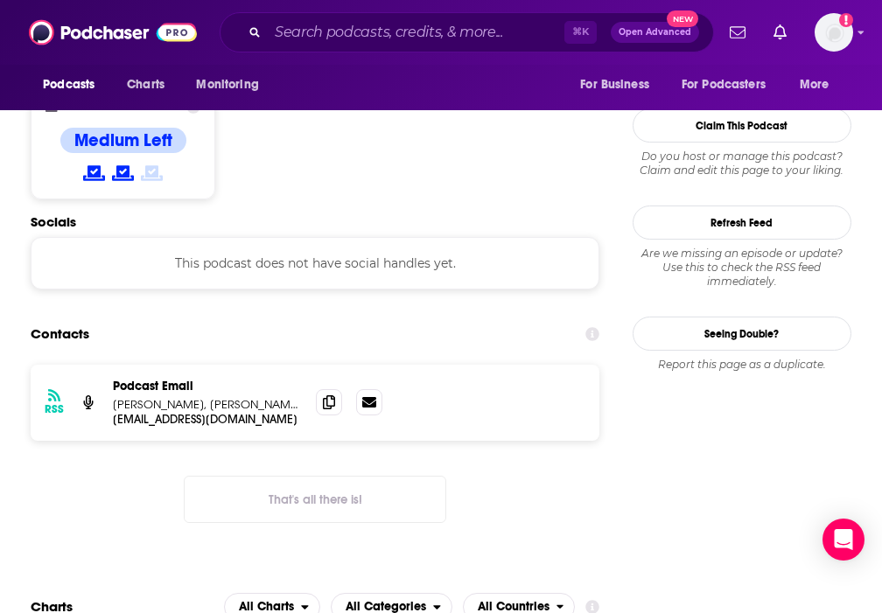
scroll to position [1360, 0]
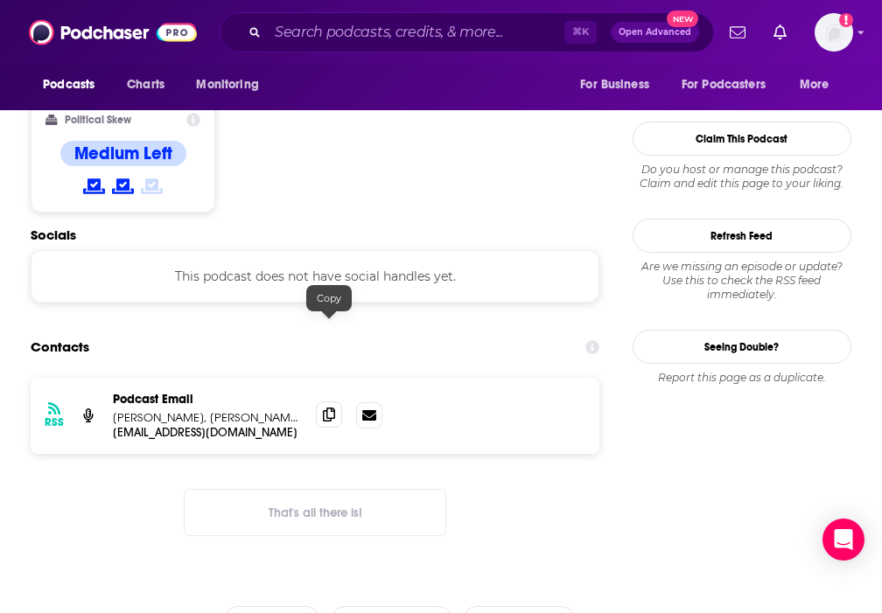
click at [323, 408] on icon at bounding box center [329, 415] width 12 height 14
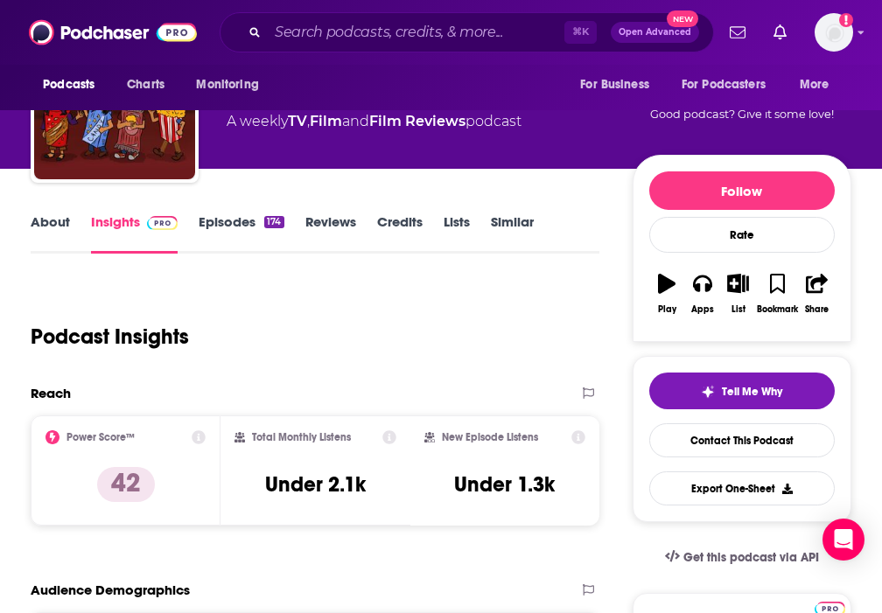
scroll to position [0, 0]
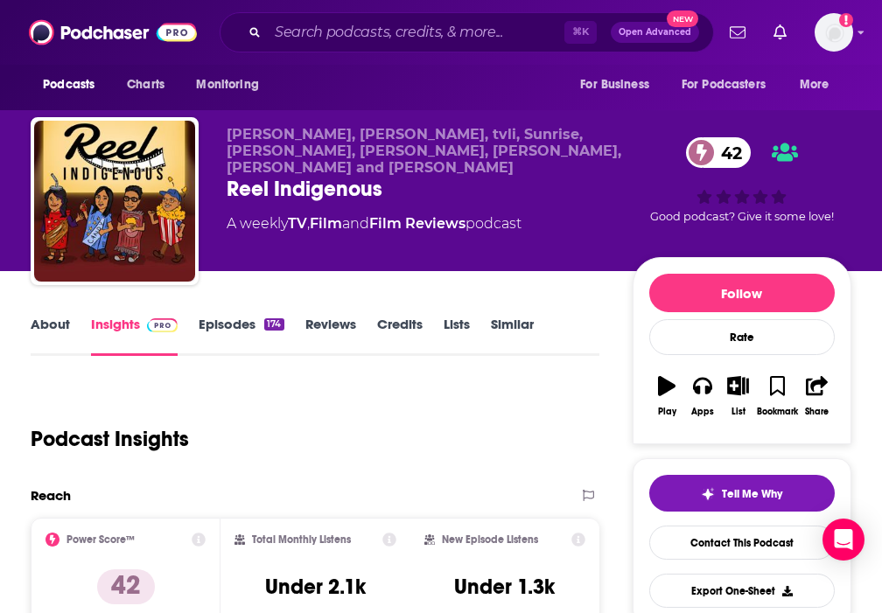
click at [242, 332] on link "Episodes 174" at bounding box center [241, 336] width 85 height 40
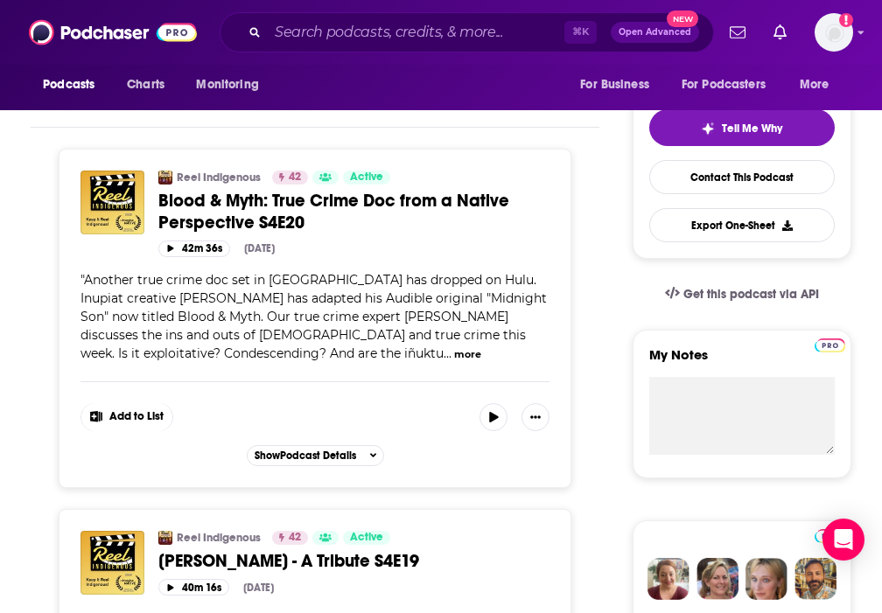
scroll to position [357, 0]
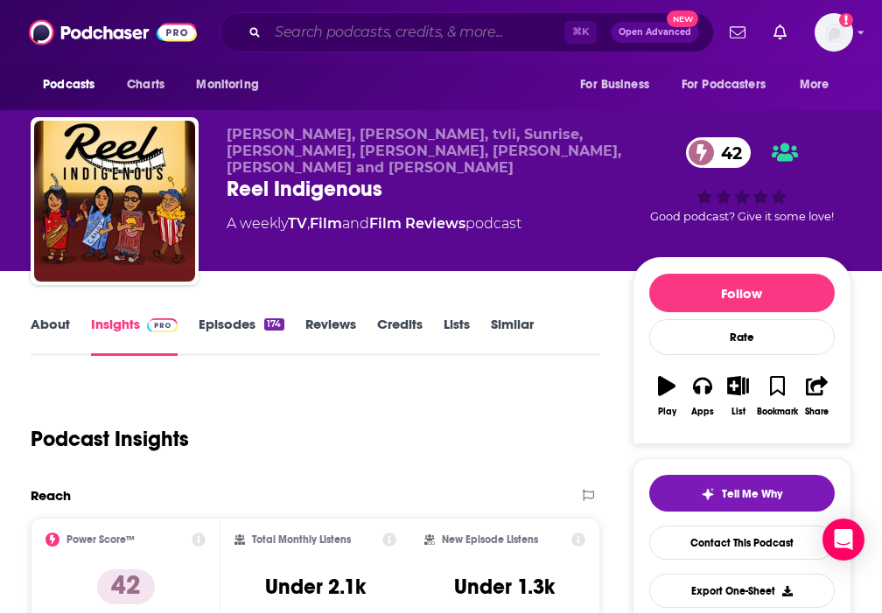
click at [289, 32] on input "Search podcasts, credits, & more..." at bounding box center [416, 32] width 297 height 28
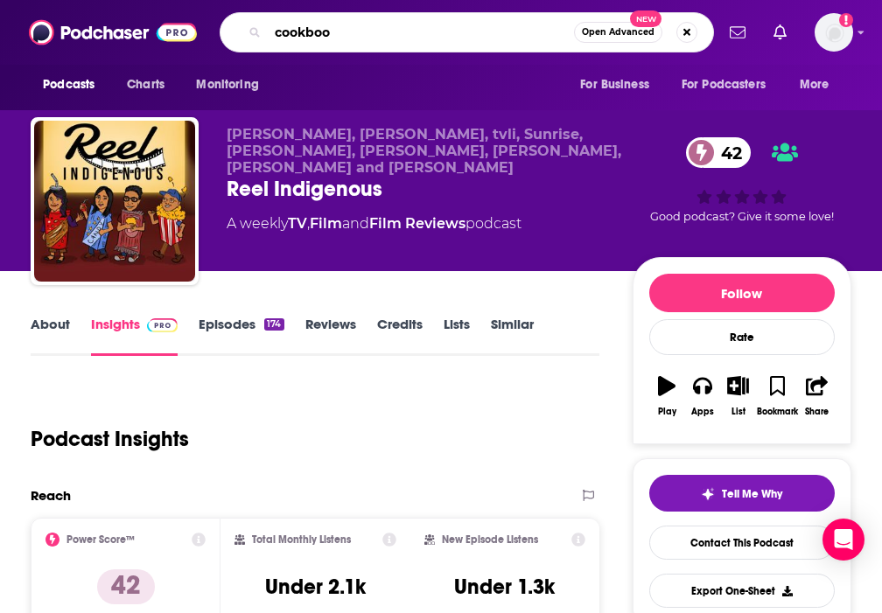
type input "cookbook"
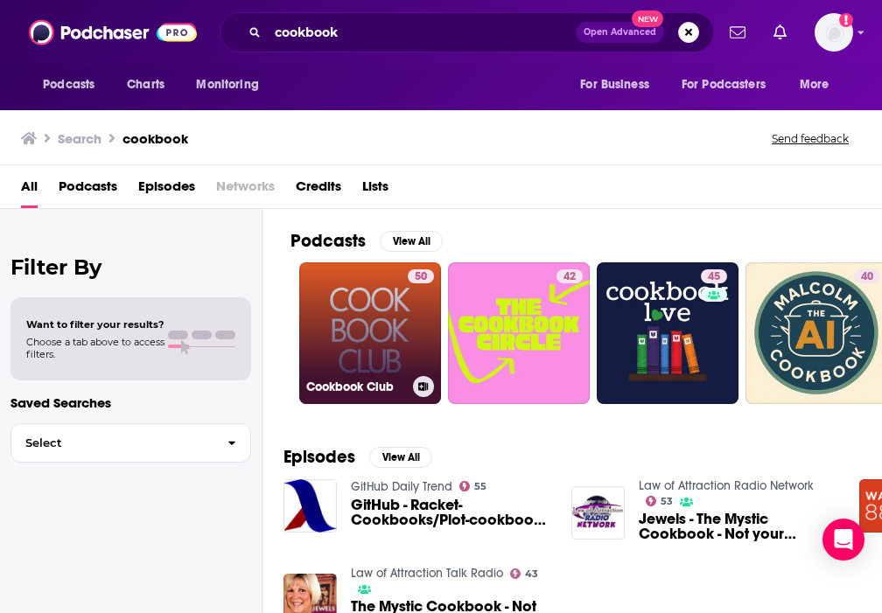
click at [393, 325] on link "50 Cookbook Club" at bounding box center [370, 333] width 142 height 142
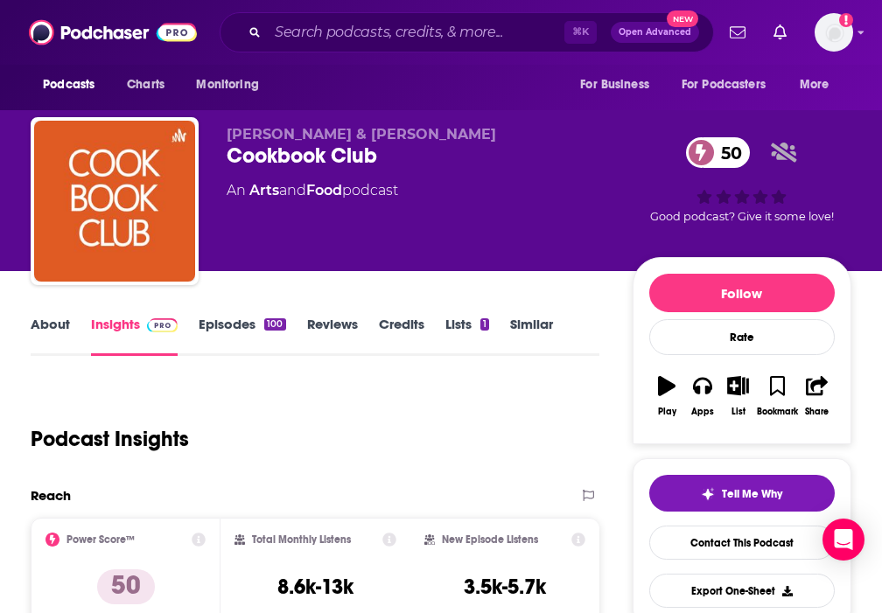
click at [209, 325] on link "Episodes 100" at bounding box center [242, 336] width 87 height 40
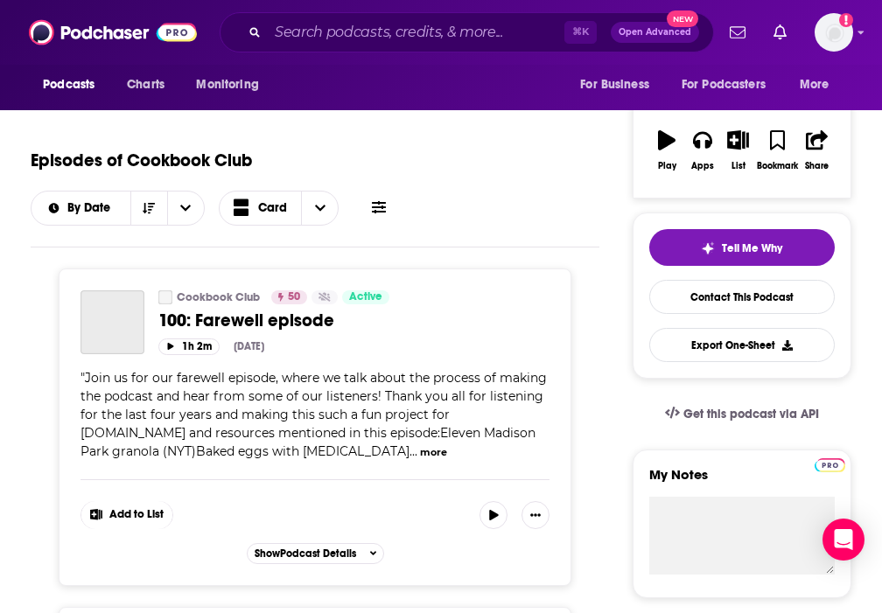
scroll to position [266, 0]
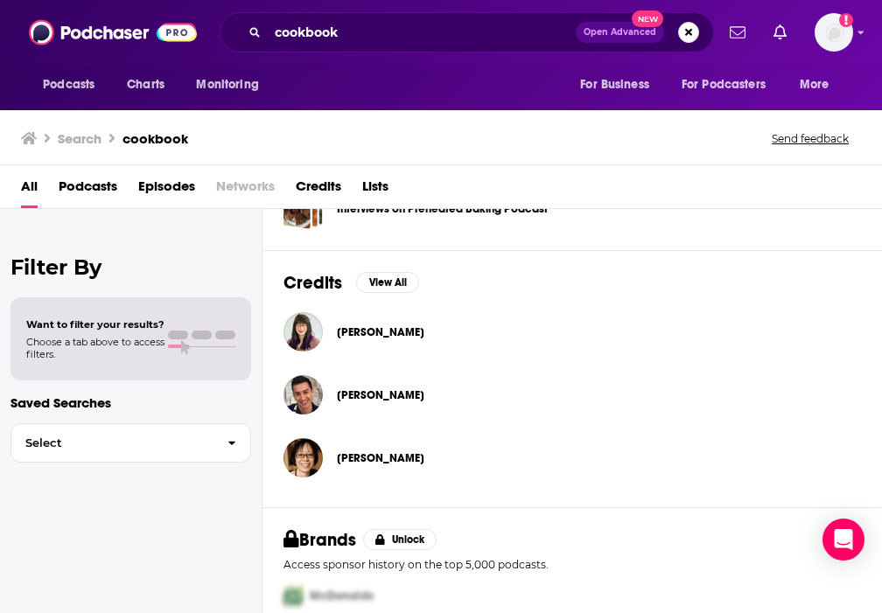
scroll to position [716, 0]
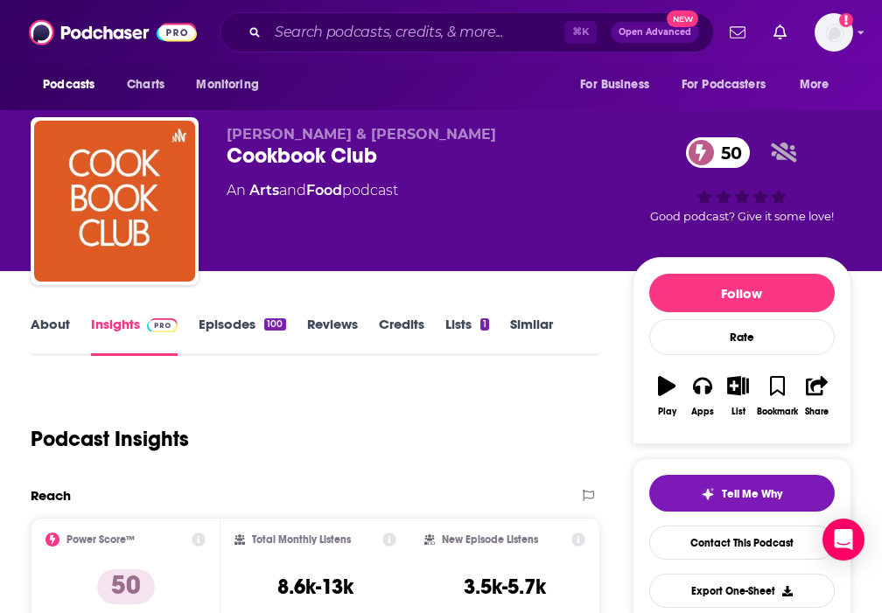
scroll to position [1, 0]
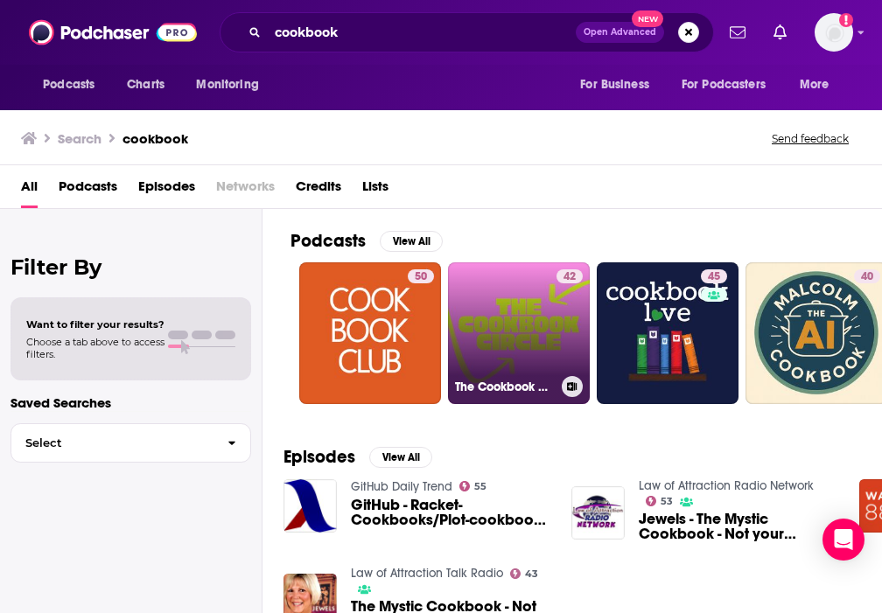
click at [535, 318] on link "[STREET_ADDRESS]" at bounding box center [519, 333] width 142 height 142
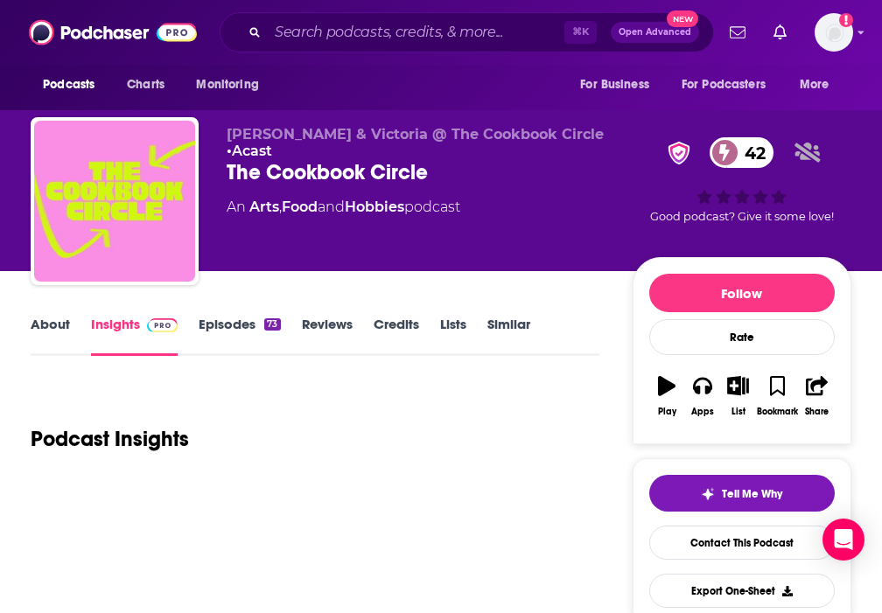
click at [214, 334] on link "Episodes 73" at bounding box center [239, 336] width 81 height 40
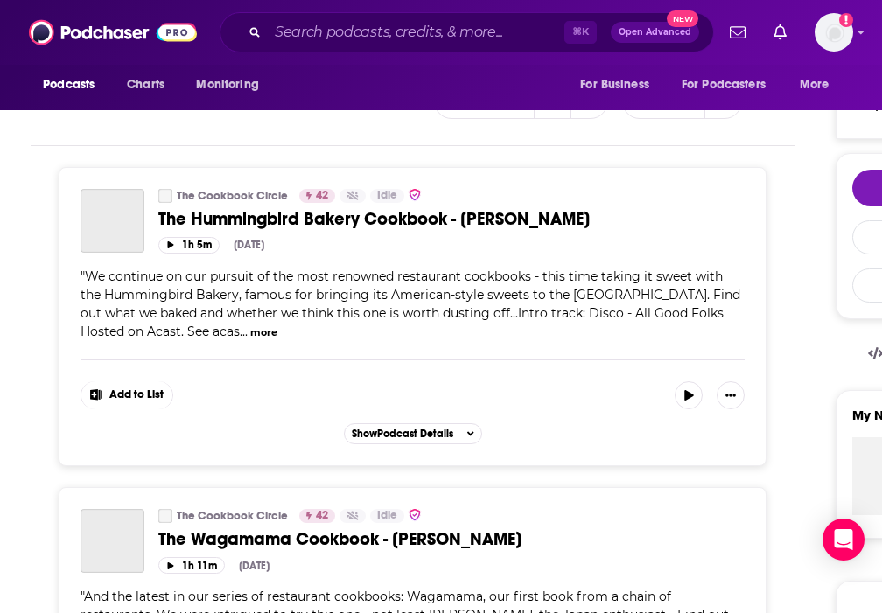
scroll to position [304, 0]
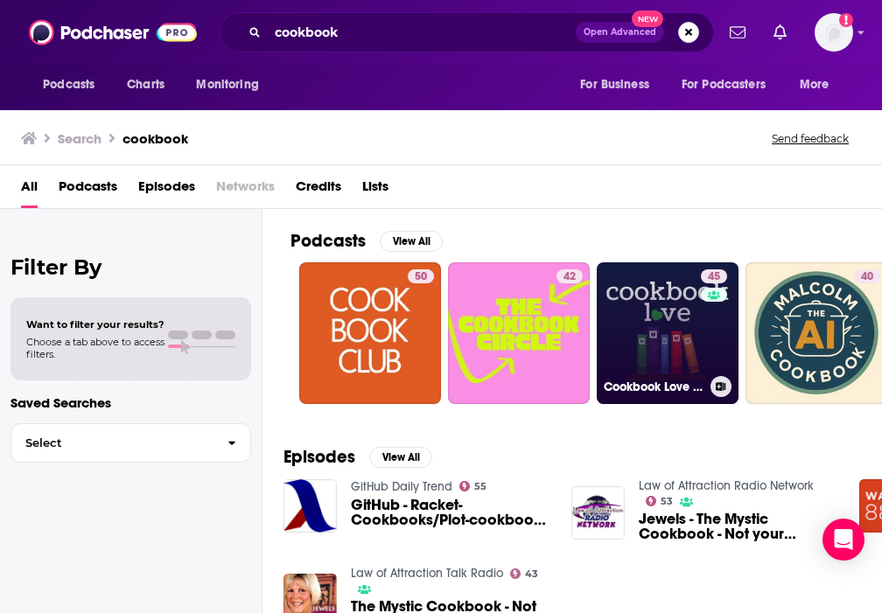
click at [664, 356] on link "45 Cookbook Love Podcast" at bounding box center [668, 333] width 142 height 142
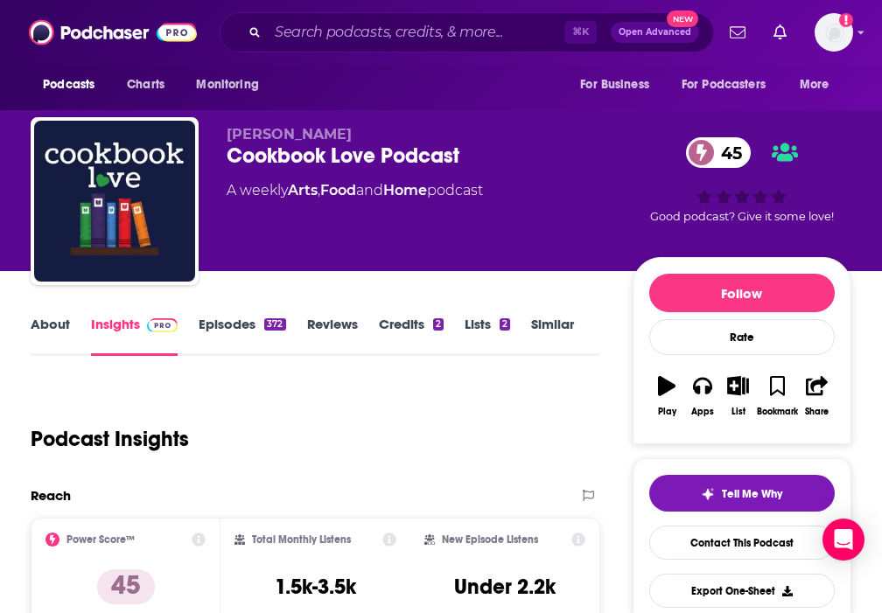
click at [210, 324] on link "Episodes 372" at bounding box center [242, 336] width 87 height 40
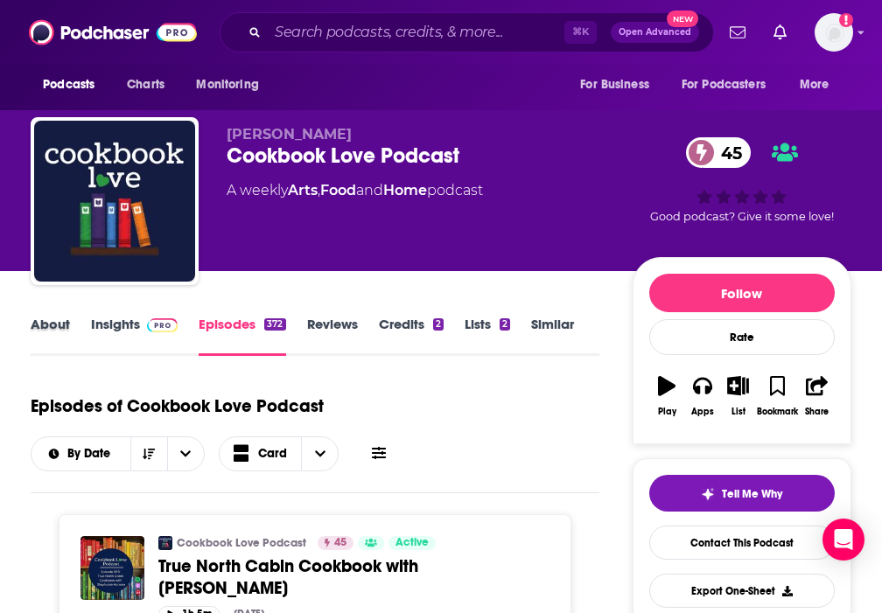
click at [84, 322] on div "About" at bounding box center [61, 336] width 60 height 40
click at [115, 325] on link "Insights" at bounding box center [134, 336] width 87 height 40
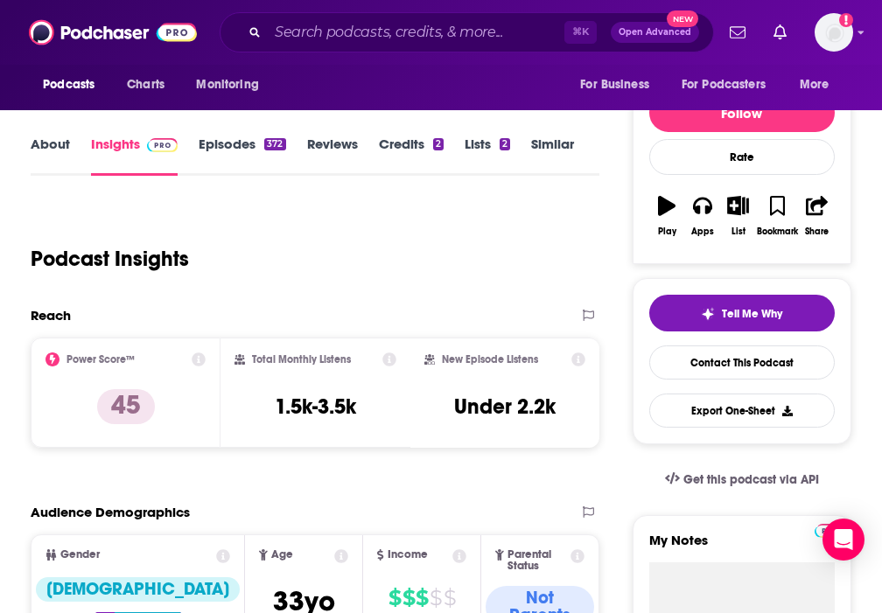
scroll to position [297, 0]
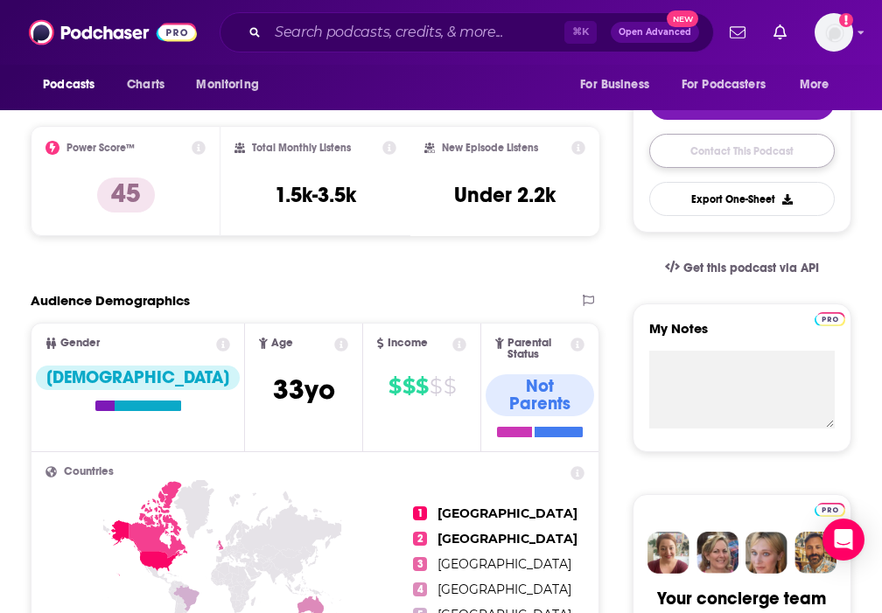
click at [724, 150] on link "Contact This Podcast" at bounding box center [741, 151] width 185 height 34
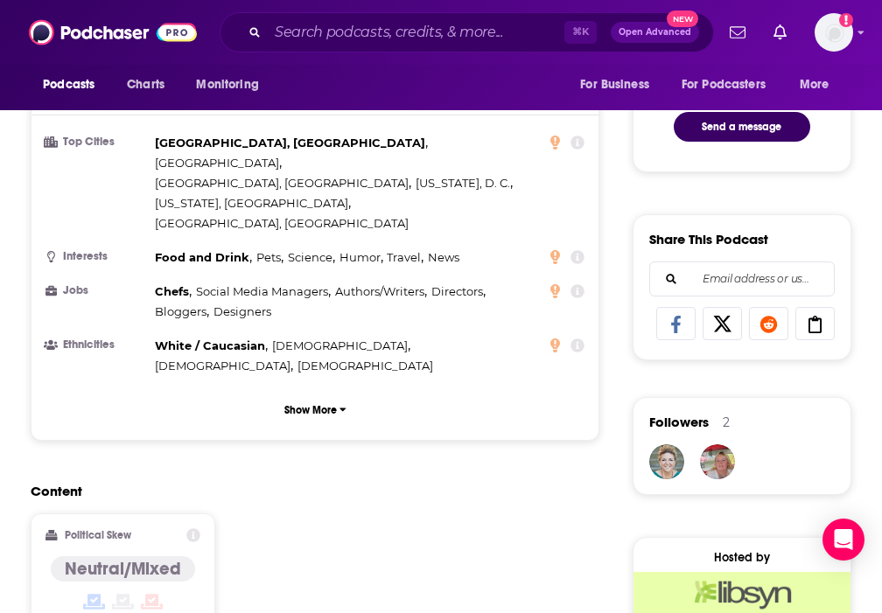
scroll to position [1296, 0]
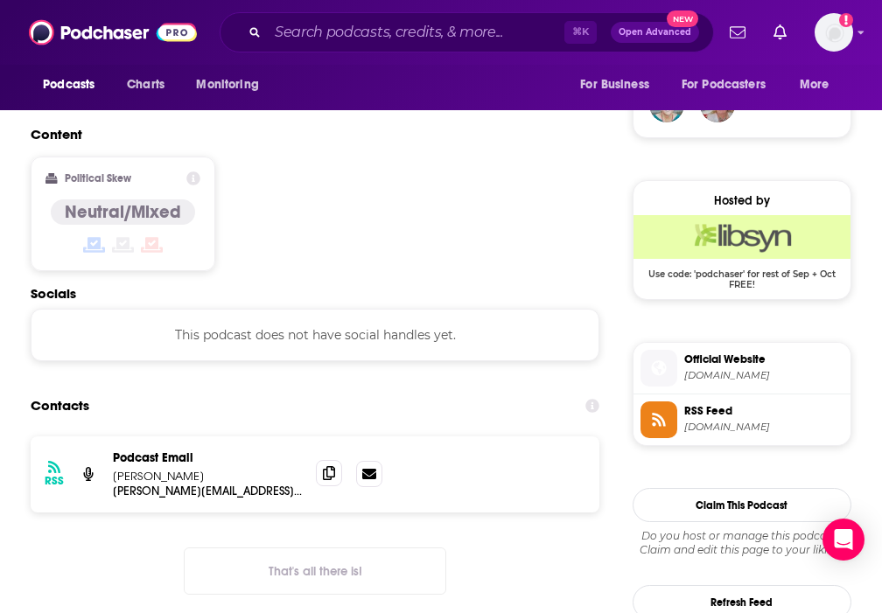
click at [341, 460] on span at bounding box center [329, 473] width 26 height 26
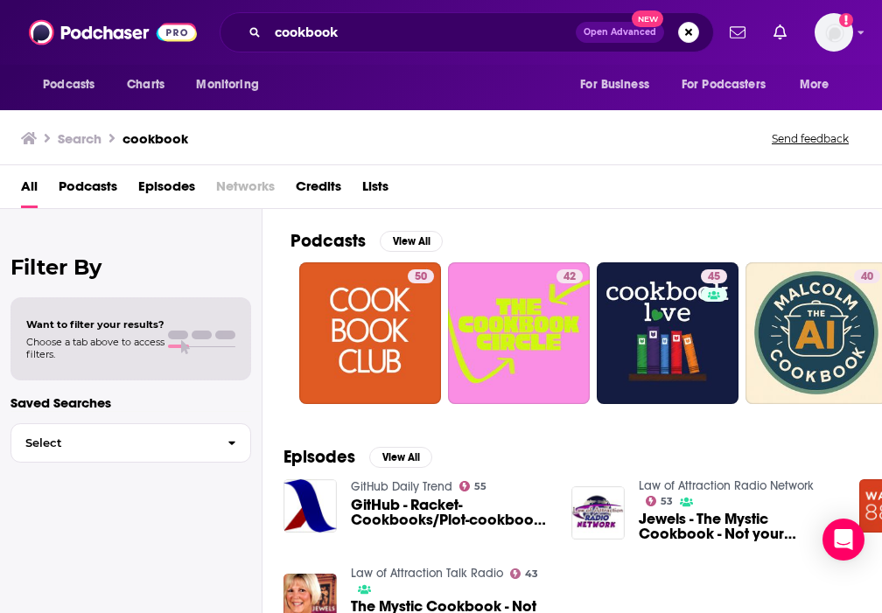
click at [412, 228] on div "Podcasts View All 50 42 45 40 36 7 35 + 352" at bounding box center [585, 317] width 591 height 216
click at [412, 238] on button "View All" at bounding box center [411, 241] width 63 height 21
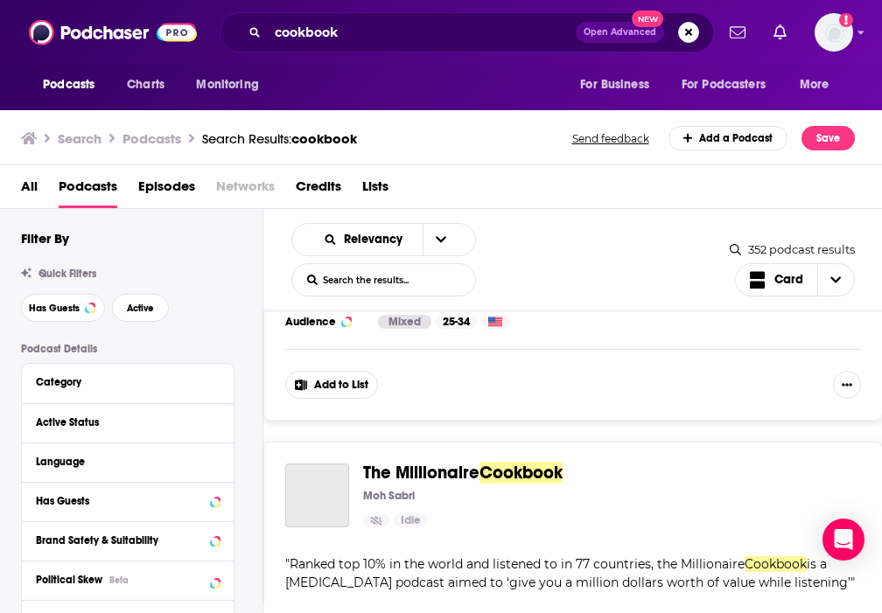
scroll to position [1930, 0]
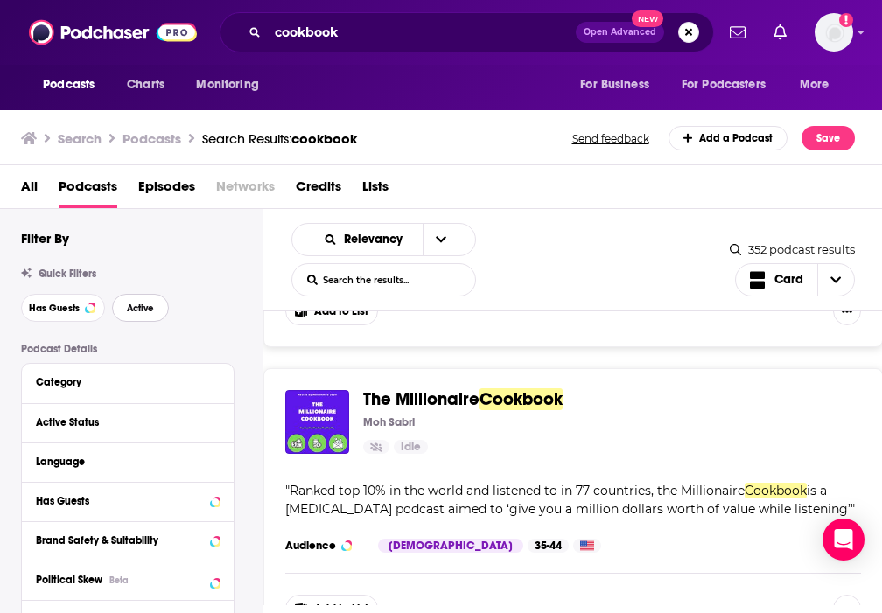
click at [132, 311] on span "Active" at bounding box center [140, 309] width 27 height 10
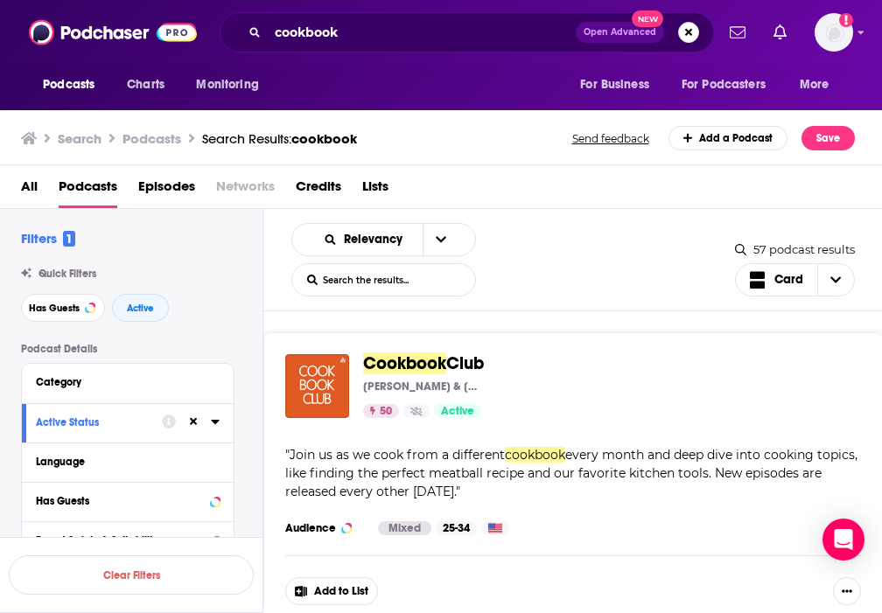
click at [409, 351] on div "Cookbook Club [PERSON_NAME] & [PERSON_NAME] 50 Active Categories Arts + 1 Add t…" at bounding box center [572, 479] width 619 height 295
click at [409, 358] on div "Podcasts Charts Monitoring cookbook Open Advanced New For Business For Podcaste…" at bounding box center [441, 306] width 882 height 613
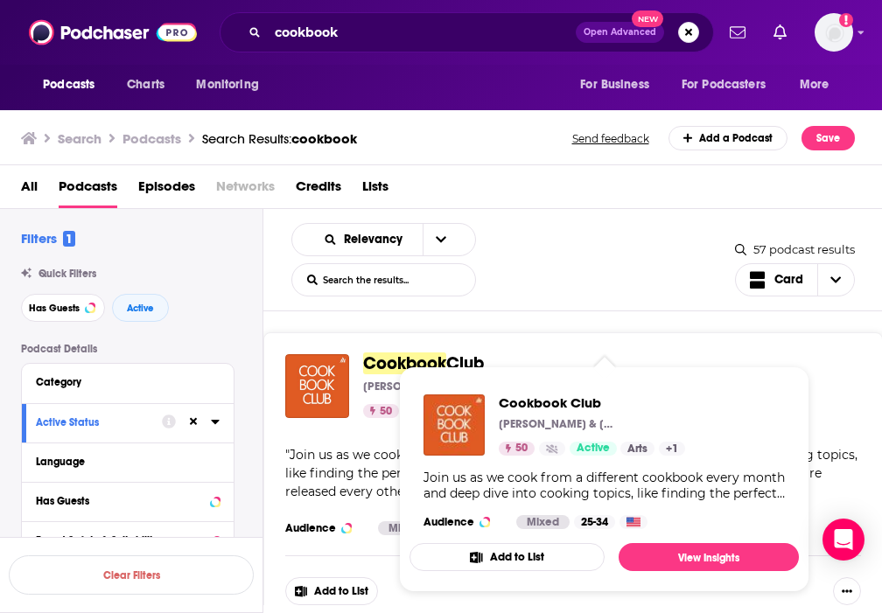
click at [381, 361] on span "Cookbook" at bounding box center [404, 364] width 83 height 22
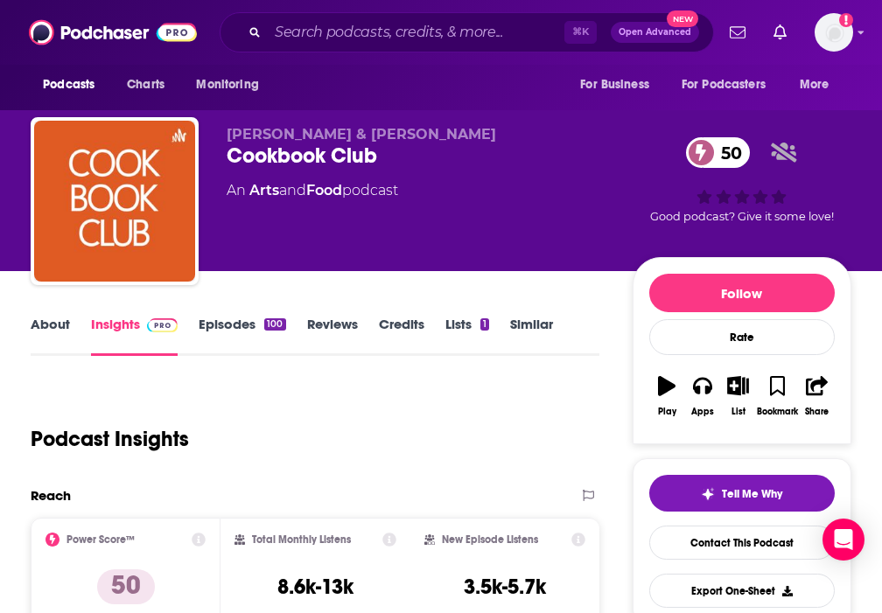
click at [241, 328] on link "Episodes 100" at bounding box center [242, 336] width 87 height 40
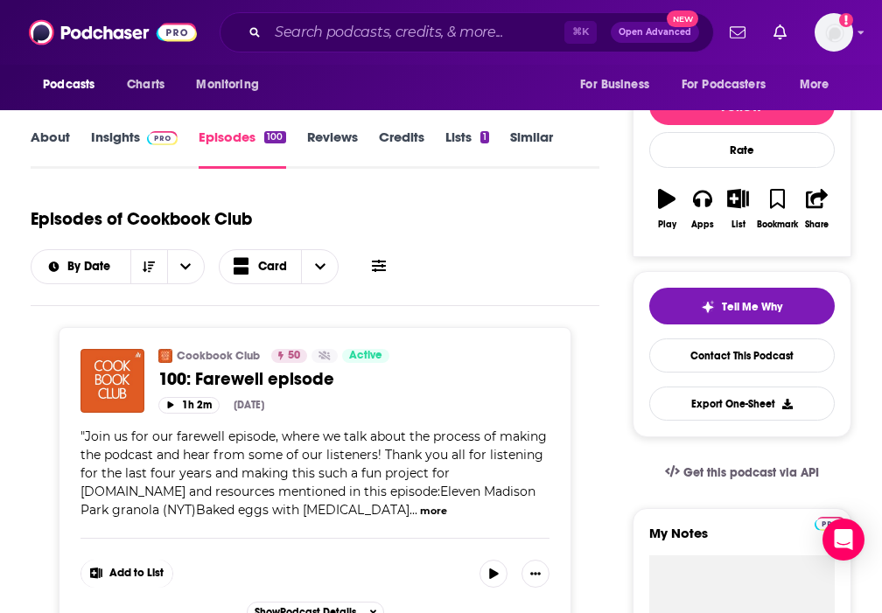
scroll to position [193, 0]
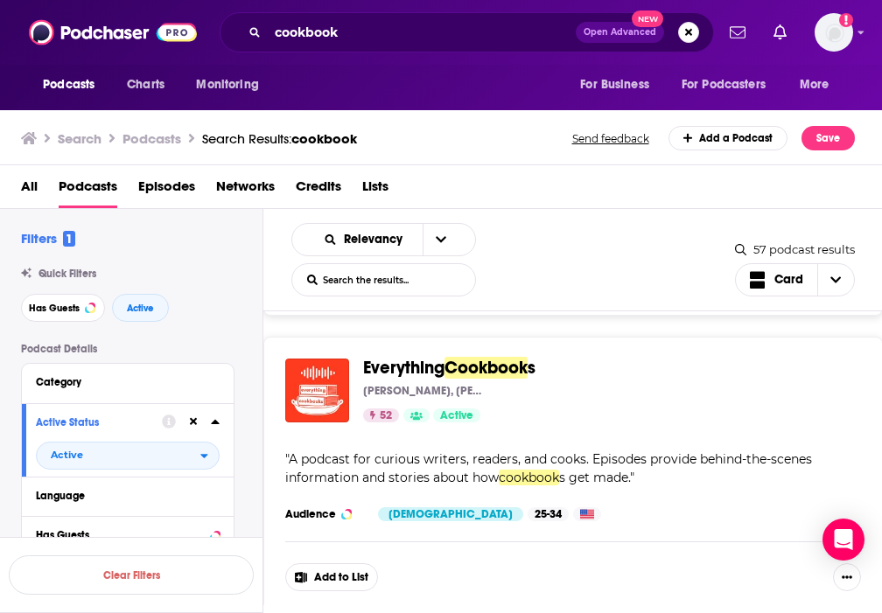
scroll to position [998, 0]
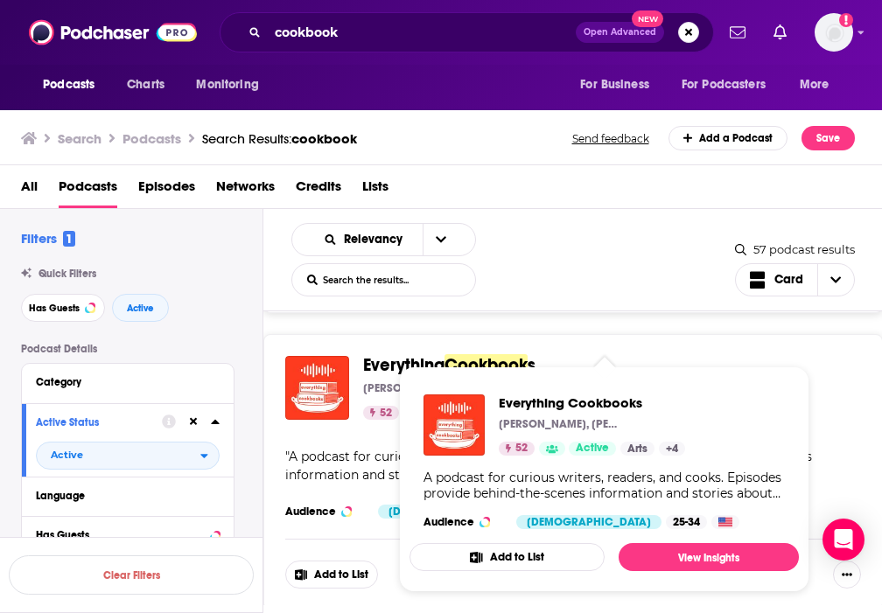
click at [467, 353] on div "Everything Cookbook s [PERSON_NAME], [PERSON_NAME], [PERSON_NAME], [PERSON_NAME…" at bounding box center [572, 472] width 619 height 276
click at [467, 358] on div "Podcasts Charts Monitoring cookbook Open Advanced New For Business For Podcaste…" at bounding box center [441, 306] width 882 height 613
click at [421, 367] on span "Everything Cookbooks [PERSON_NAME], [PERSON_NAME], [PERSON_NAME], [PERSON_NAME]…" at bounding box center [603, 480] width 389 height 226
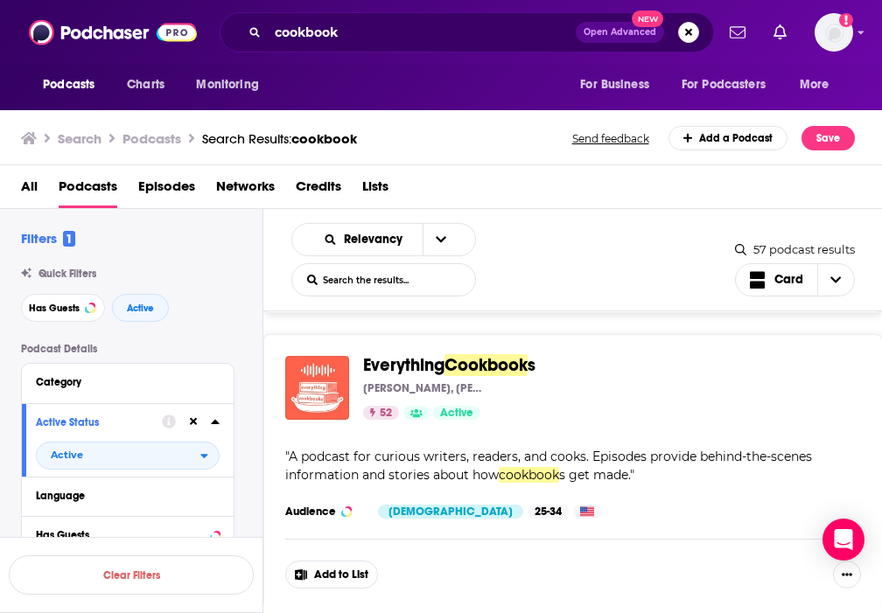
click at [336, 409] on img "Everything Cookbooks" at bounding box center [317, 388] width 64 height 64
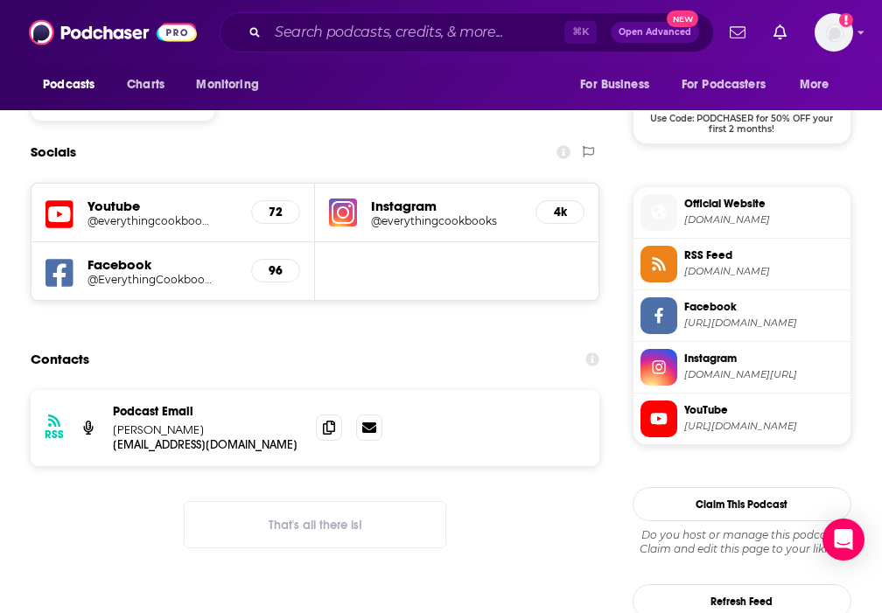
scroll to position [1457, 0]
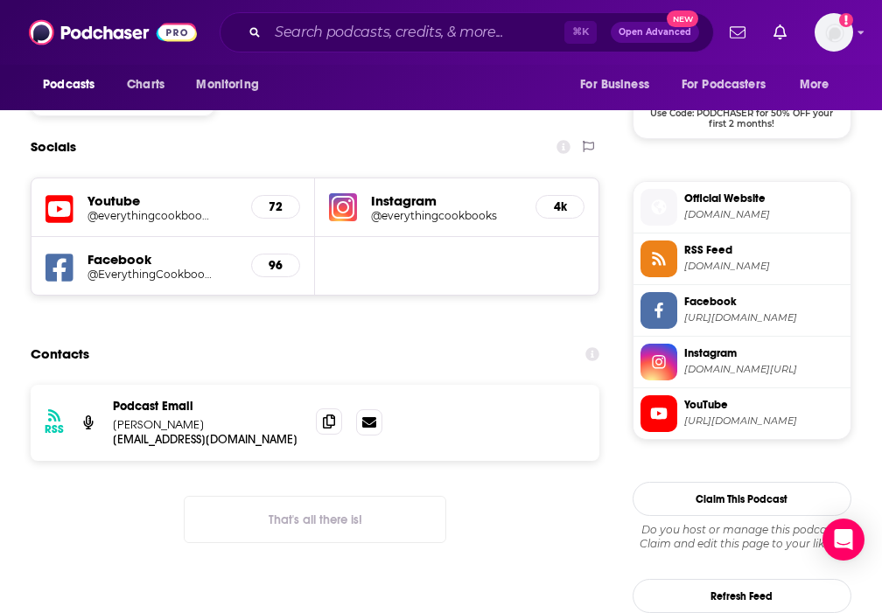
click at [328, 409] on span at bounding box center [329, 422] width 26 height 26
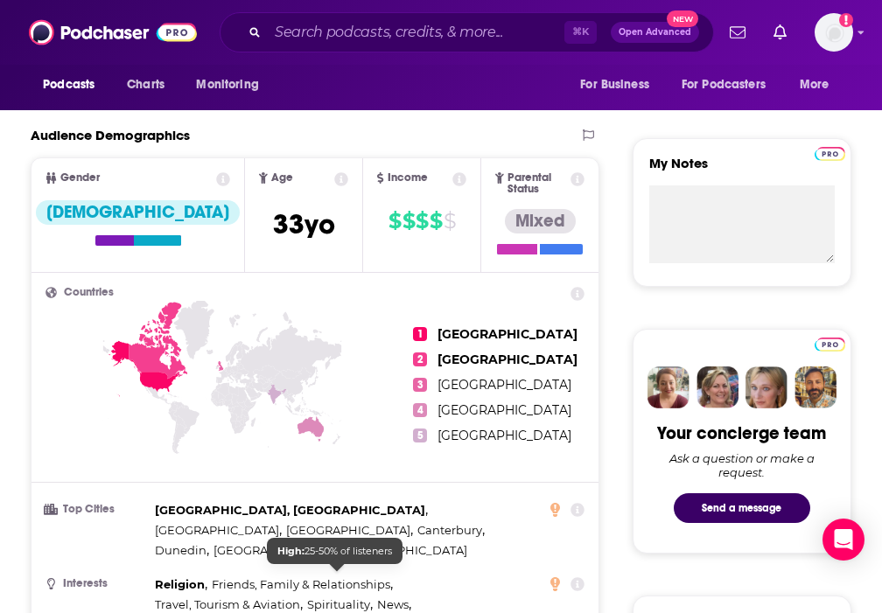
scroll to position [0, 0]
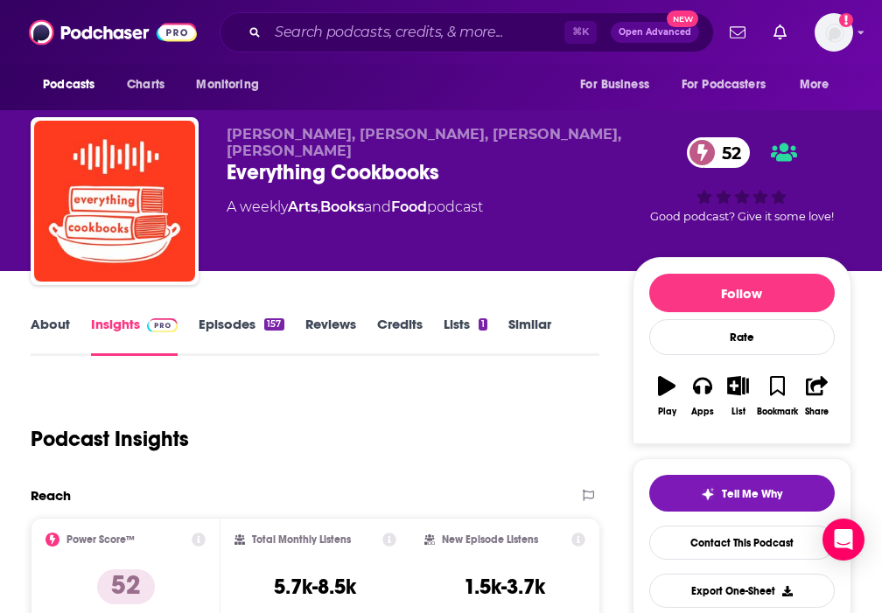
click at [250, 324] on link "Episodes 157" at bounding box center [241, 336] width 85 height 40
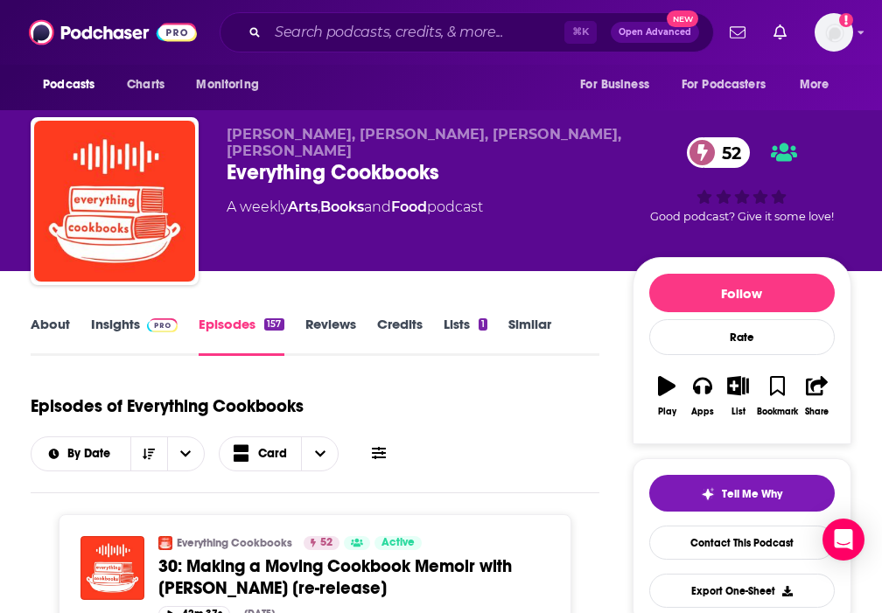
click at [59, 322] on link "About" at bounding box center [50, 336] width 39 height 40
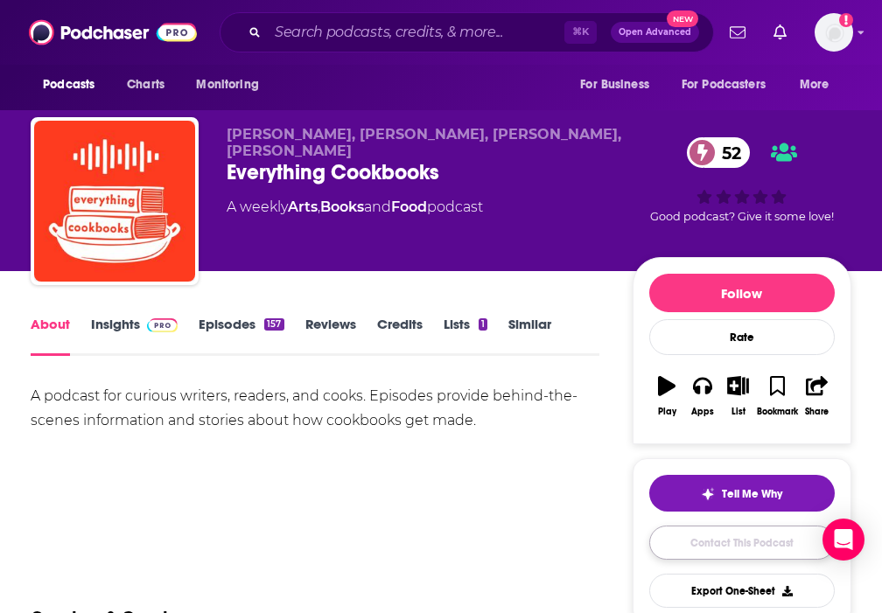
click at [754, 542] on link "Contact This Podcast" at bounding box center [741, 543] width 185 height 34
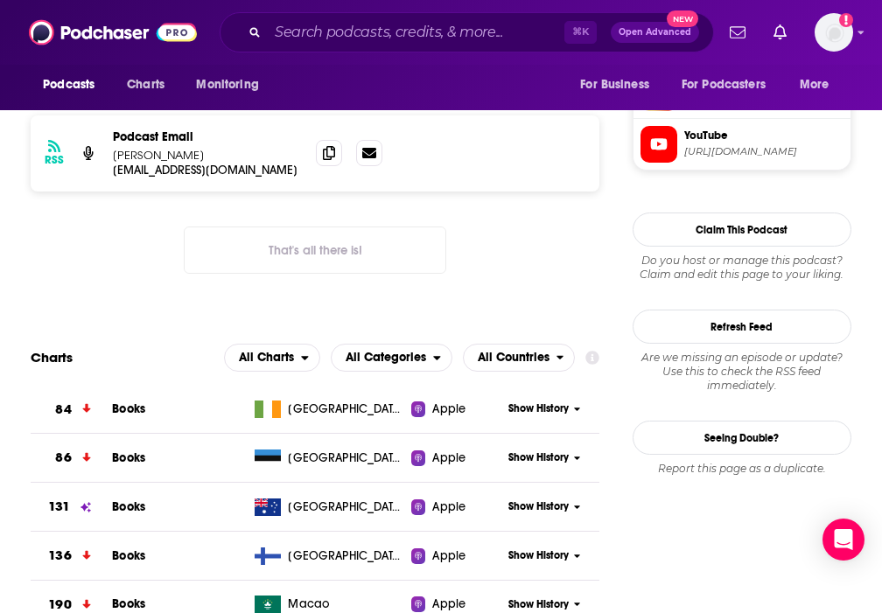
scroll to position [1524, 0]
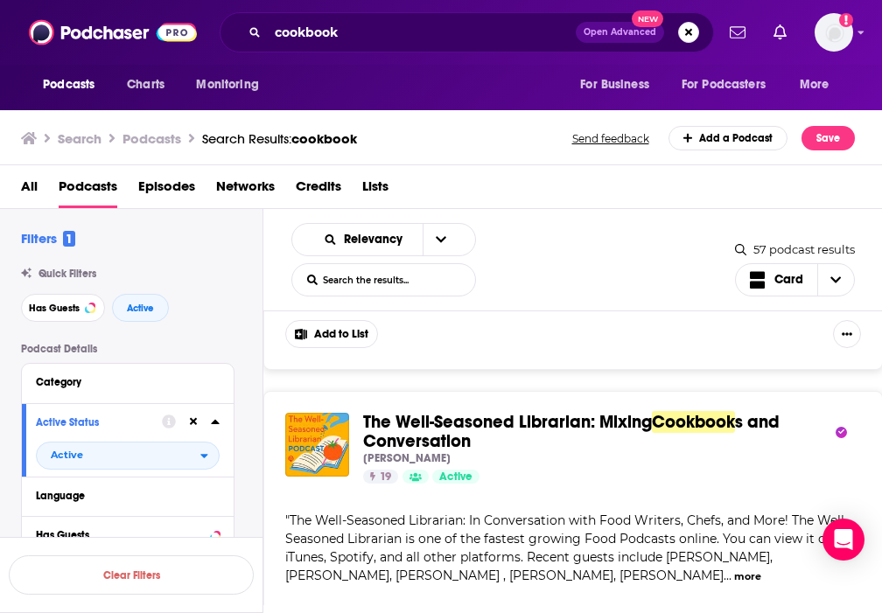
scroll to position [2292, 0]
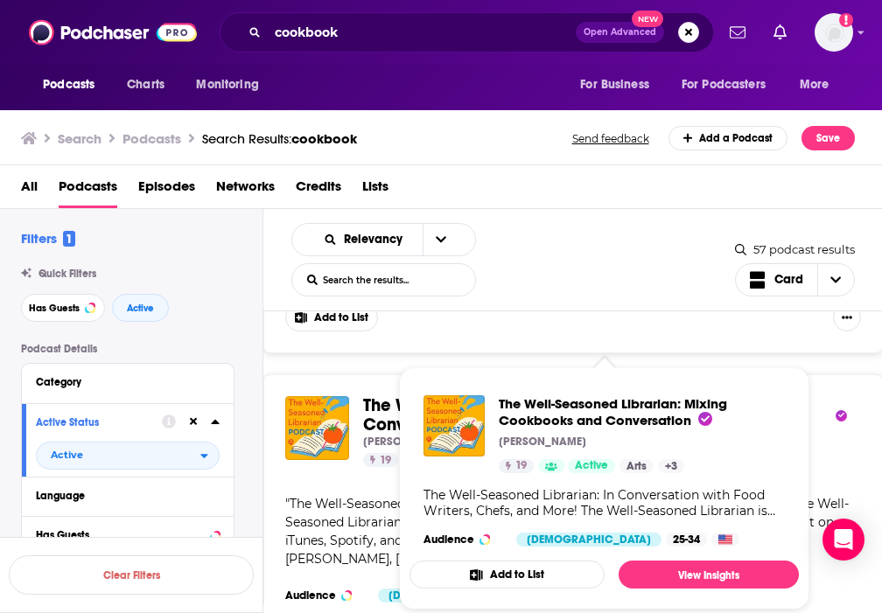
click at [377, 522] on span "The Well-Seasoned Librarian: In Conversation with Food Writers, Chefs, and More…" at bounding box center [566, 531] width 563 height 71
click at [483, 403] on img "The Well-Seasoned Librarian: Mixing Cookbooks and Conversation" at bounding box center [453, 425] width 61 height 61
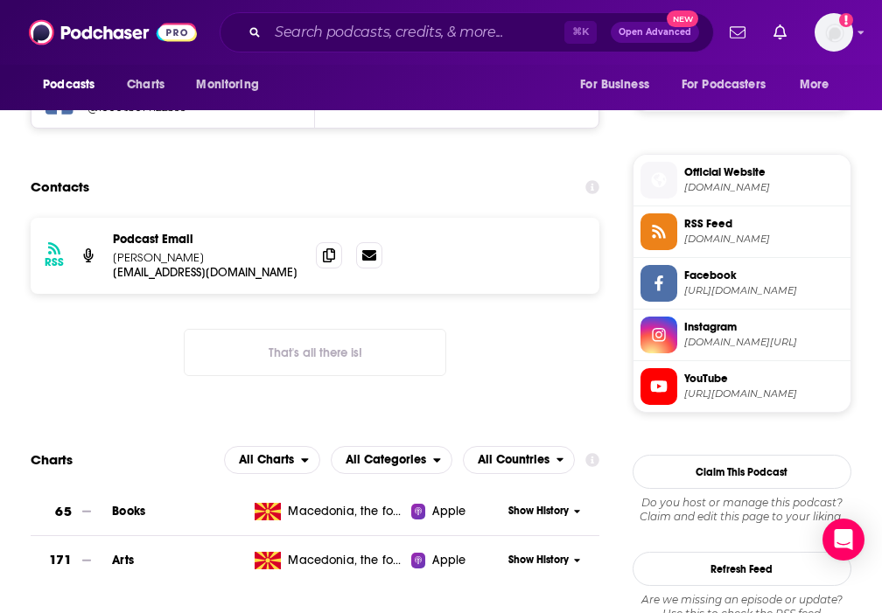
scroll to position [1359, 0]
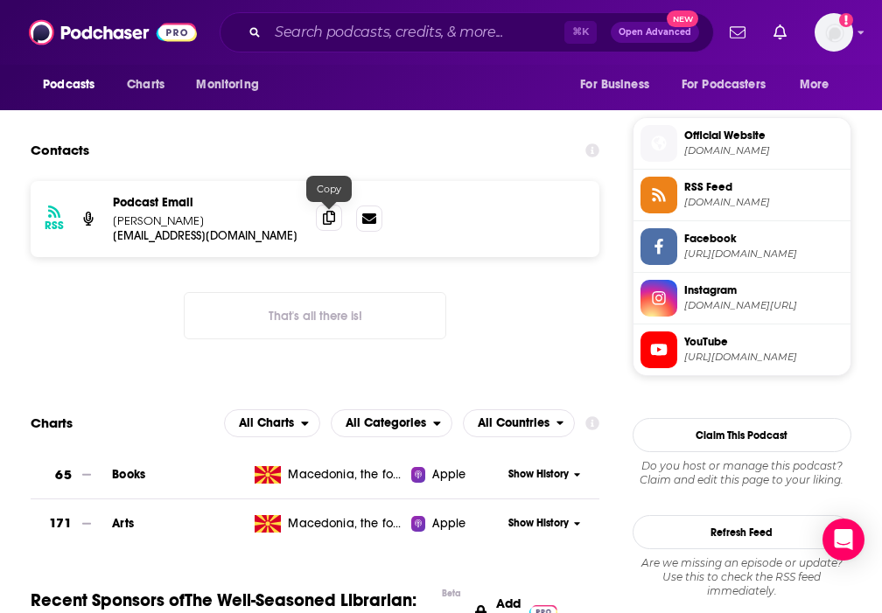
click at [333, 217] on icon at bounding box center [329, 218] width 12 height 14
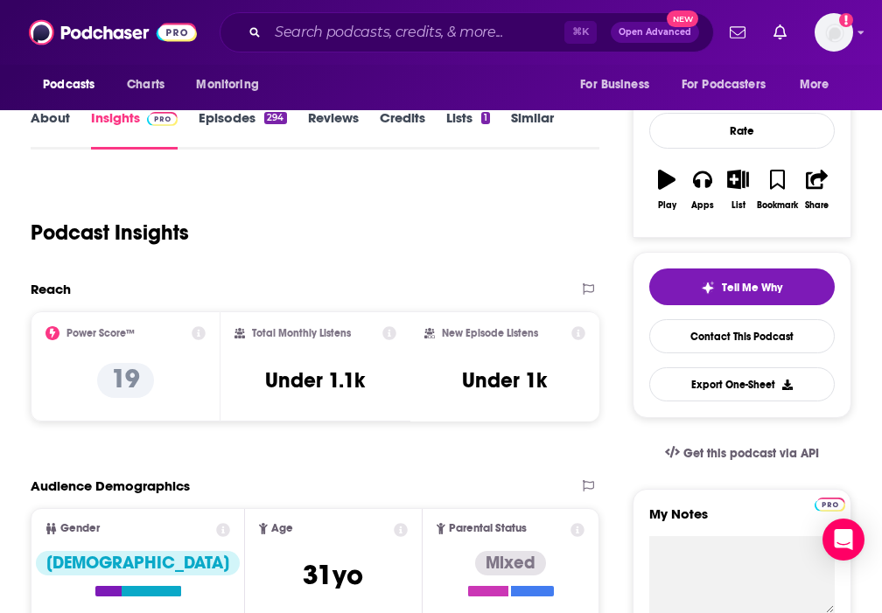
scroll to position [0, 0]
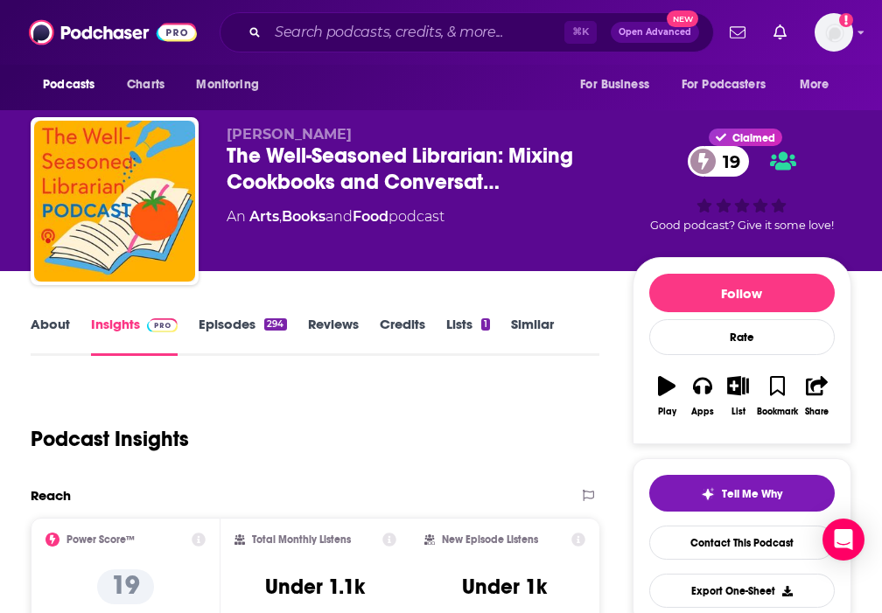
click at [232, 327] on link "Episodes 294" at bounding box center [242, 336] width 87 height 40
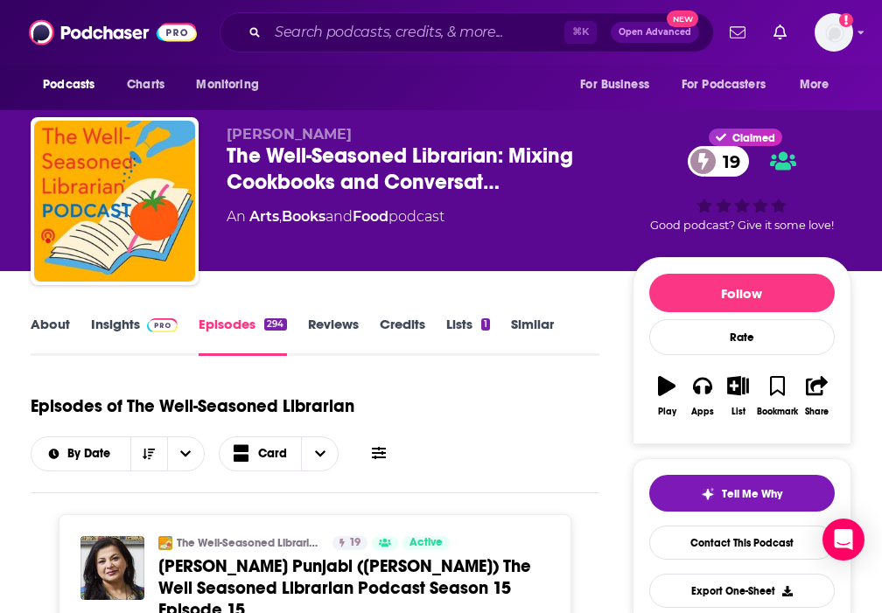
click at [45, 321] on link "About" at bounding box center [50, 336] width 39 height 40
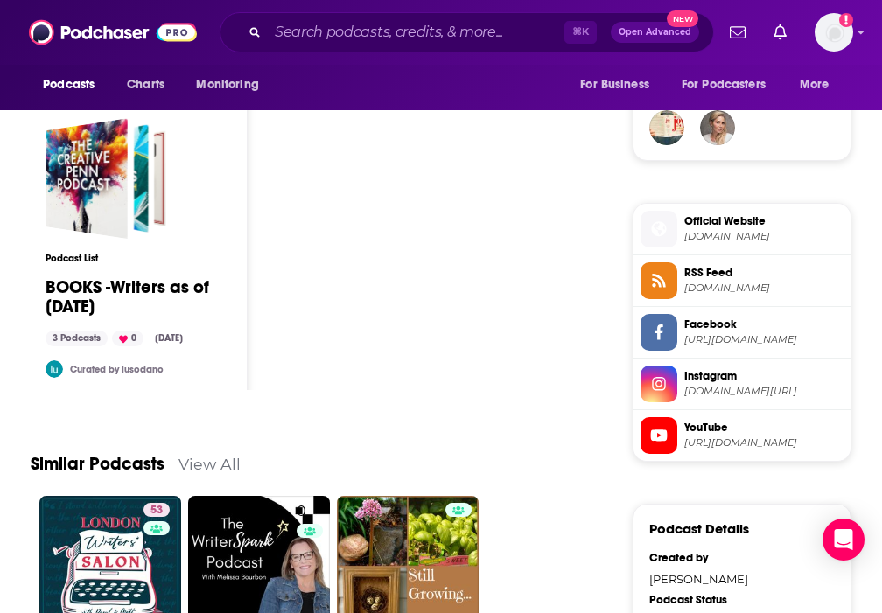
scroll to position [593, 0]
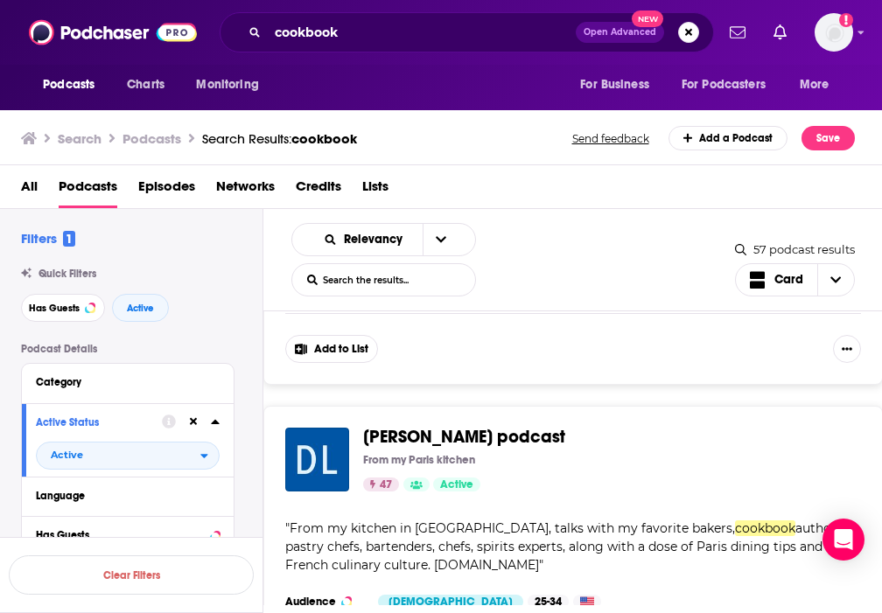
scroll to position [2913, 0]
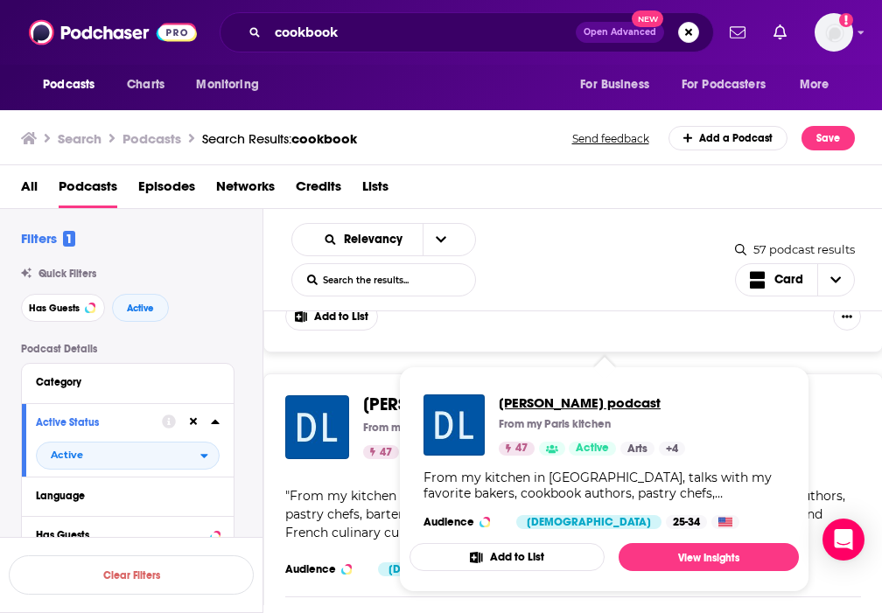
click at [500, 406] on span "[PERSON_NAME] podcast" at bounding box center [592, 403] width 186 height 17
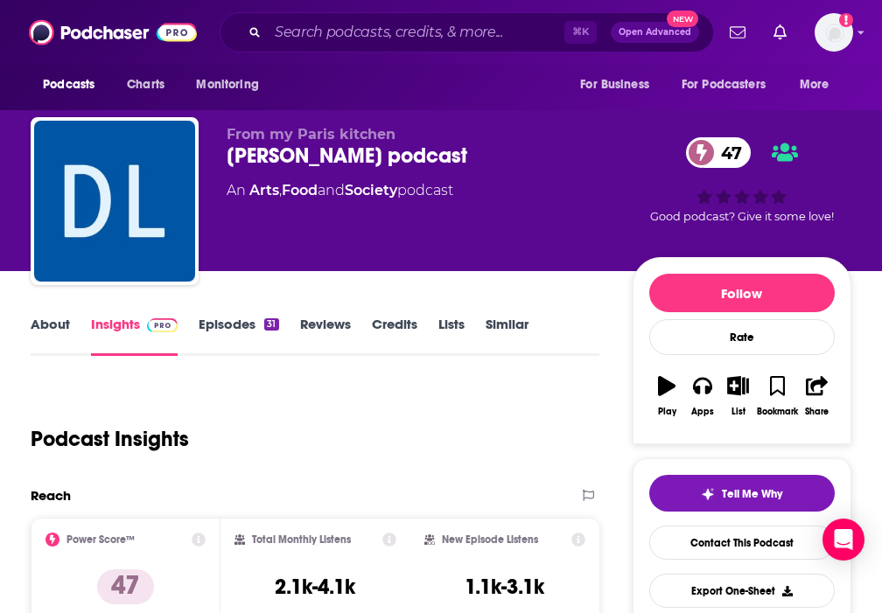
click at [230, 326] on link "Episodes 31" at bounding box center [239, 336] width 80 height 40
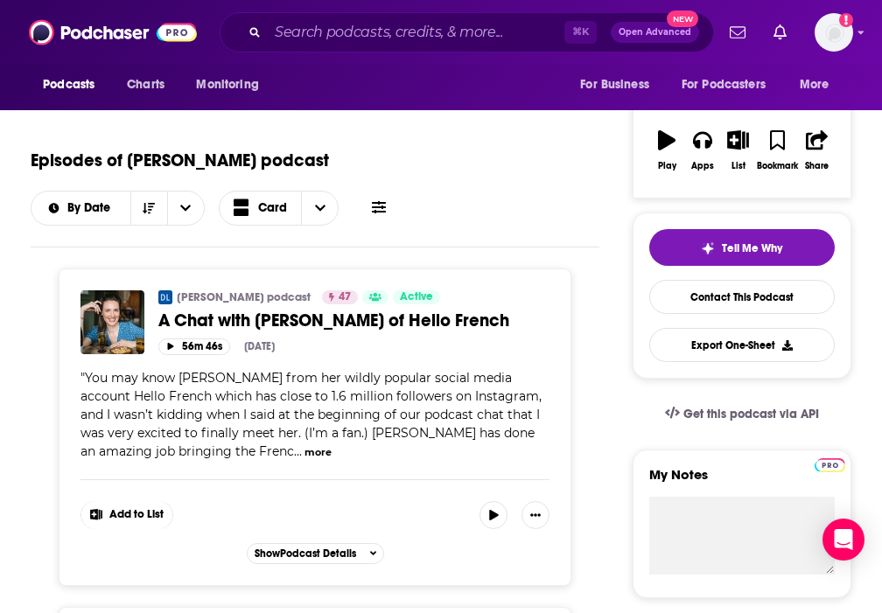
scroll to position [211, 0]
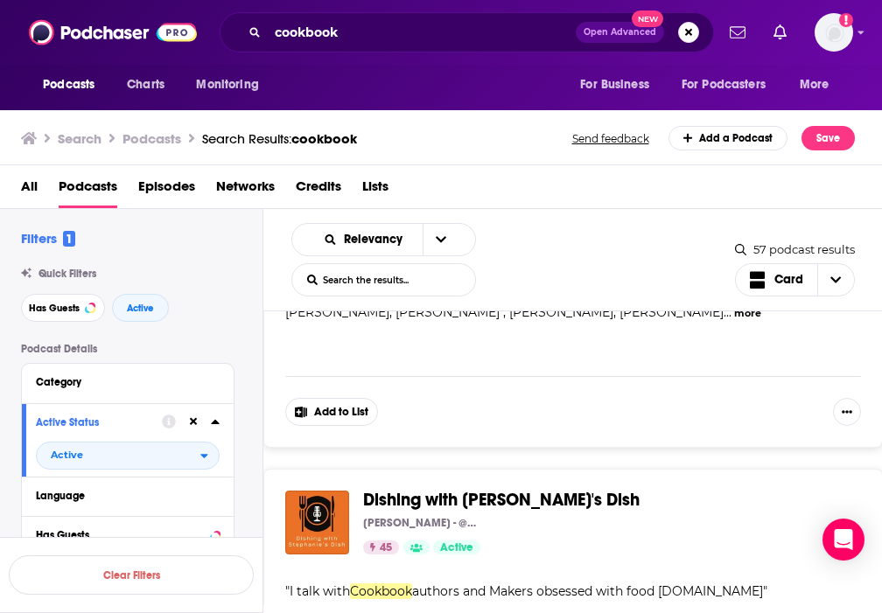
scroll to position [2641, 0]
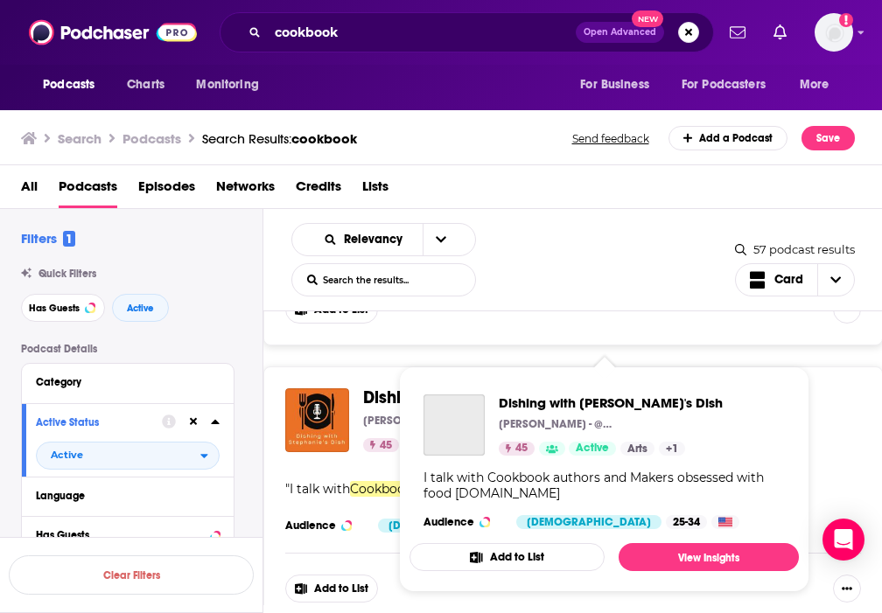
click at [422, 387] on div "Dishing with [PERSON_NAME]'s Dish [PERSON_NAME] - @StephaniesDish 45 Active Cat…" at bounding box center [603, 462] width 389 height 163
click at [388, 387] on span "Dishing with [PERSON_NAME]'s Dish" at bounding box center [501, 398] width 276 height 22
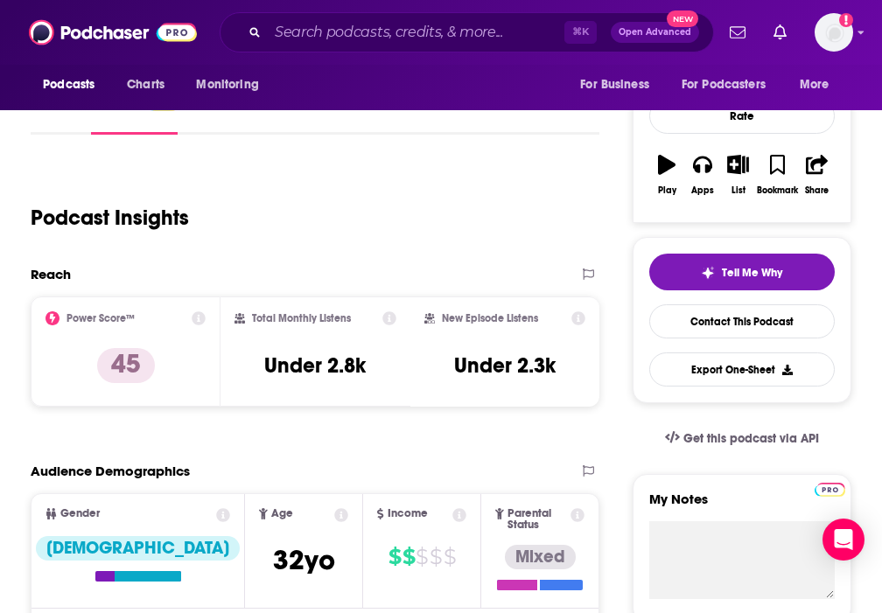
scroll to position [163, 0]
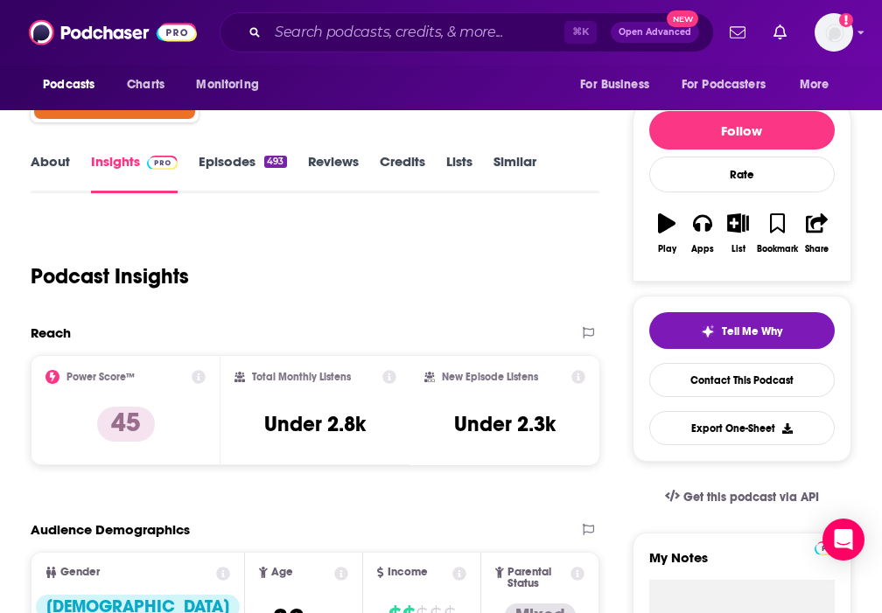
click at [229, 164] on link "Episodes 493" at bounding box center [242, 173] width 87 height 40
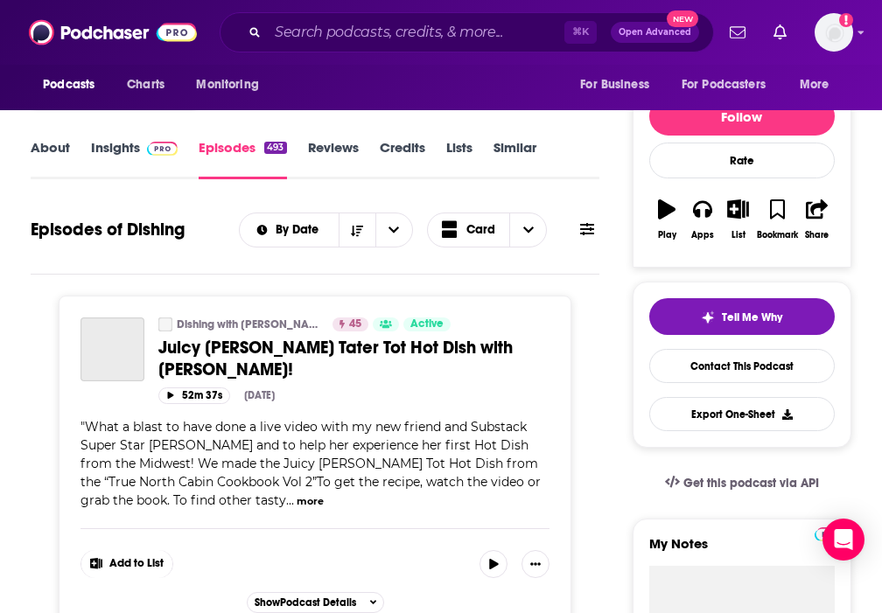
scroll to position [583, 0]
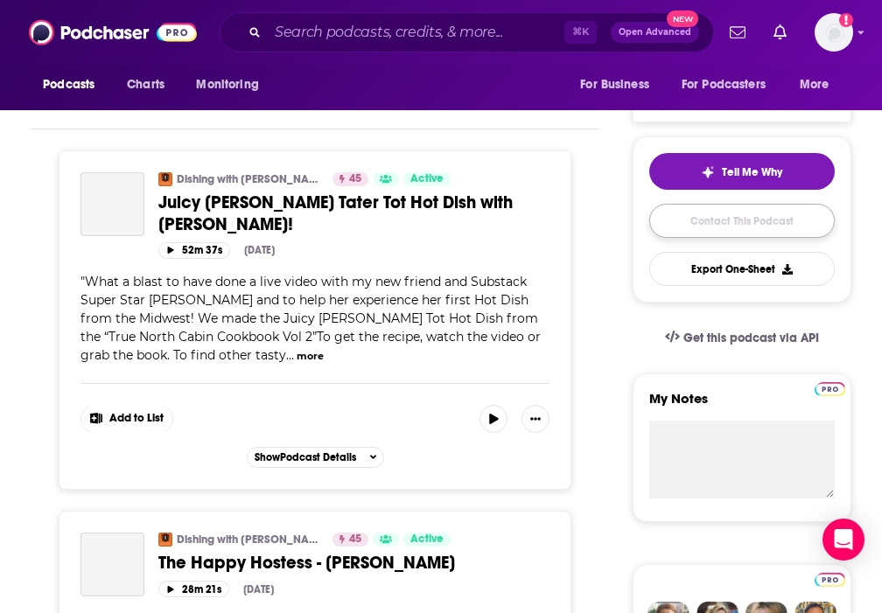
click at [749, 220] on link "Contact This Podcast" at bounding box center [741, 221] width 185 height 34
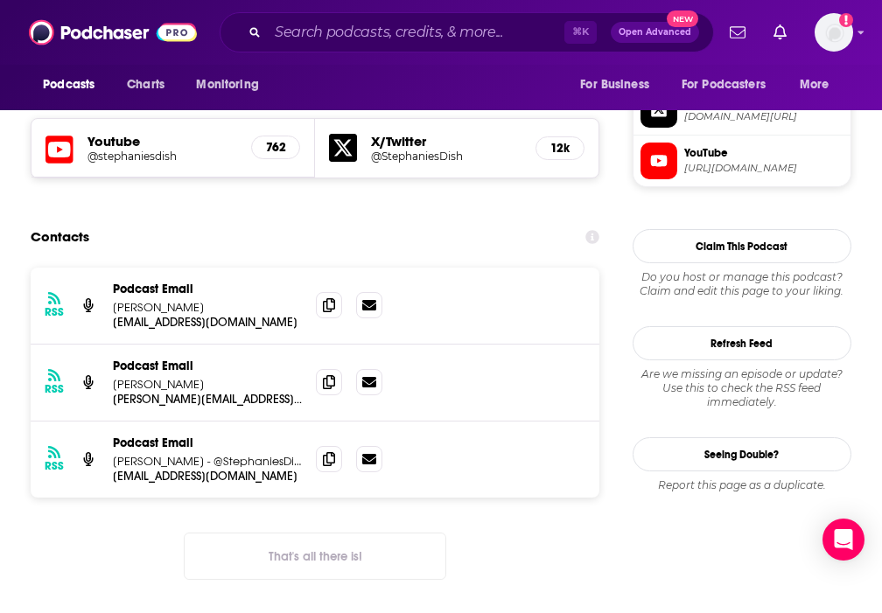
scroll to position [1469, 0]
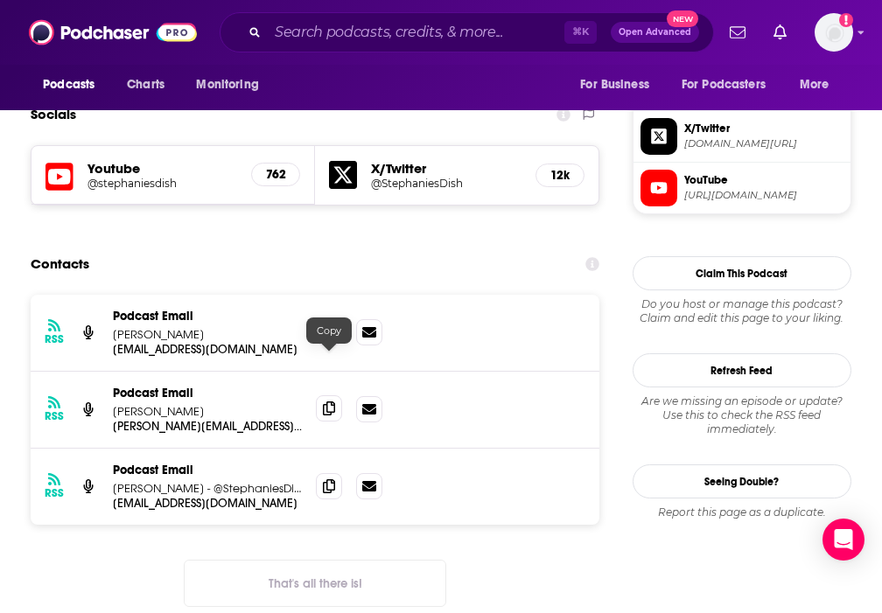
click at [329, 395] on span at bounding box center [329, 408] width 26 height 26
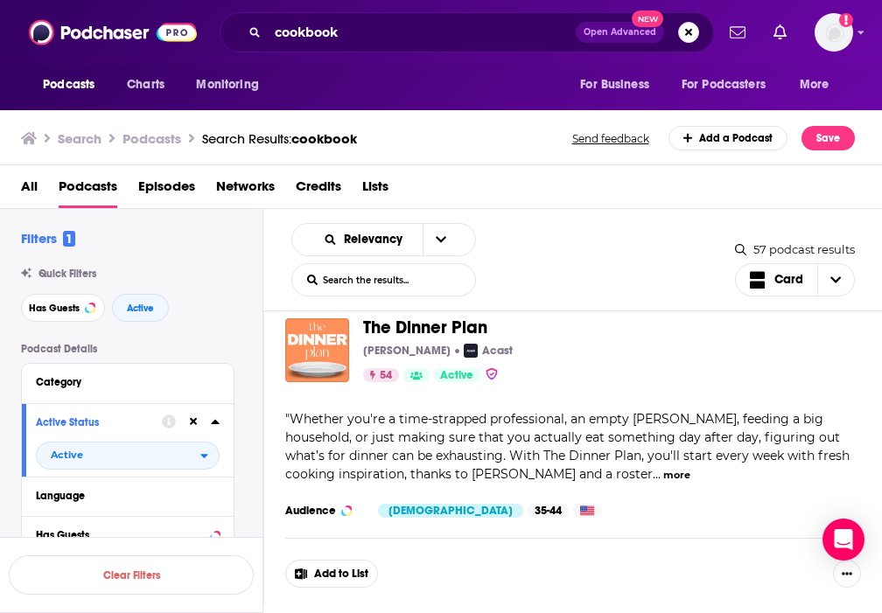
scroll to position [5944, 0]
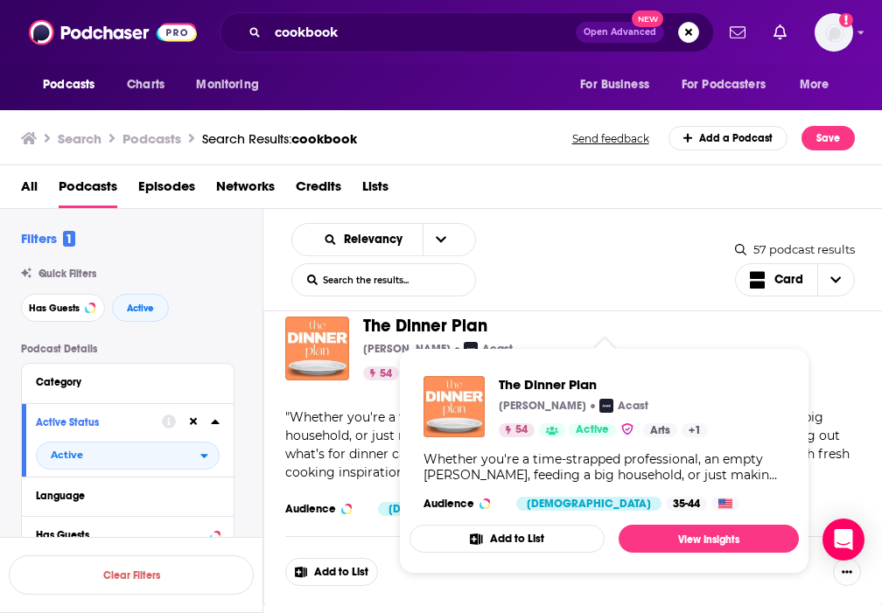
click at [423, 324] on span "The Dinner Plan" at bounding box center [425, 326] width 124 height 22
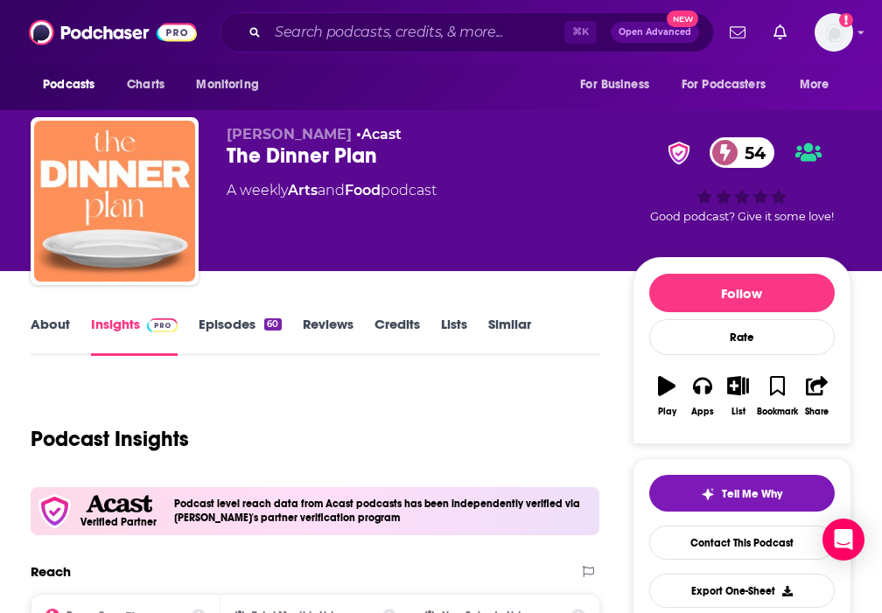
click at [243, 332] on link "Episodes 60" at bounding box center [240, 336] width 82 height 40
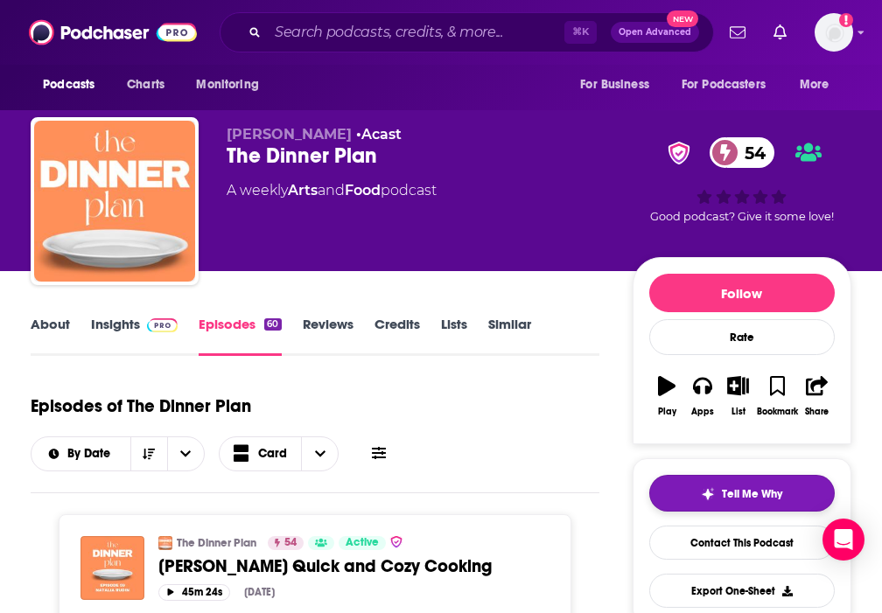
scroll to position [102, 0]
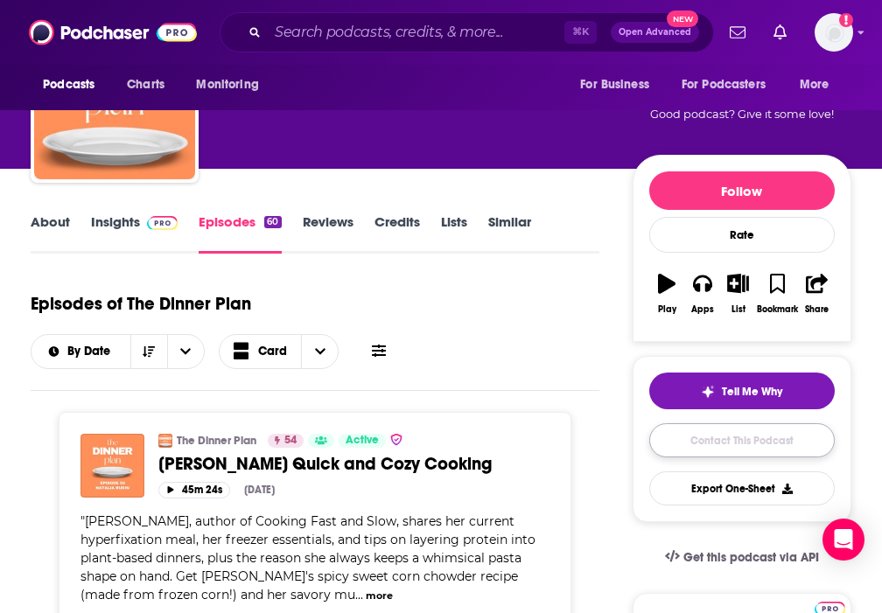
click at [710, 436] on link "Contact This Podcast" at bounding box center [741, 440] width 185 height 34
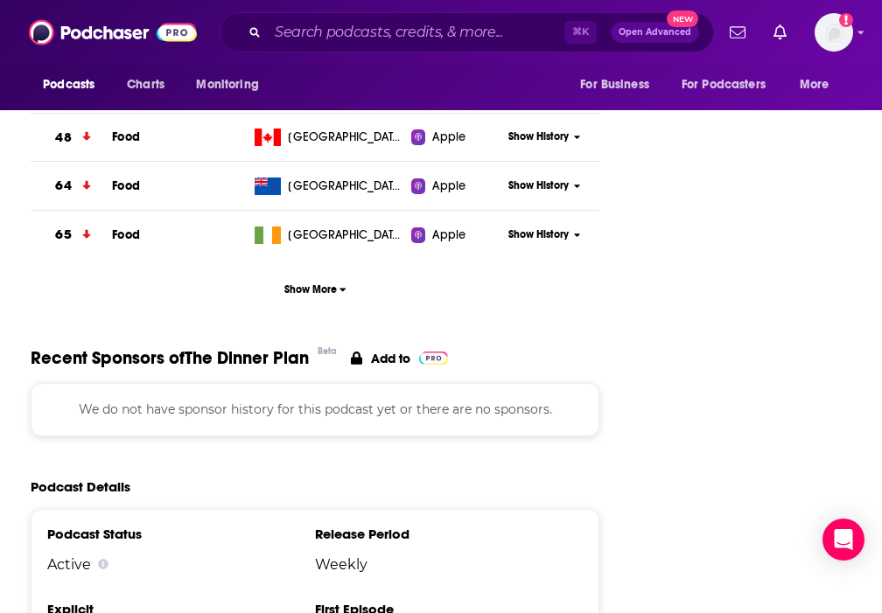
scroll to position [1295, 0]
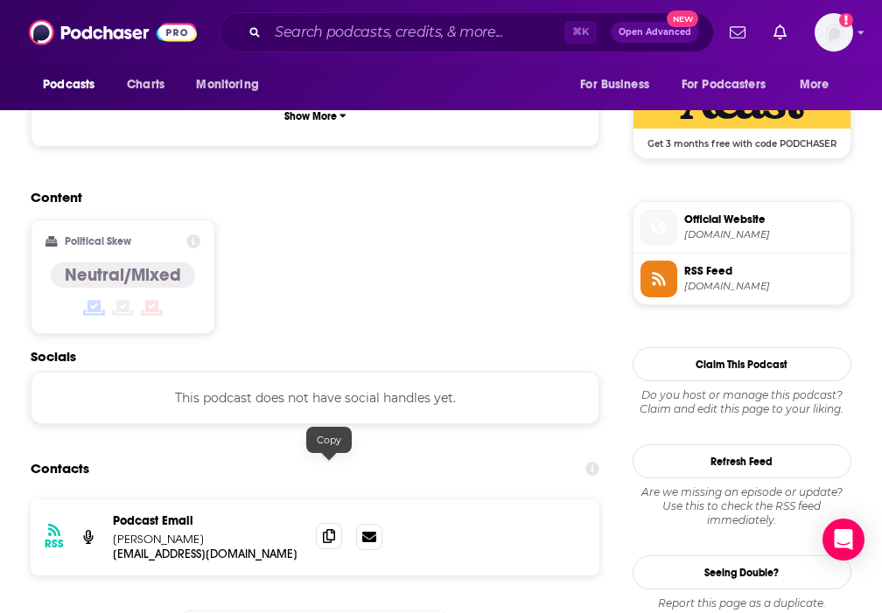
click at [333, 529] on icon at bounding box center [329, 536] width 12 height 14
